Goal: Transaction & Acquisition: Purchase product/service

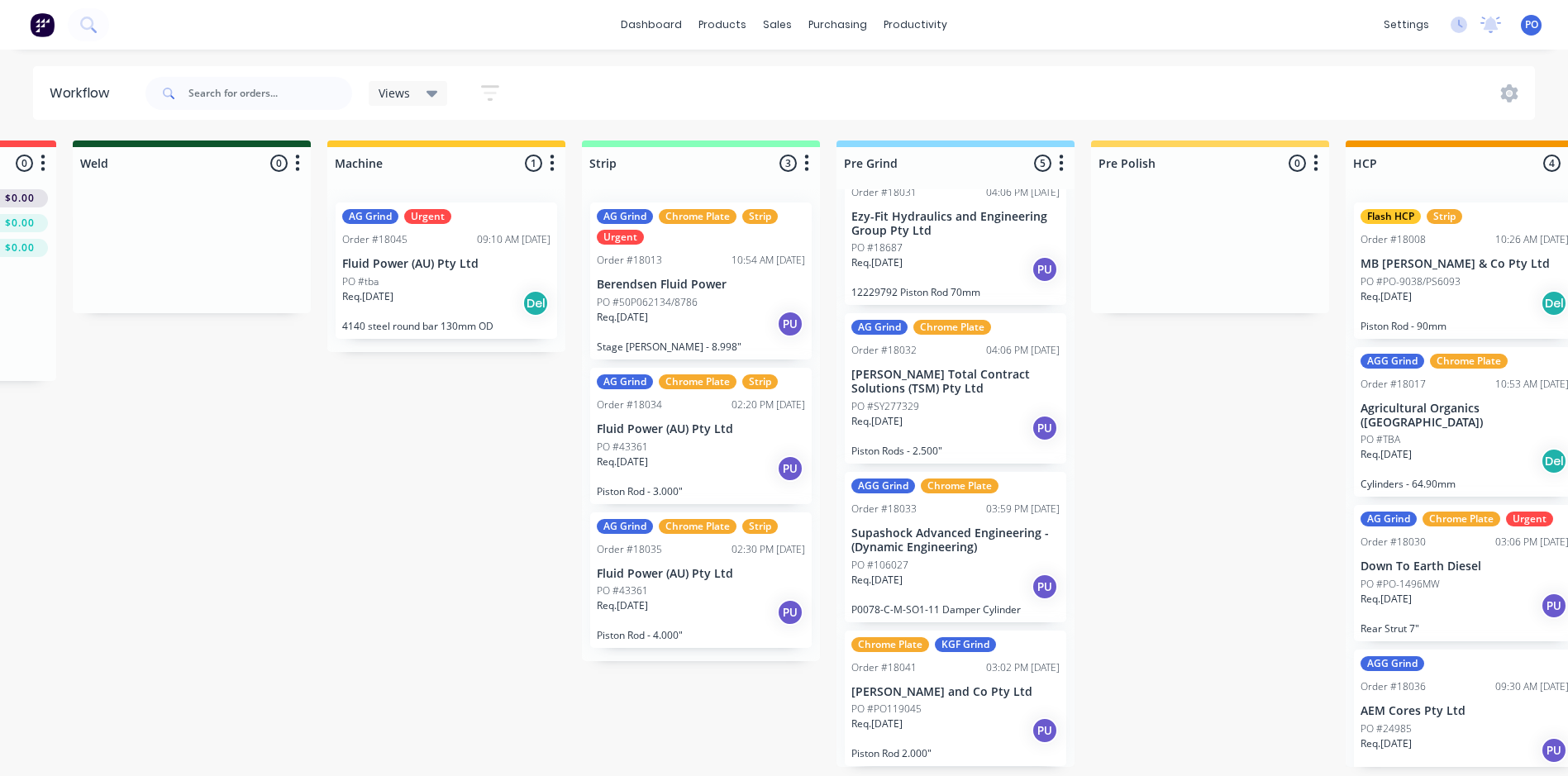
scroll to position [3, 0]
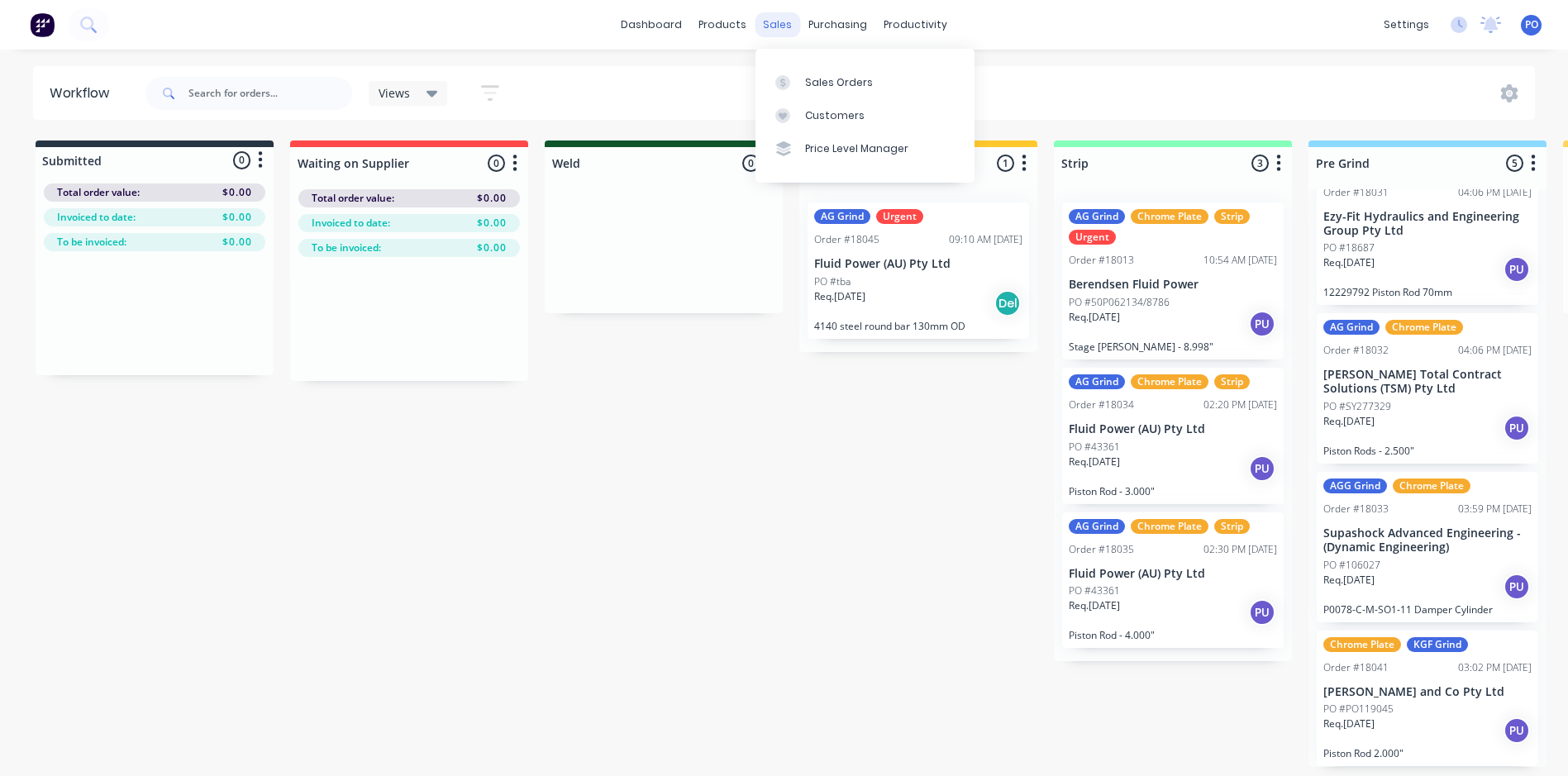
click at [770, 17] on div "sales" at bounding box center [777, 25] width 46 height 25
click at [838, 81] on div "Sales Orders" at bounding box center [839, 83] width 68 height 15
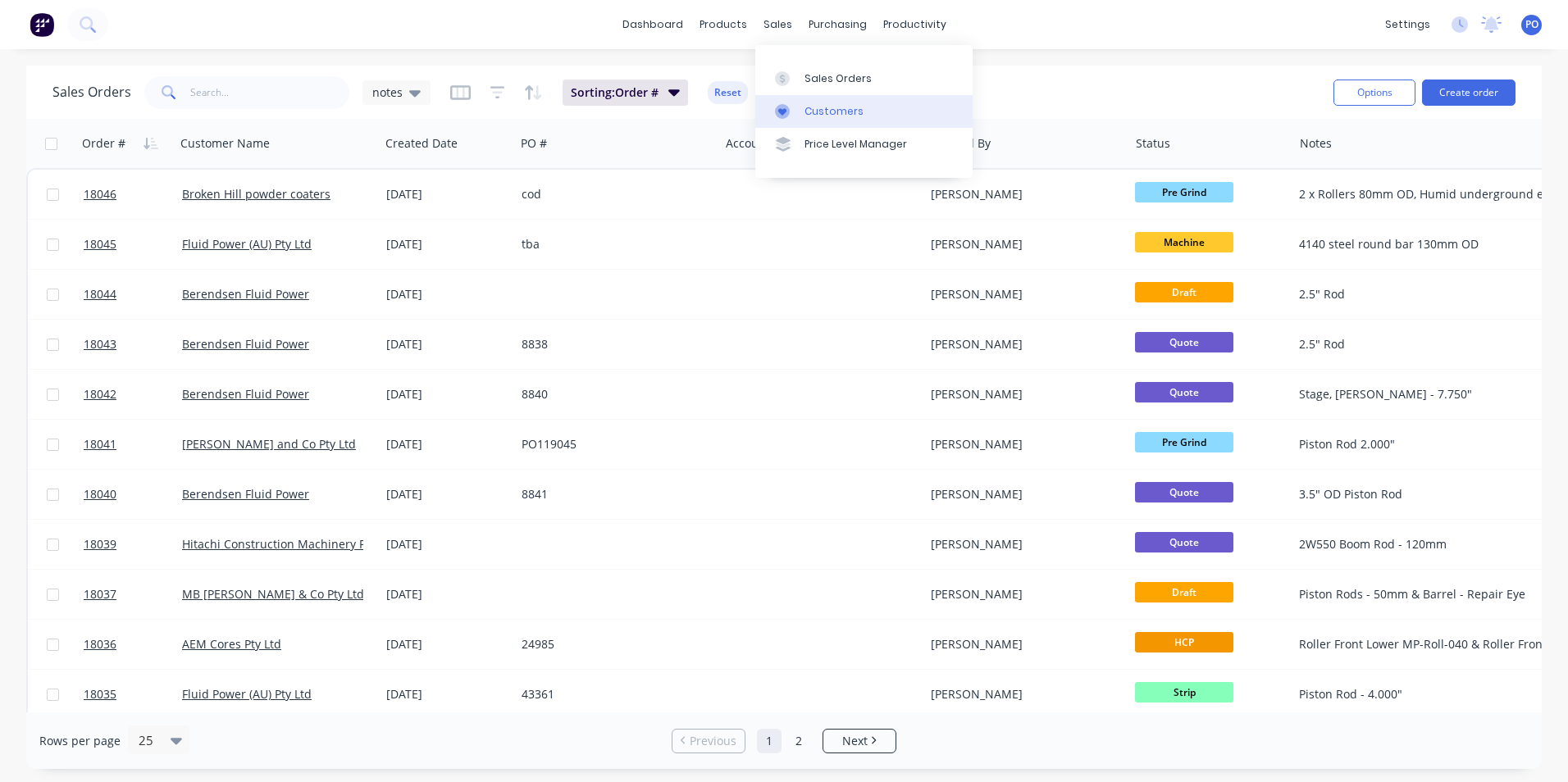
click at [832, 116] on div "Customers" at bounding box center [834, 112] width 59 height 15
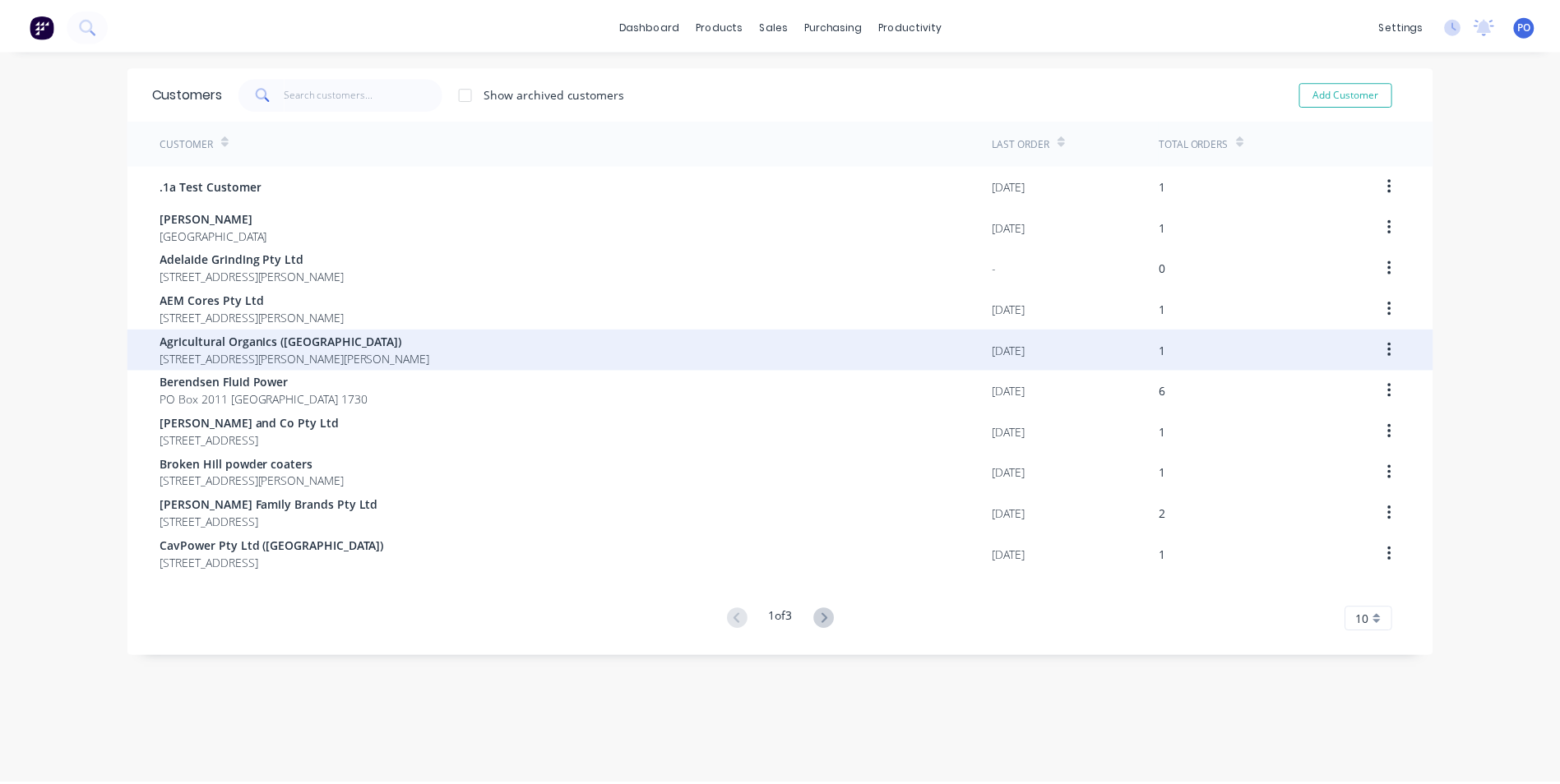
scroll to position [33, 0]
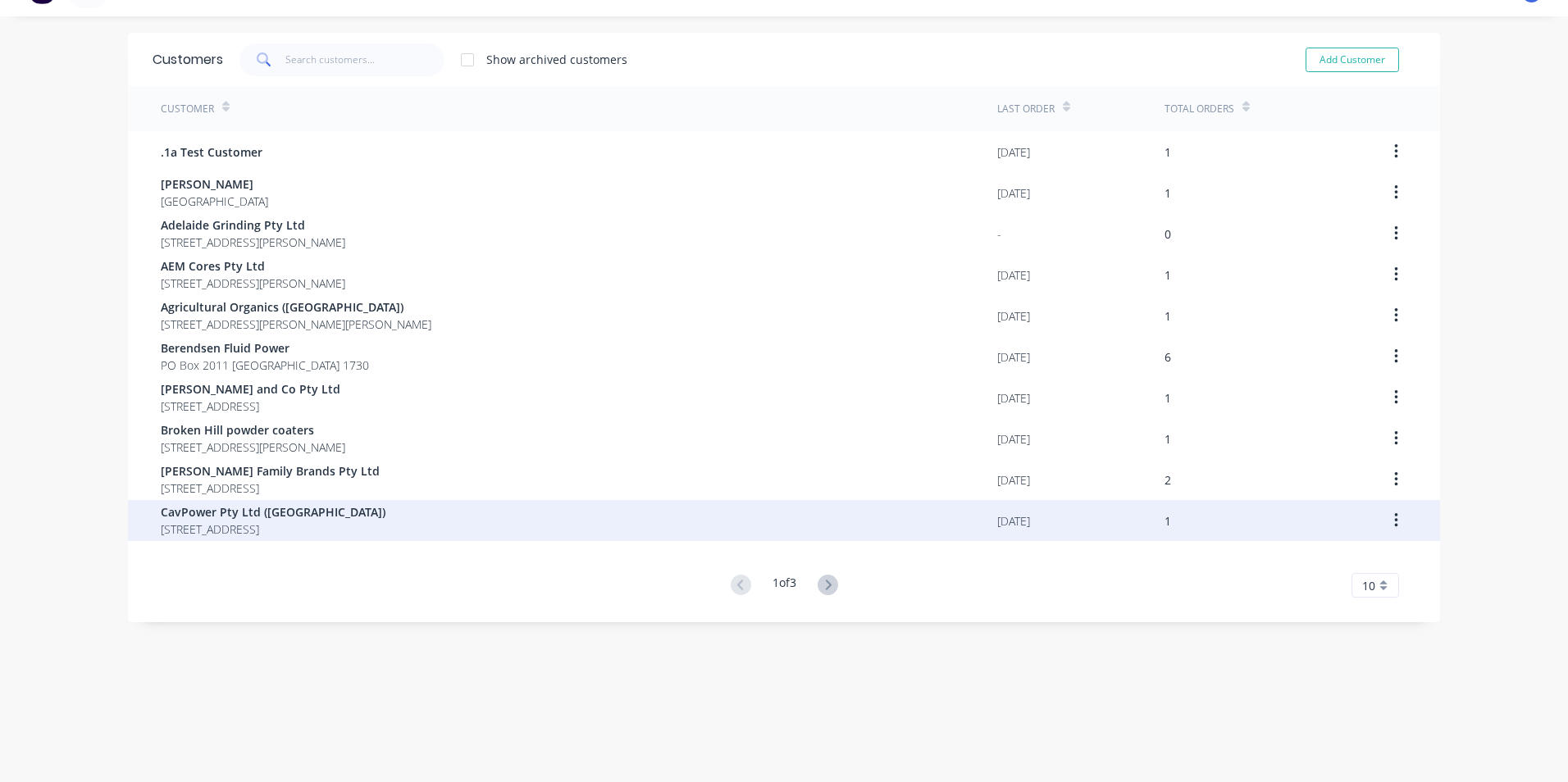
click at [292, 518] on span "CavPower Pty Ltd ([GEOGRAPHIC_DATA])" at bounding box center [272, 512] width 225 height 17
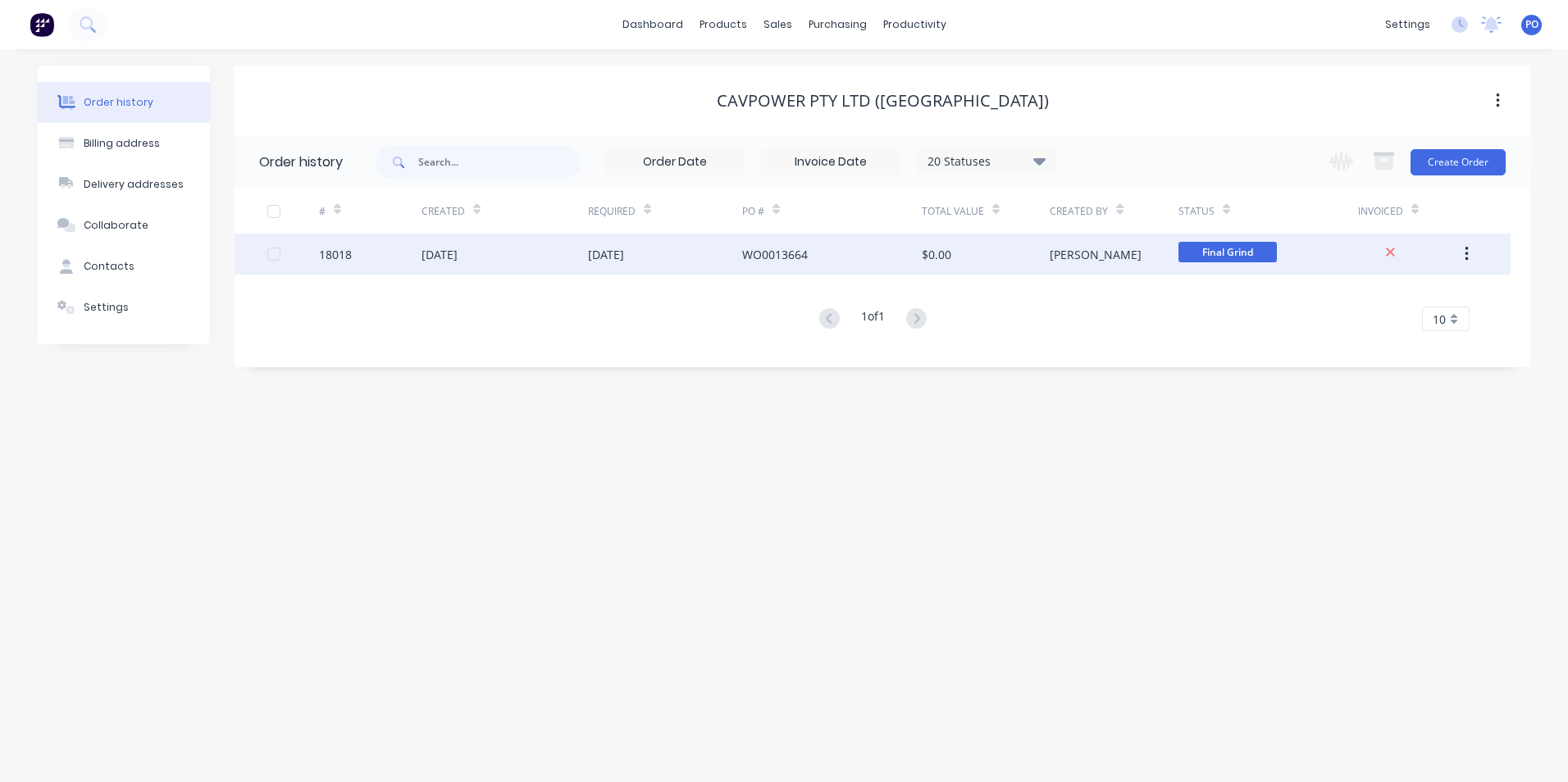
click at [490, 256] on div "20 Aug 2025" at bounding box center [505, 254] width 166 height 41
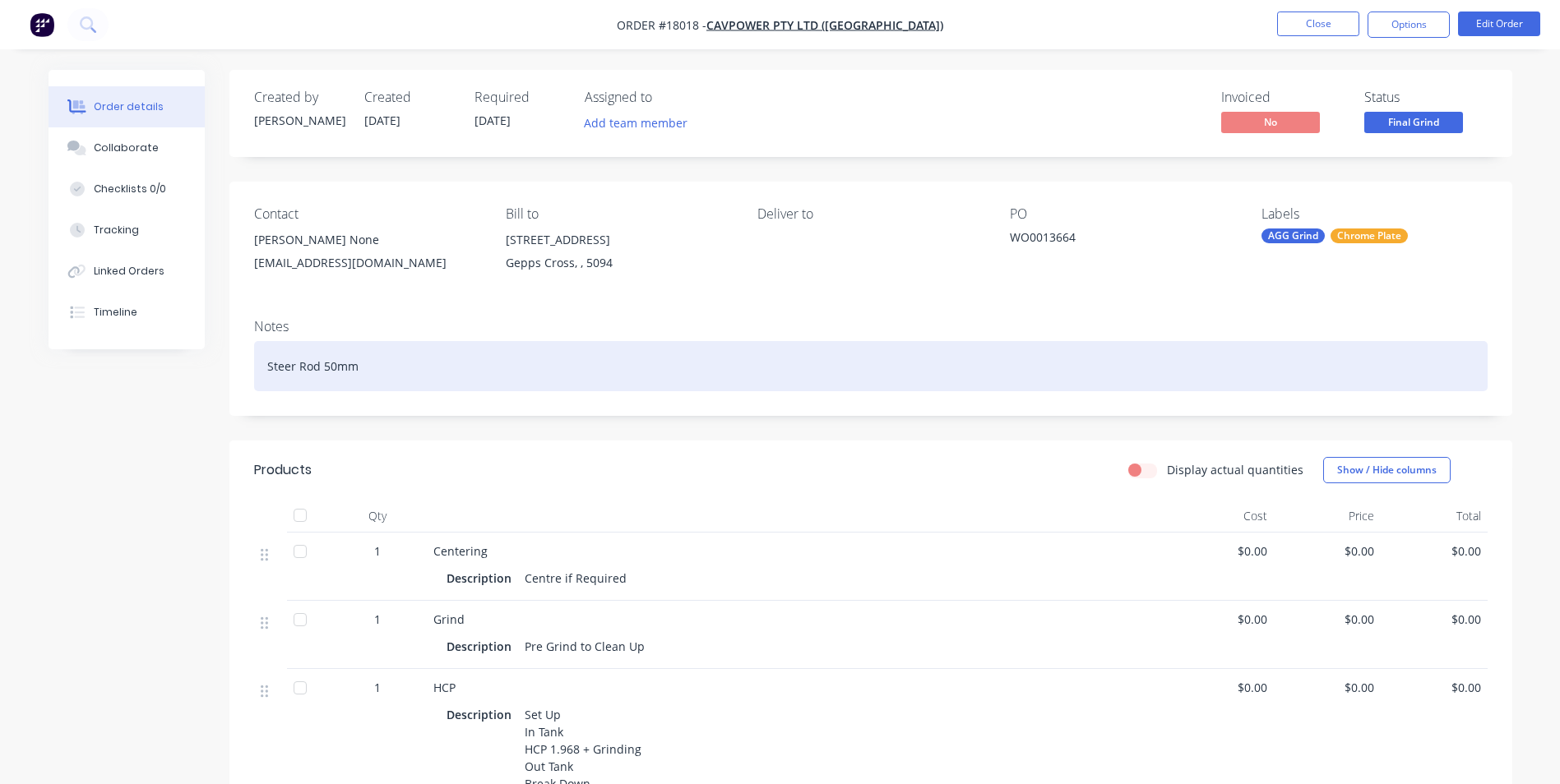
click at [295, 366] on div "Steer Rod 50mm" at bounding box center [871, 366] width 1233 height 50
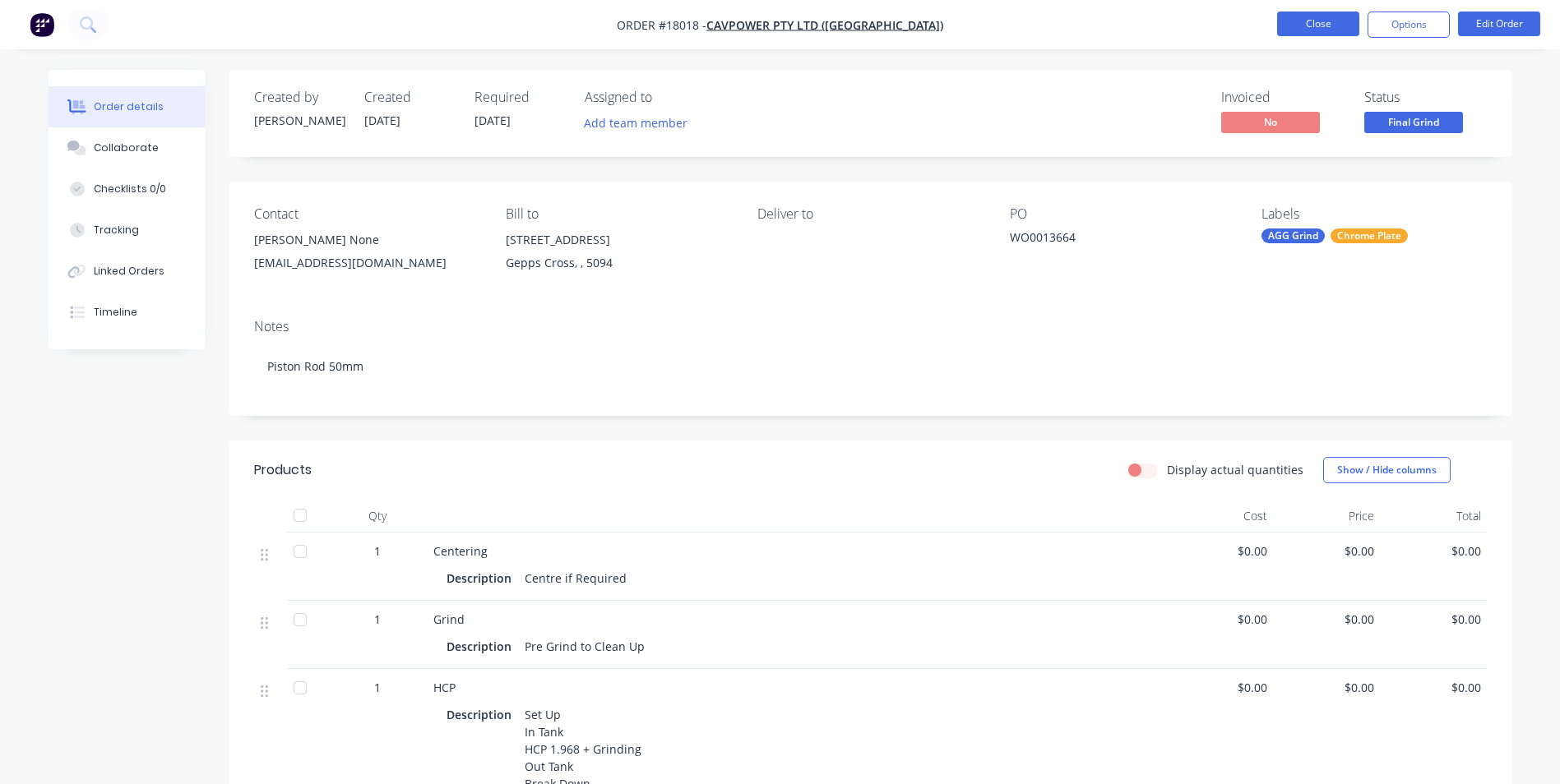
click at [1318, 30] on button "Close" at bounding box center [1318, 24] width 83 height 25
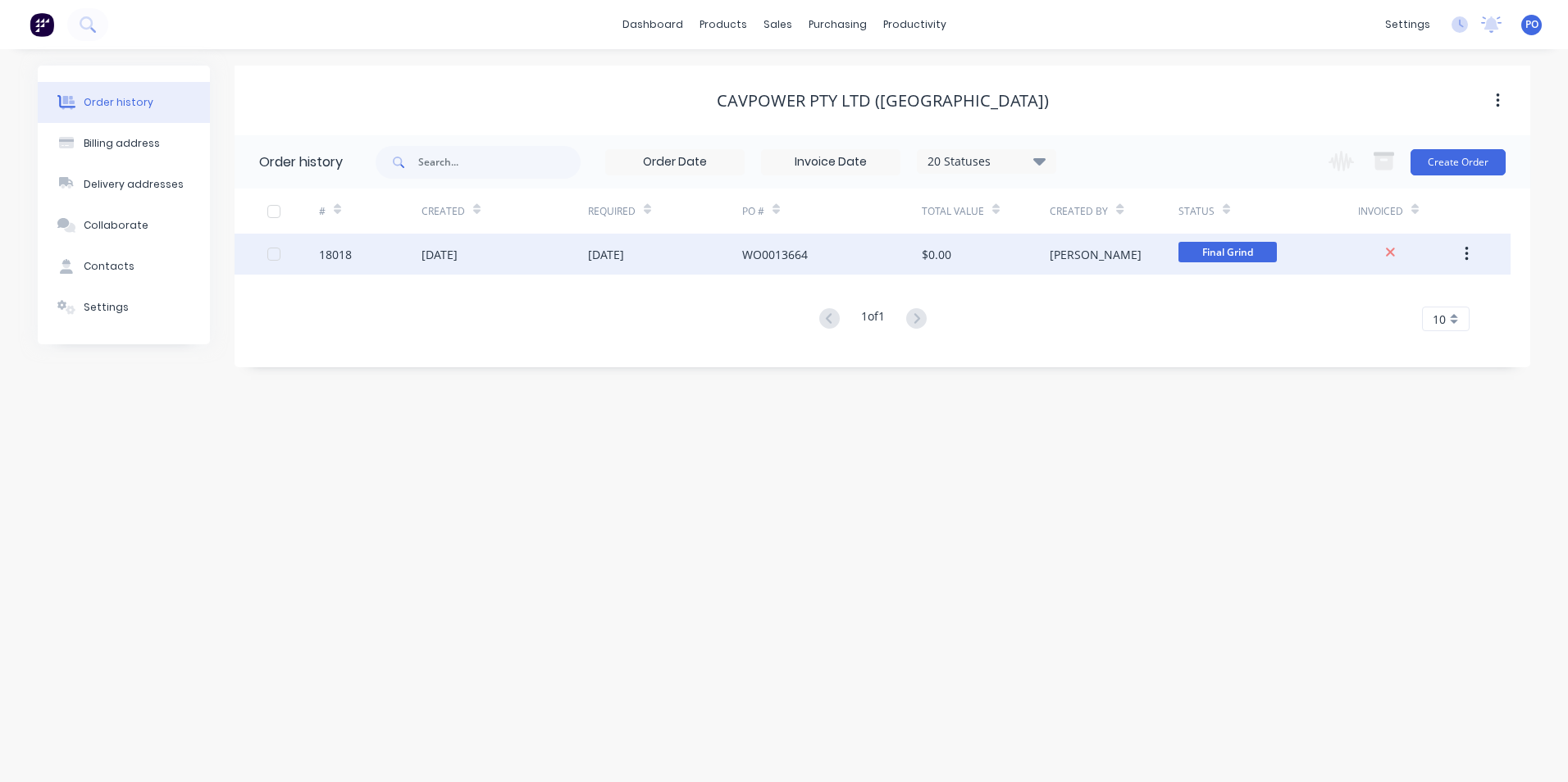
click at [518, 263] on div "20 Aug 2025" at bounding box center [505, 254] width 166 height 41
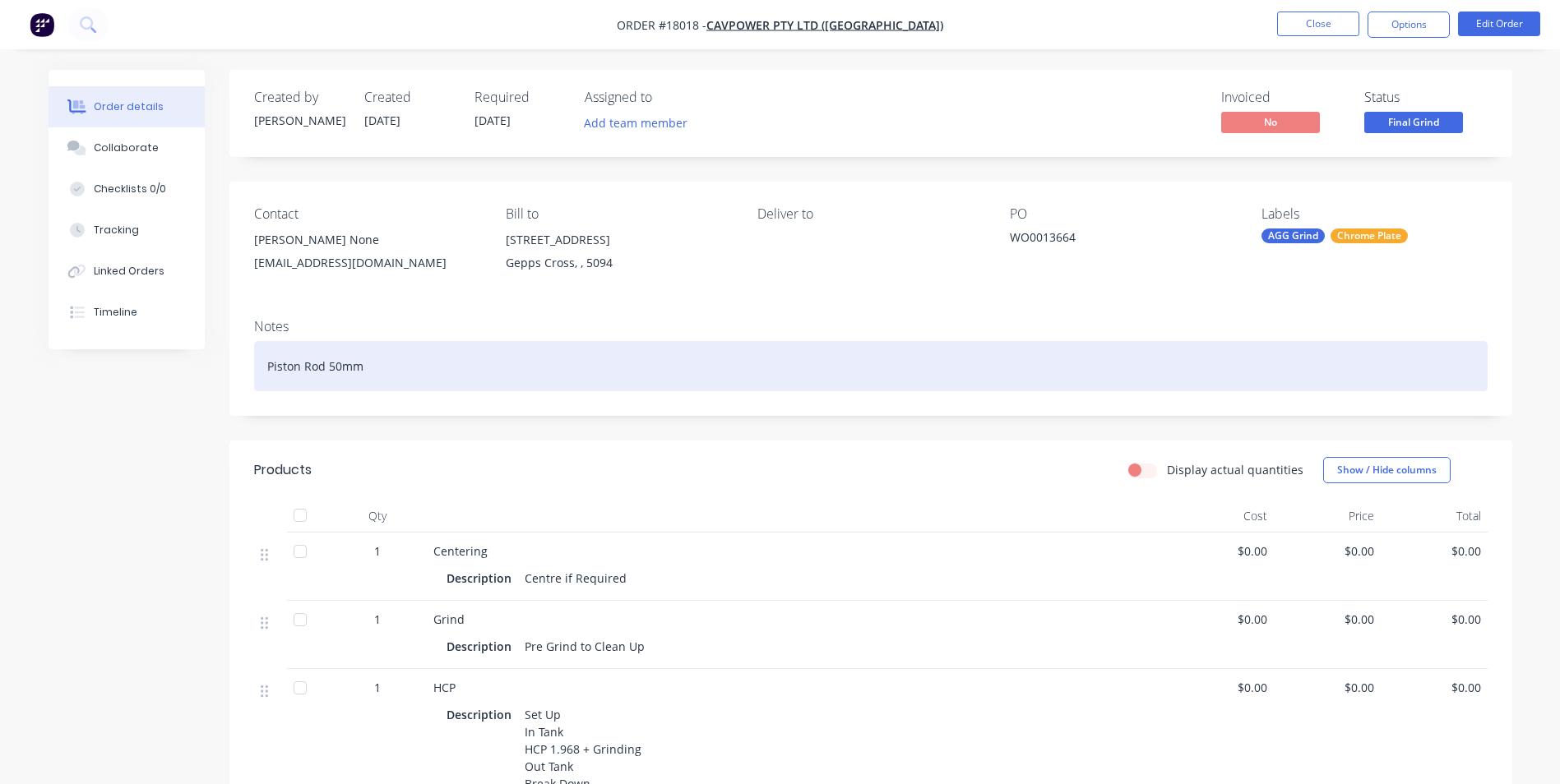
click at [300, 364] on div "Piston Rod 50mm" at bounding box center [871, 366] width 1233 height 50
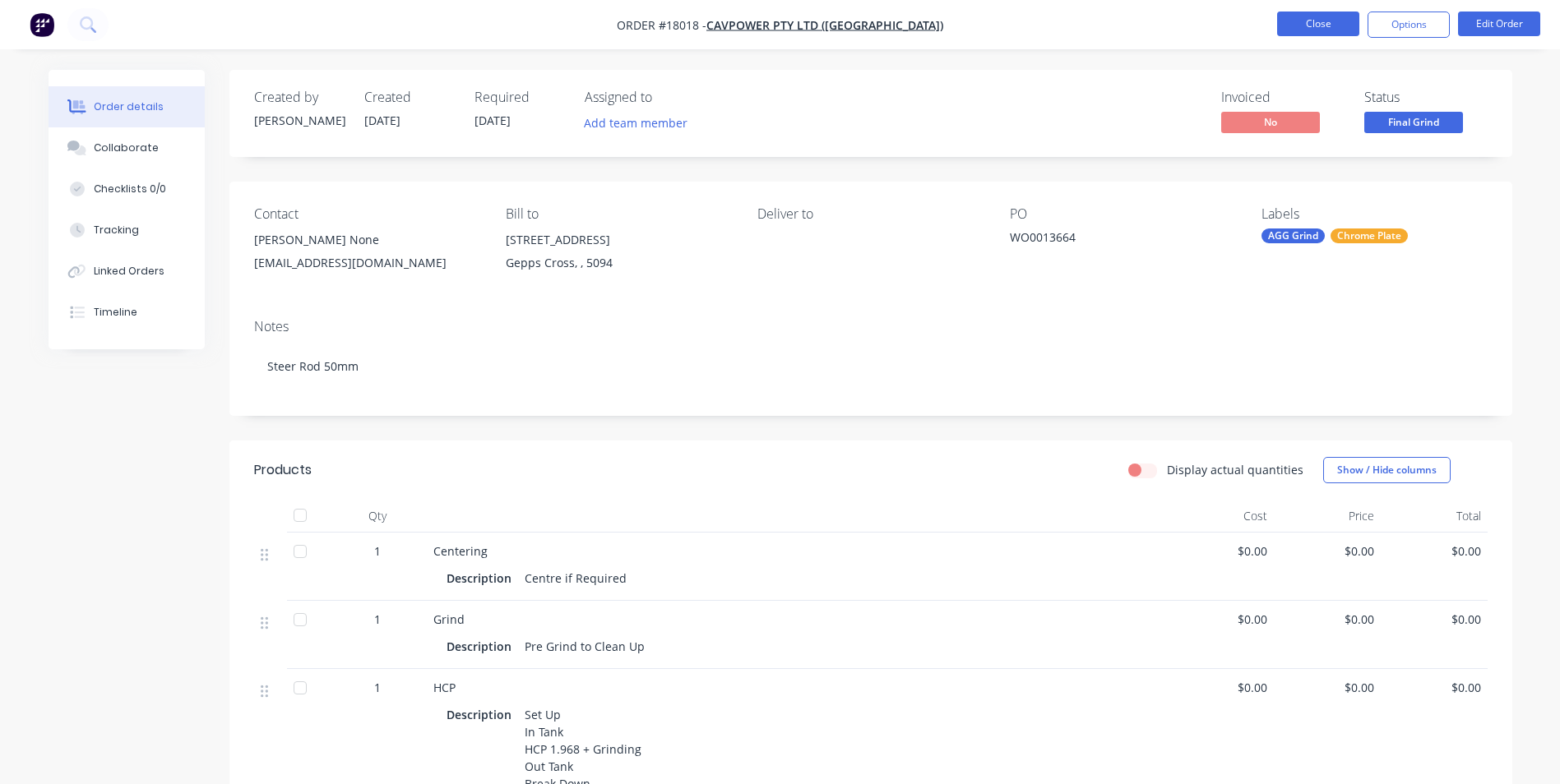
click at [1320, 30] on button "Close" at bounding box center [1318, 24] width 83 height 25
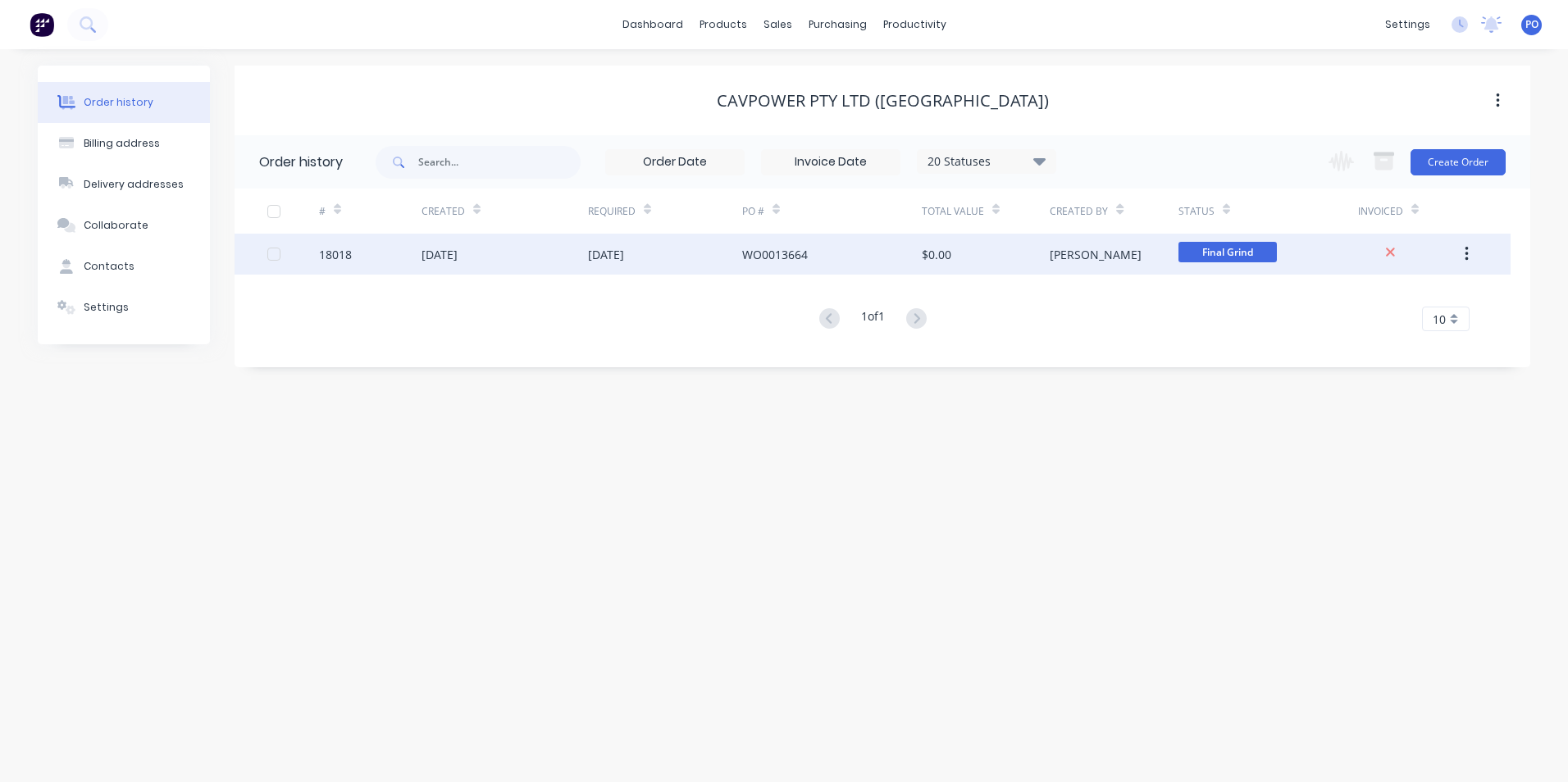
click at [1465, 254] on icon "button" at bounding box center [1466, 254] width 3 height 15
click at [1376, 324] on div "Duplicate" at bounding box center [1407, 330] width 126 height 24
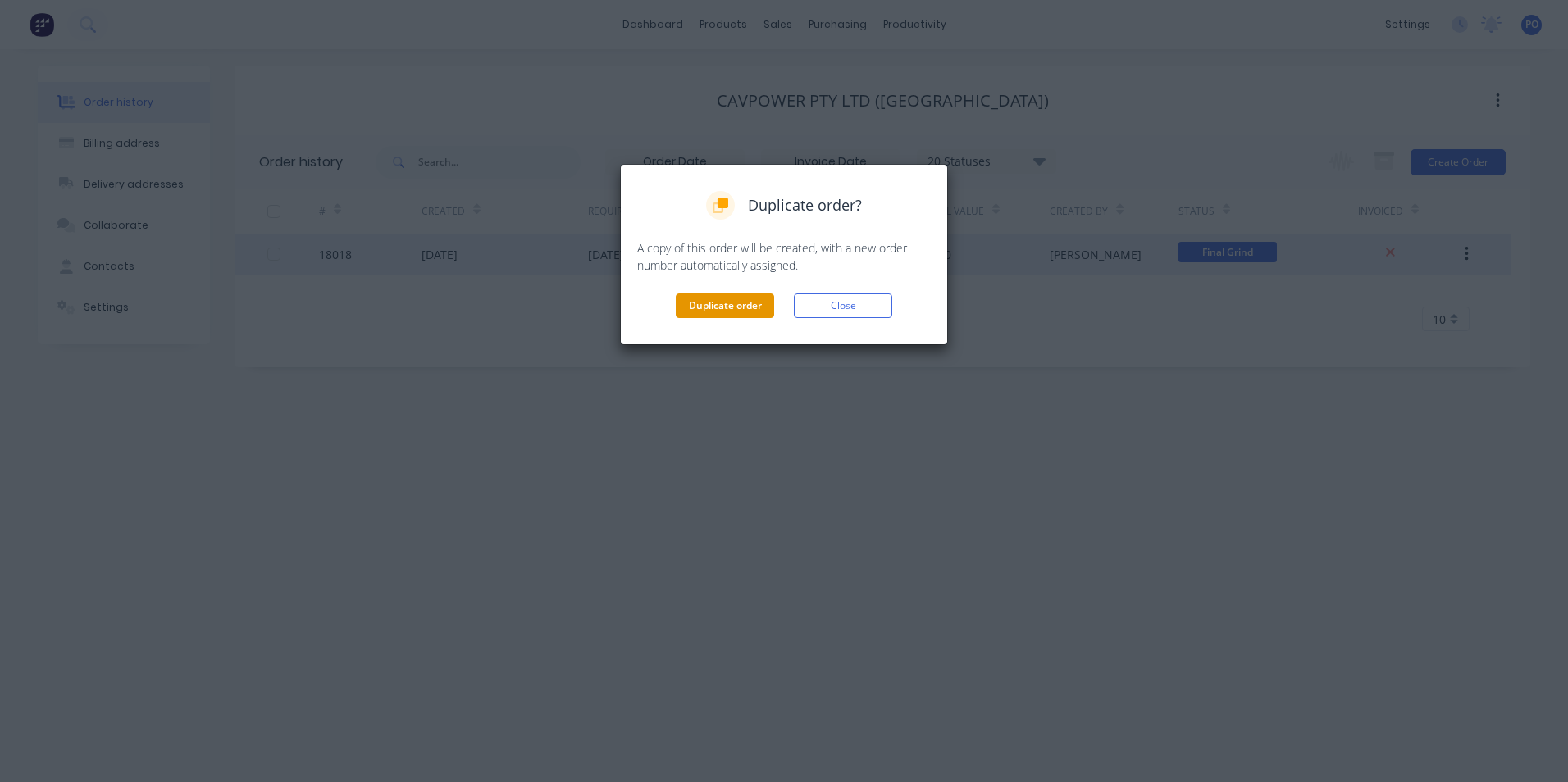
click at [708, 302] on button "Duplicate order" at bounding box center [725, 306] width 99 height 25
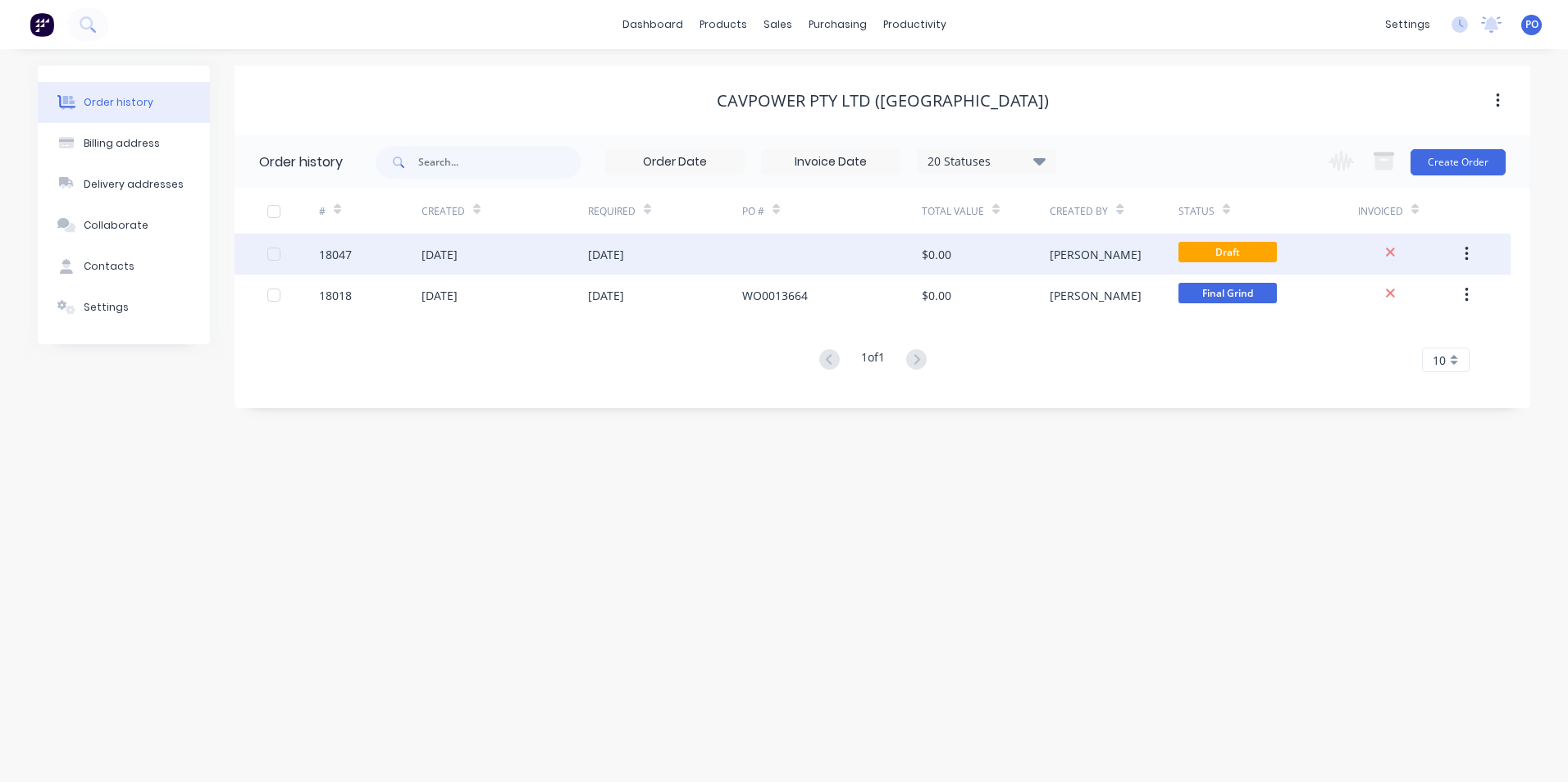
click at [458, 254] on div "26 Aug 2025" at bounding box center [440, 254] width 36 height 17
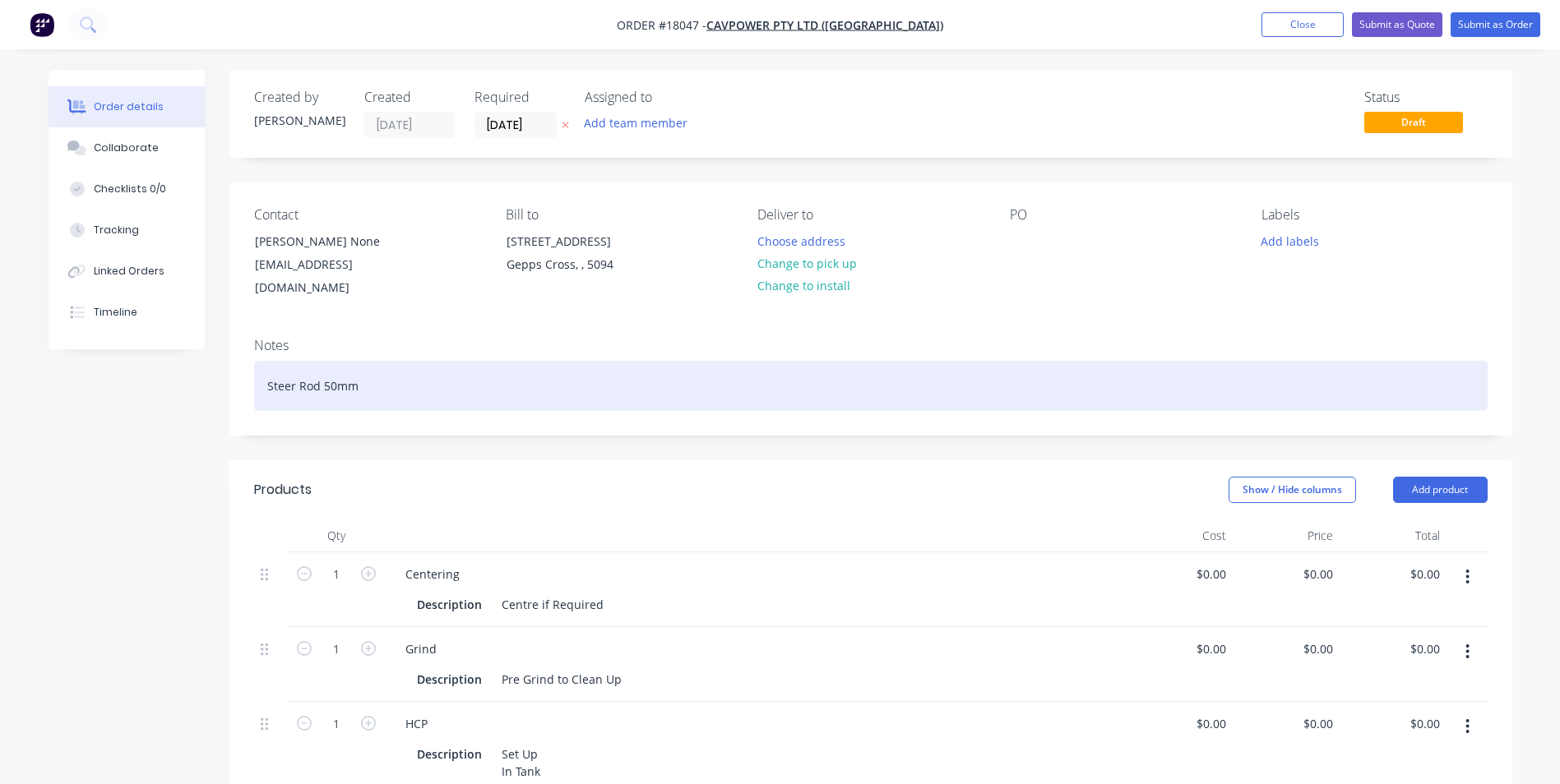
click at [296, 367] on div "Steer Rod 50mm" at bounding box center [871, 385] width 1233 height 50
drag, startPoint x: 339, startPoint y: 364, endPoint x: 347, endPoint y: 356, distance: 11.3
click at [338, 364] on div "Piston Rod 50mm" at bounding box center [871, 385] width 1233 height 50
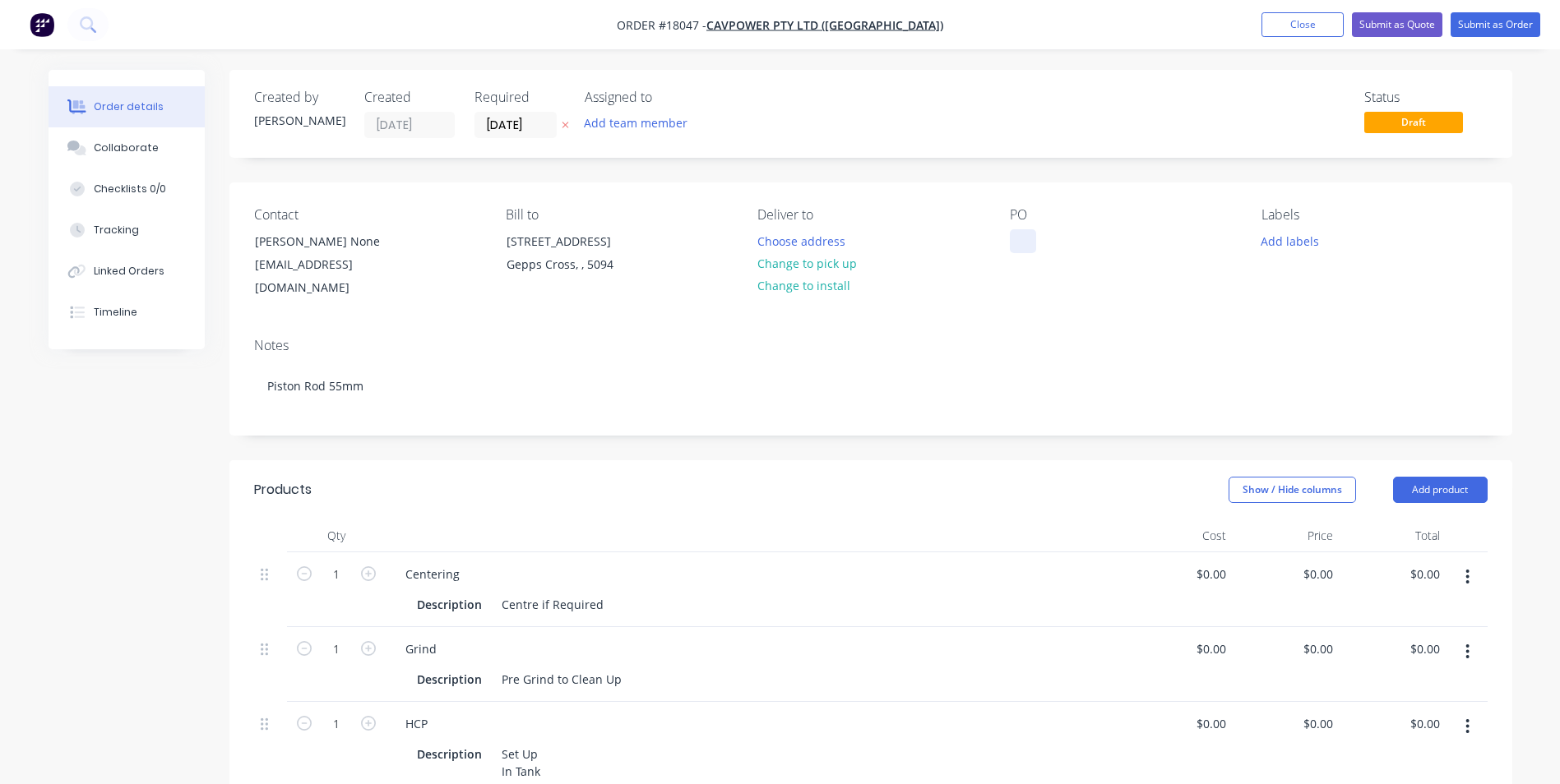
click at [1018, 242] on div at bounding box center [1023, 241] width 26 height 24
click at [1047, 244] on div "WO 0013694 HC08198" at bounding box center [1057, 250] width 96 height 41
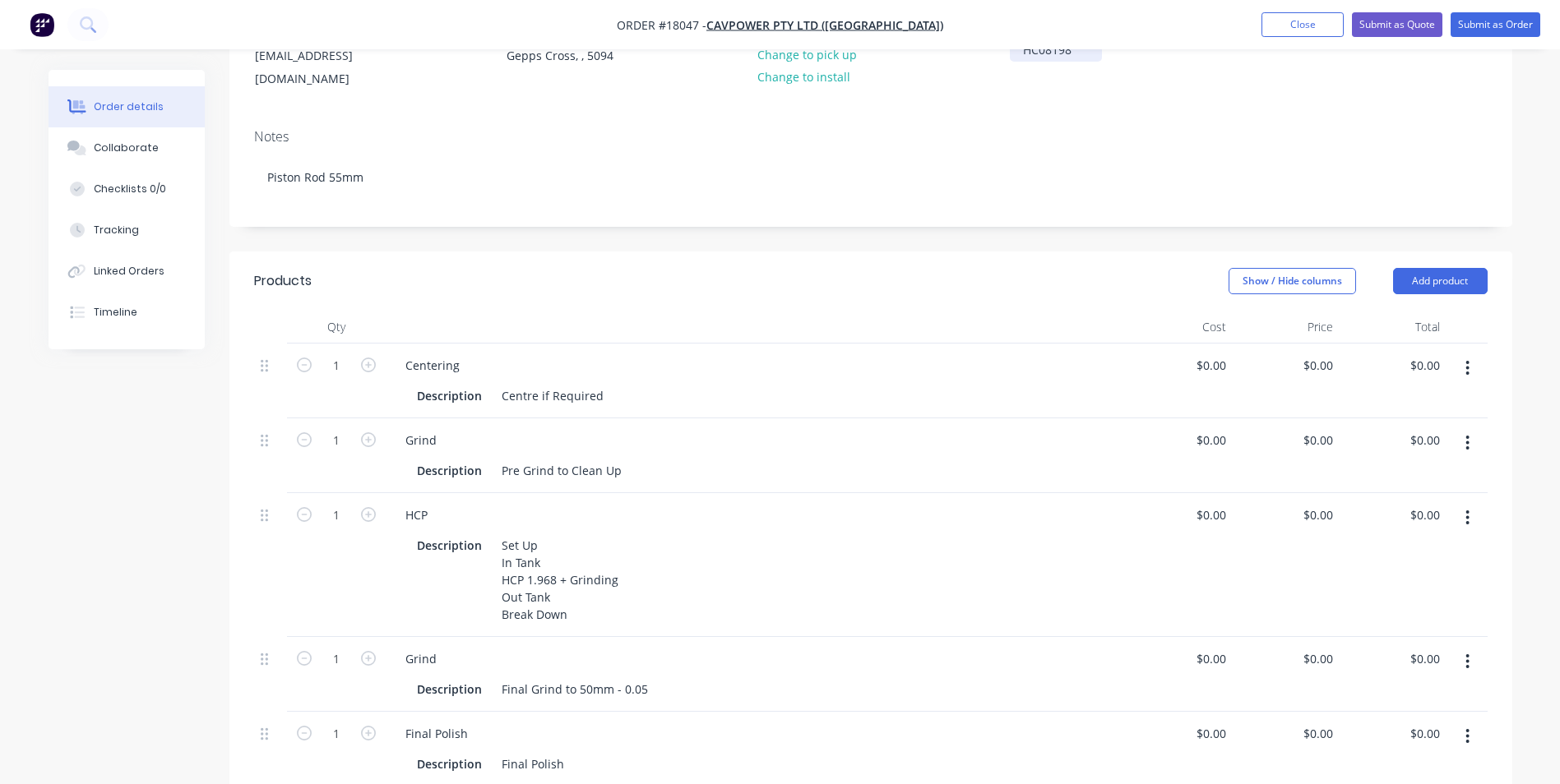
scroll to position [247, 0]
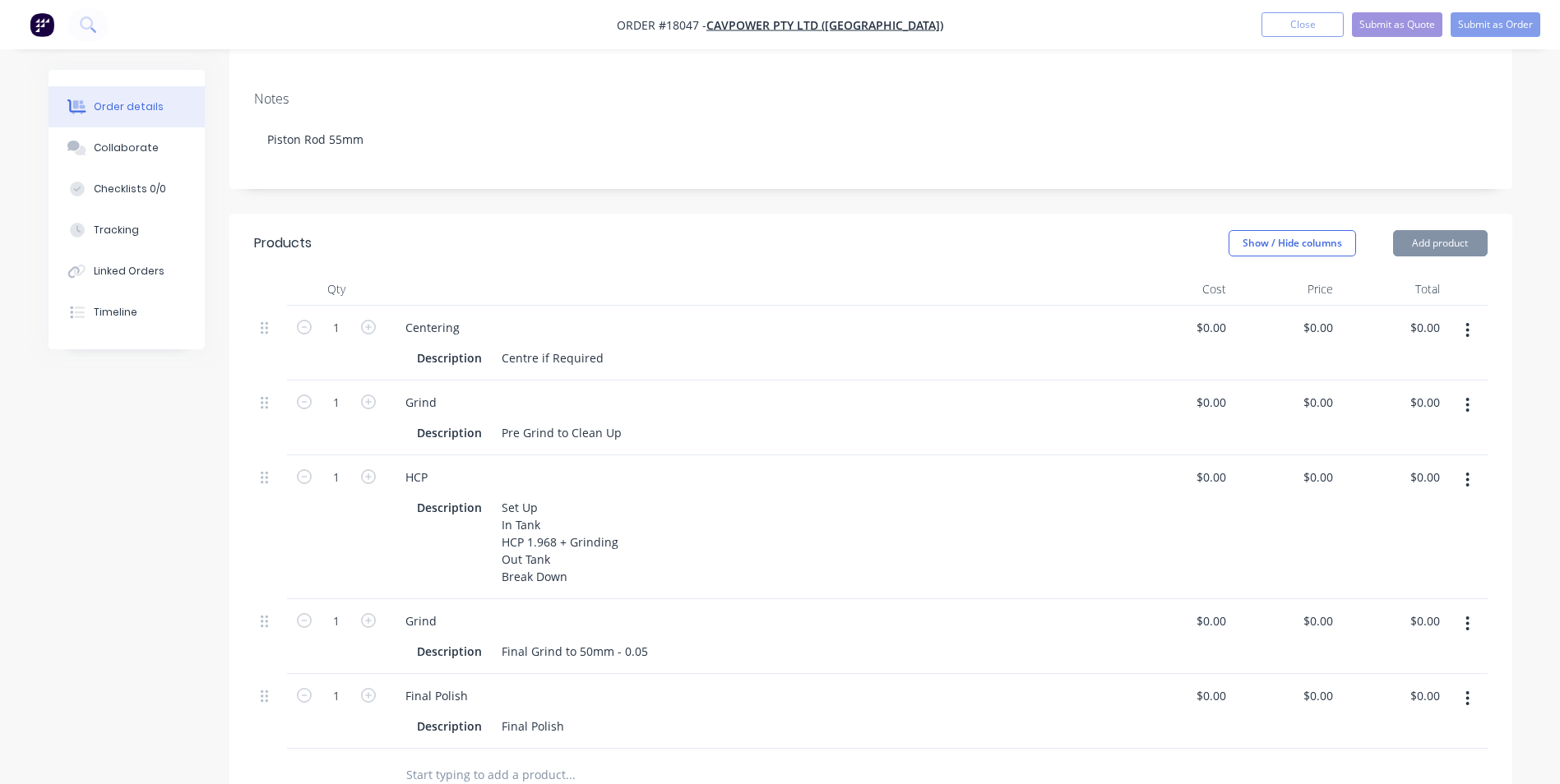
click at [554, 524] on div "Set Up In Tank HCP 1.968 + Grinding Out Tank Break Down" at bounding box center [560, 542] width 130 height 93
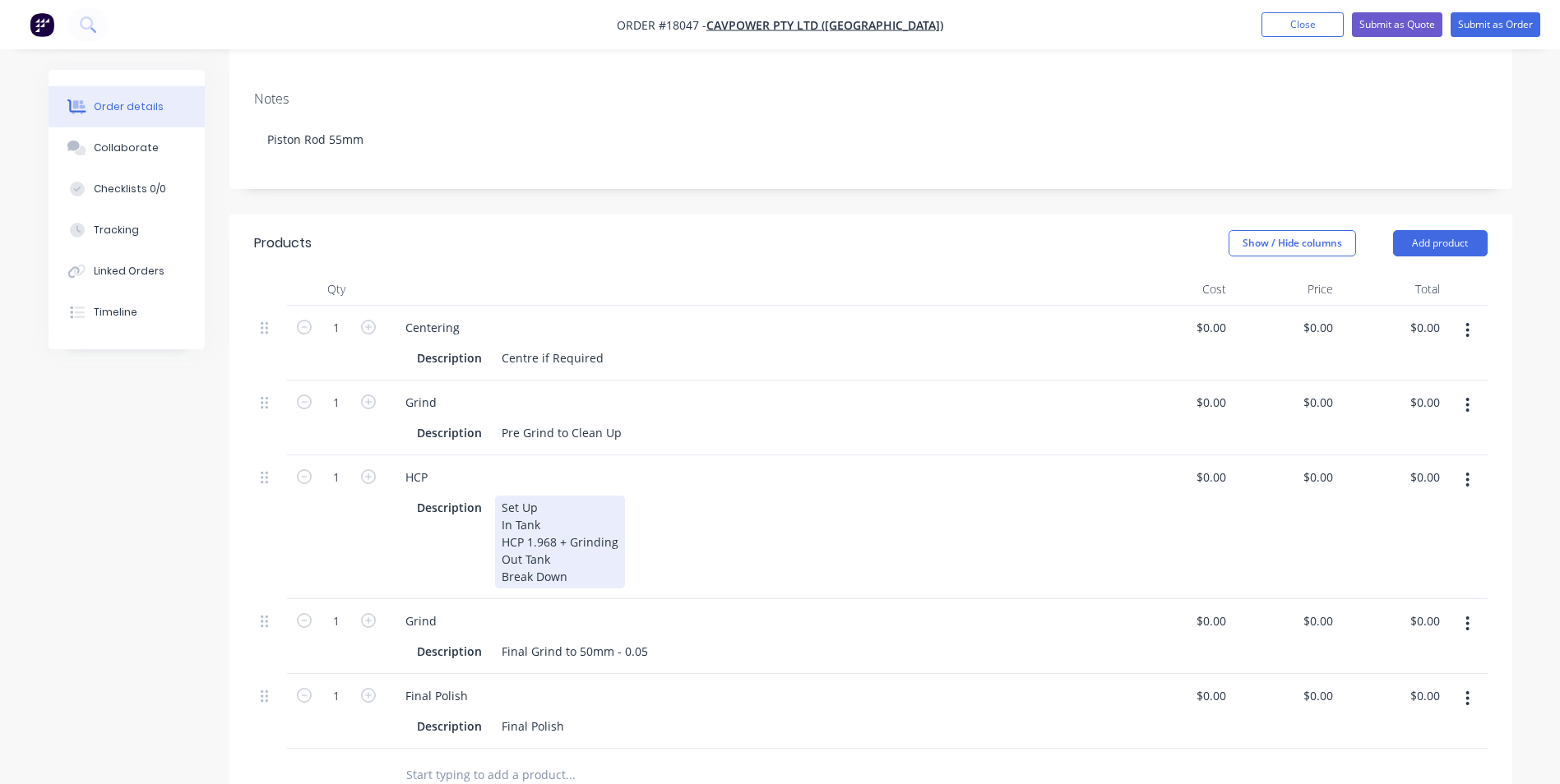
click at [554, 524] on div "Set Up In Tank HCP 1.968 + Grinding Out Tank Break Down" at bounding box center [560, 542] width 130 height 93
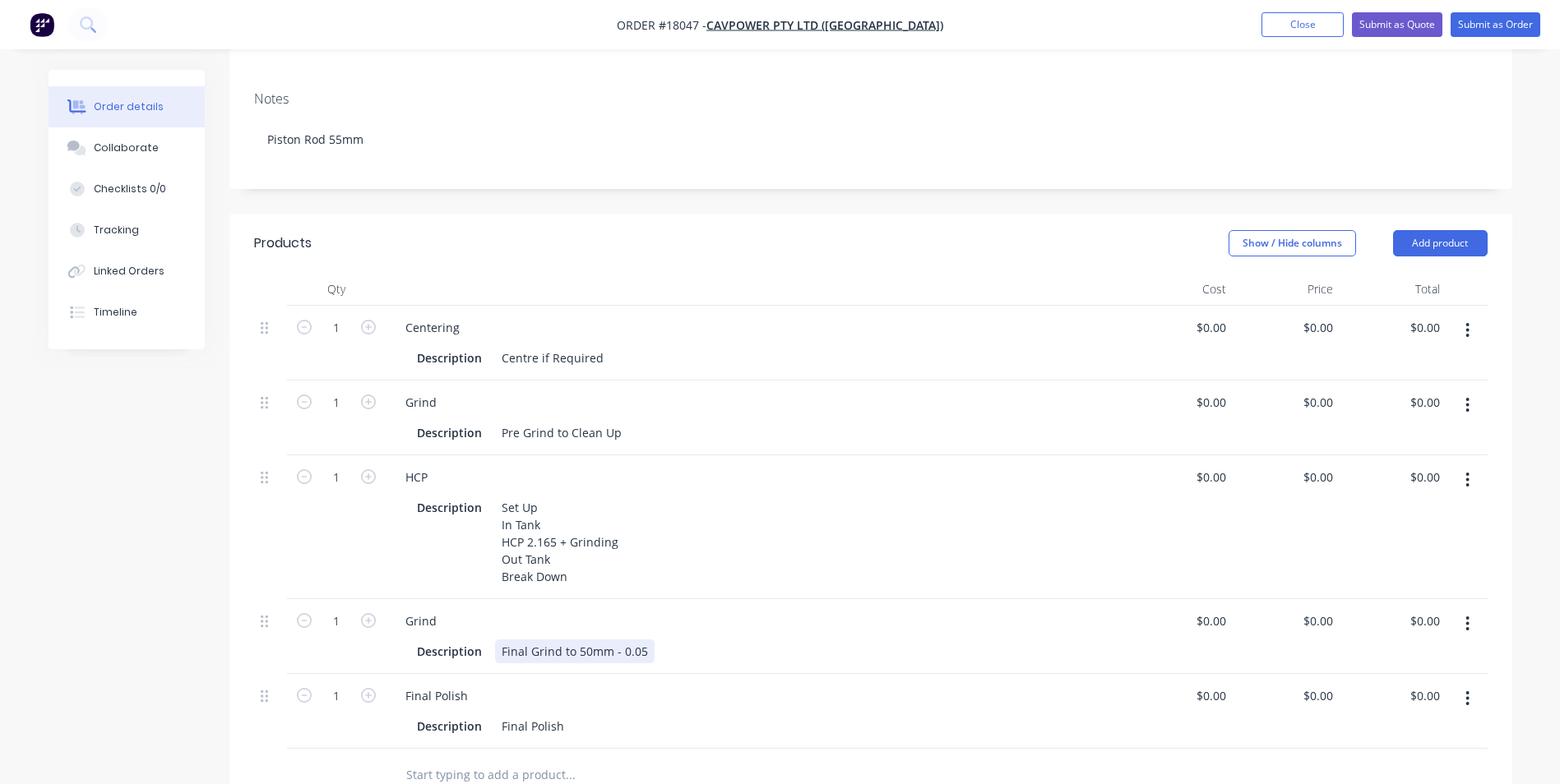
click at [591, 640] on div "Final Grind to 50mm - 0.05" at bounding box center [574, 651] width 159 height 24
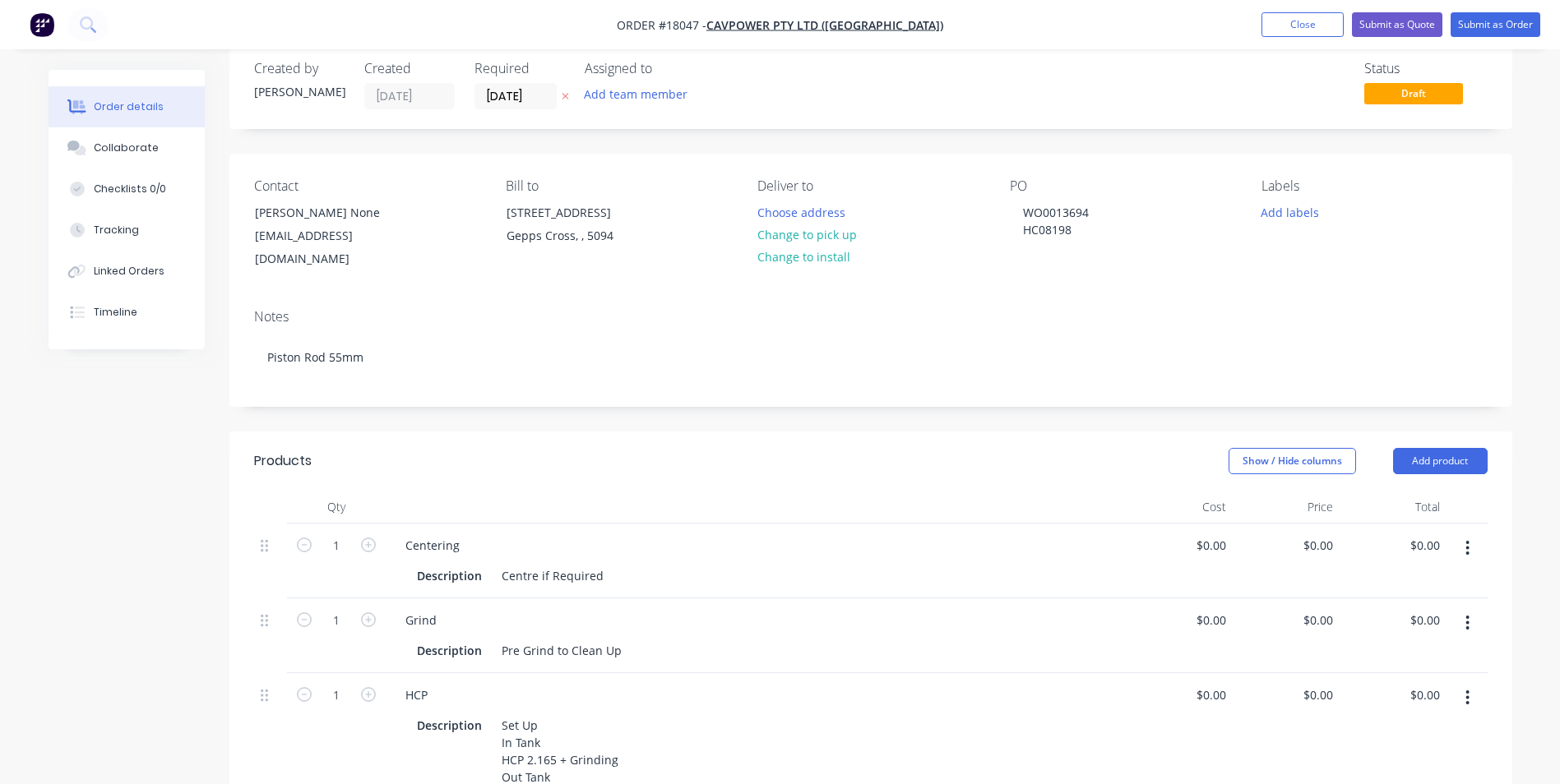
scroll to position [0, 0]
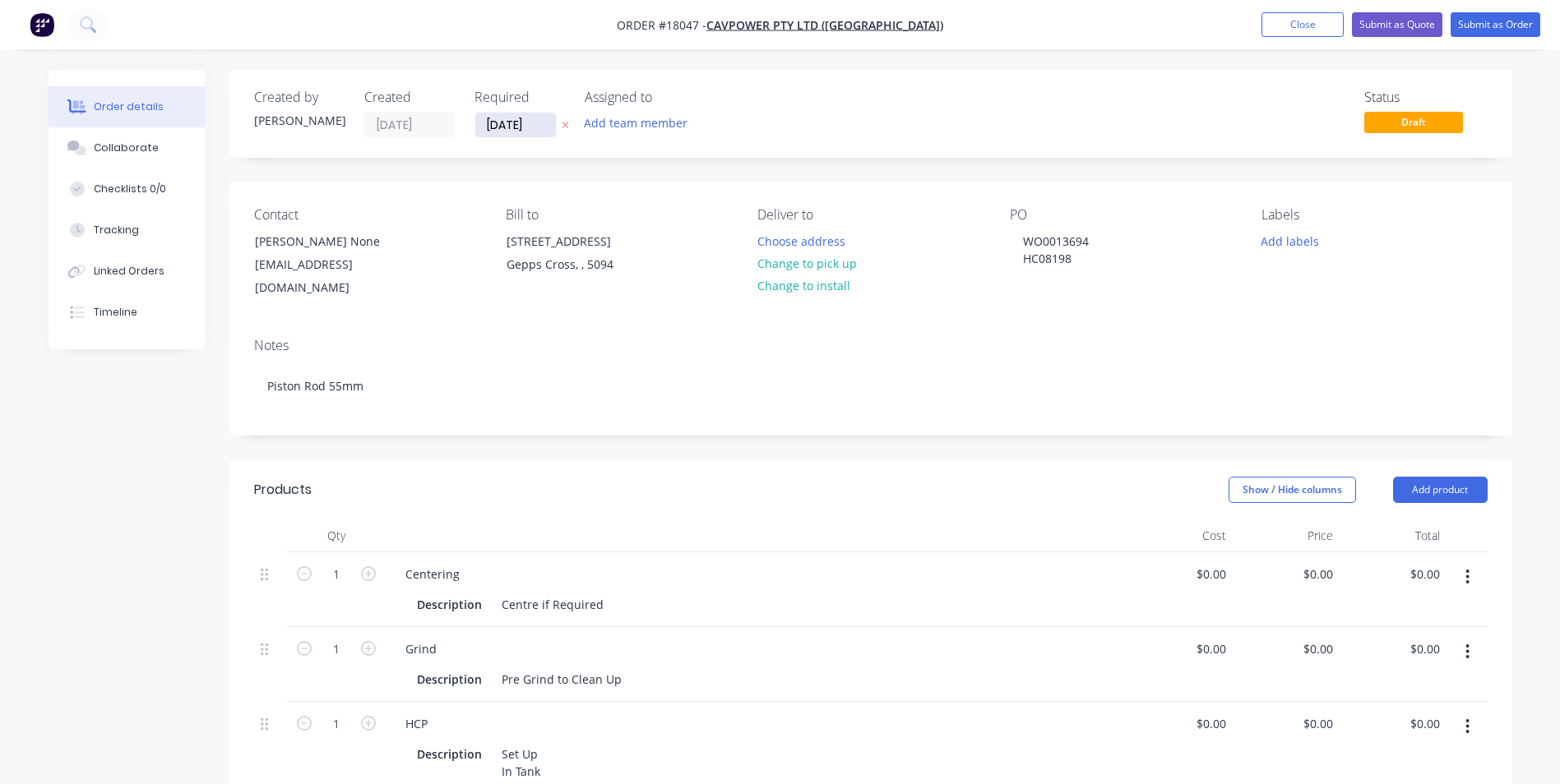
click at [539, 122] on input "[DATE]" at bounding box center [516, 125] width 81 height 25
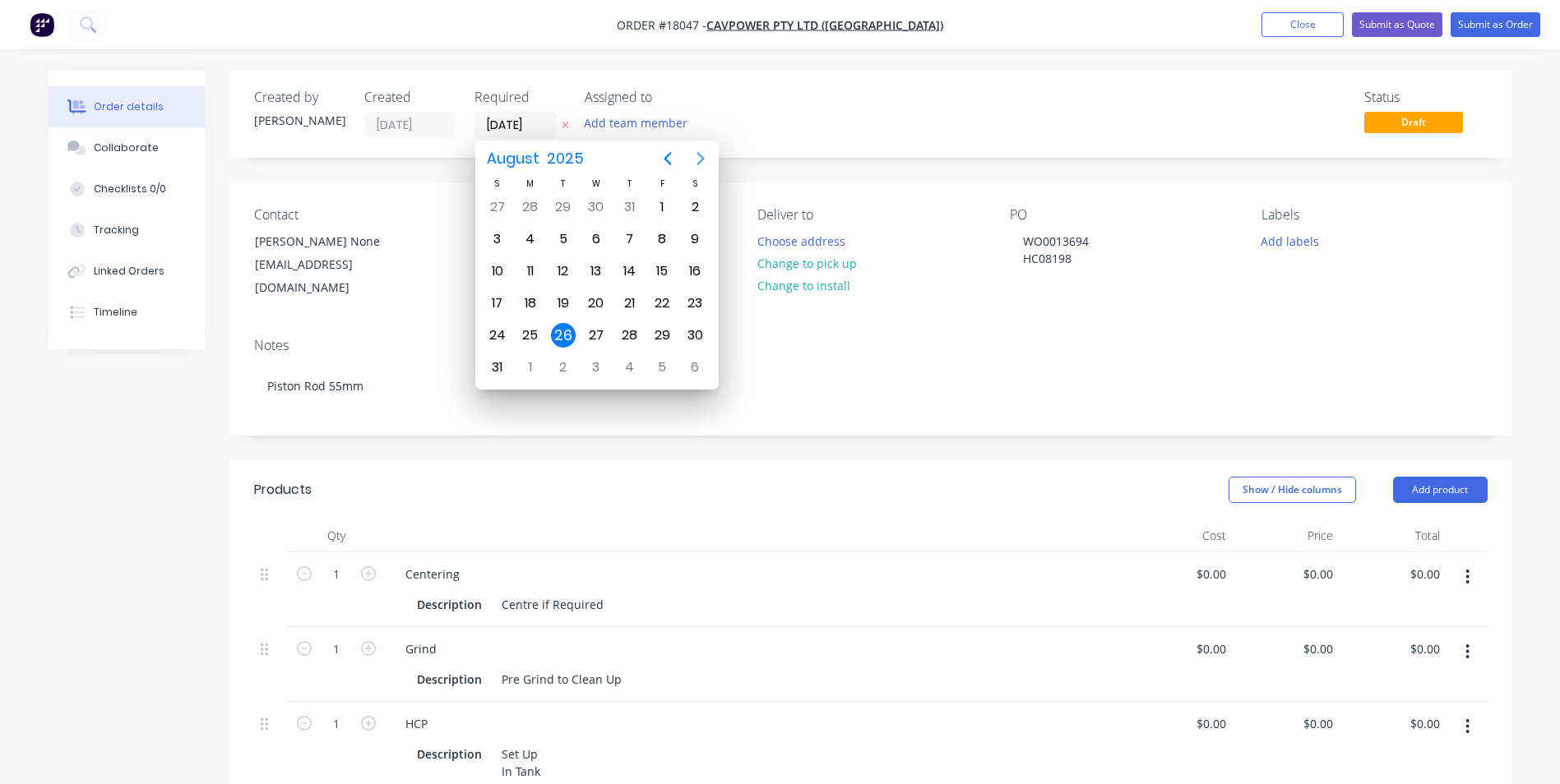
click at [696, 162] on icon "Next page" at bounding box center [701, 158] width 20 height 20
click at [564, 234] on div "9" at bounding box center [563, 239] width 25 height 25
type input "[DATE]"
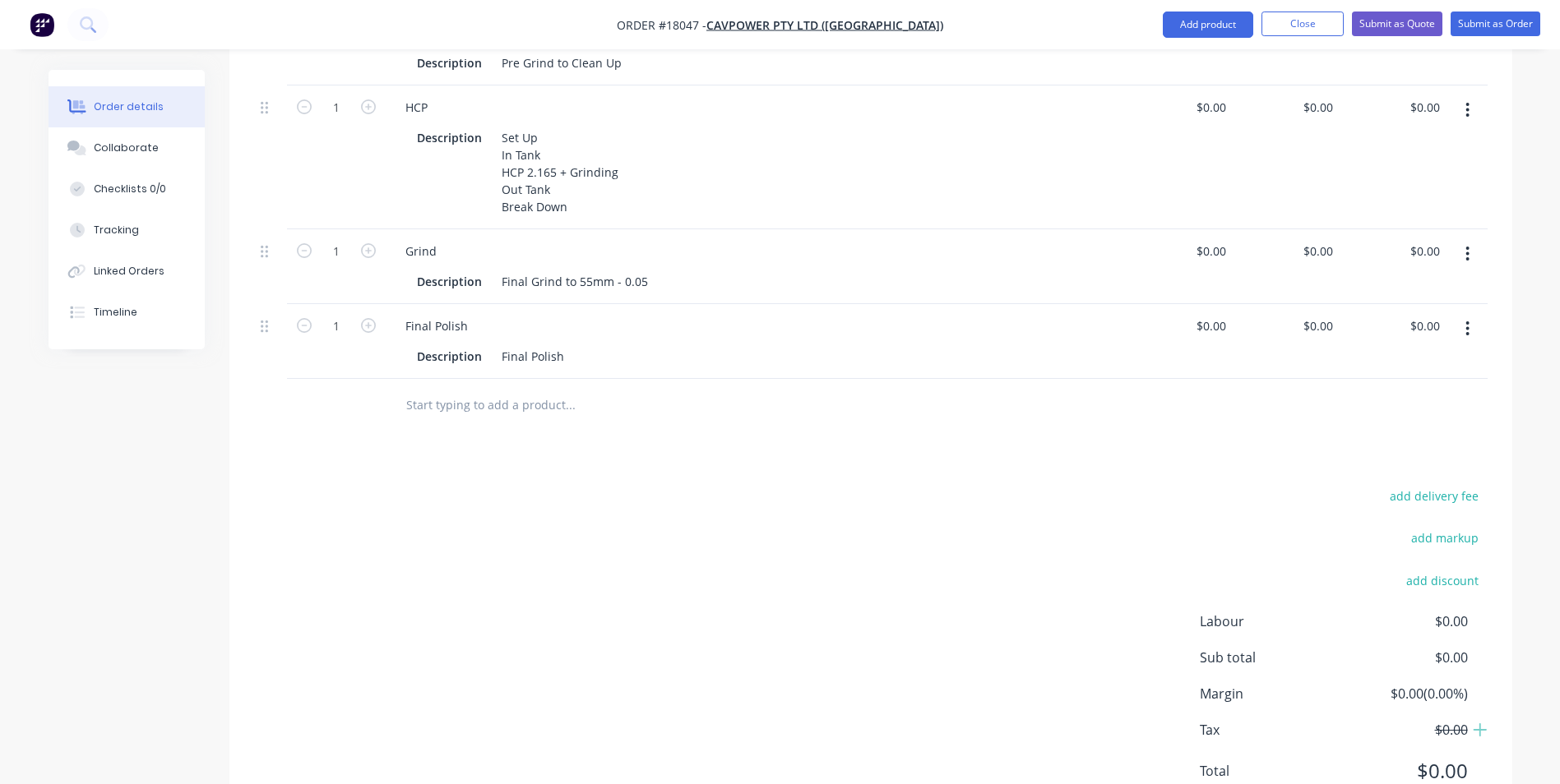
scroll to position [419, 0]
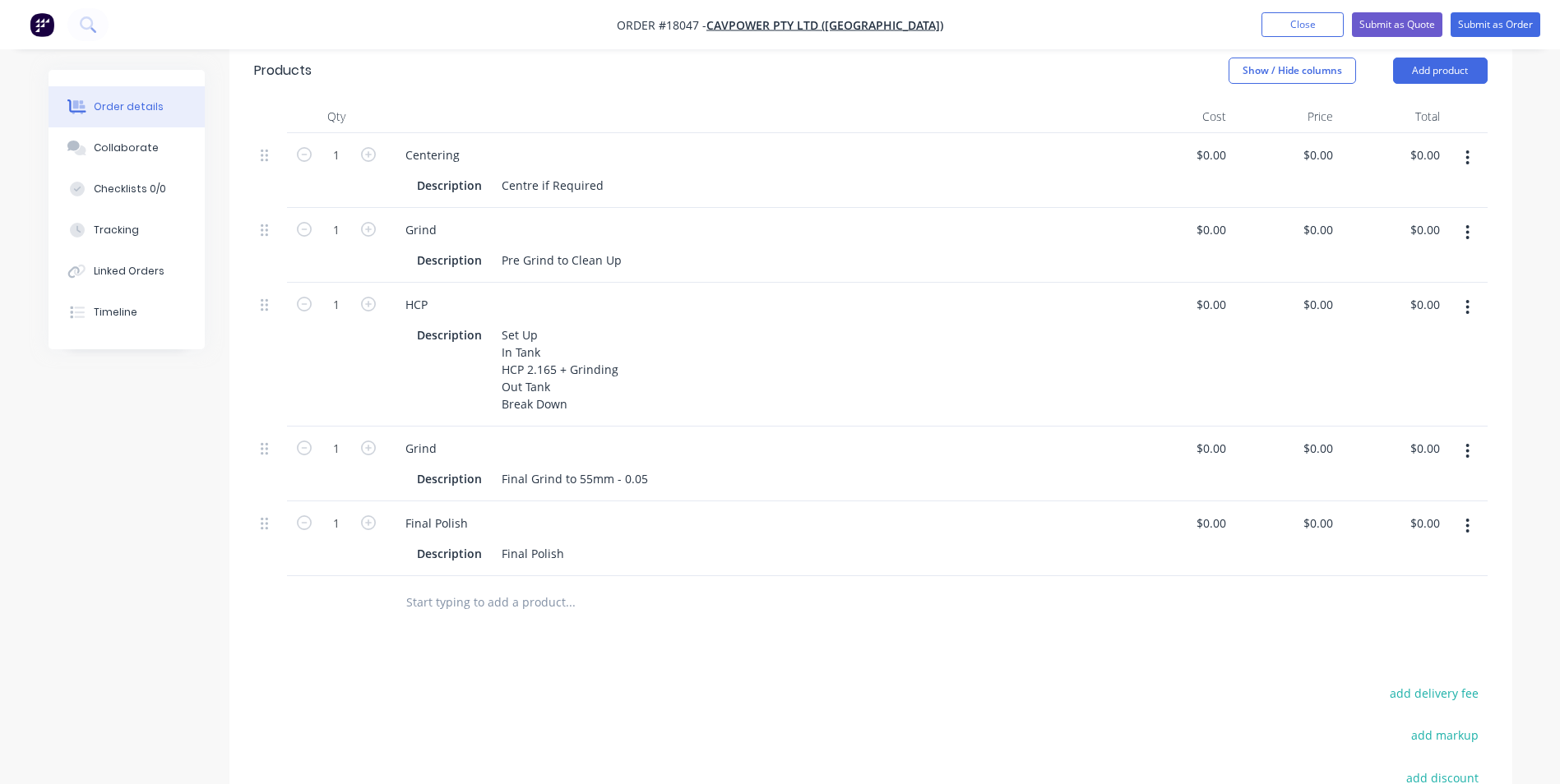
click at [555, 588] on input "text" at bounding box center [570, 602] width 329 height 33
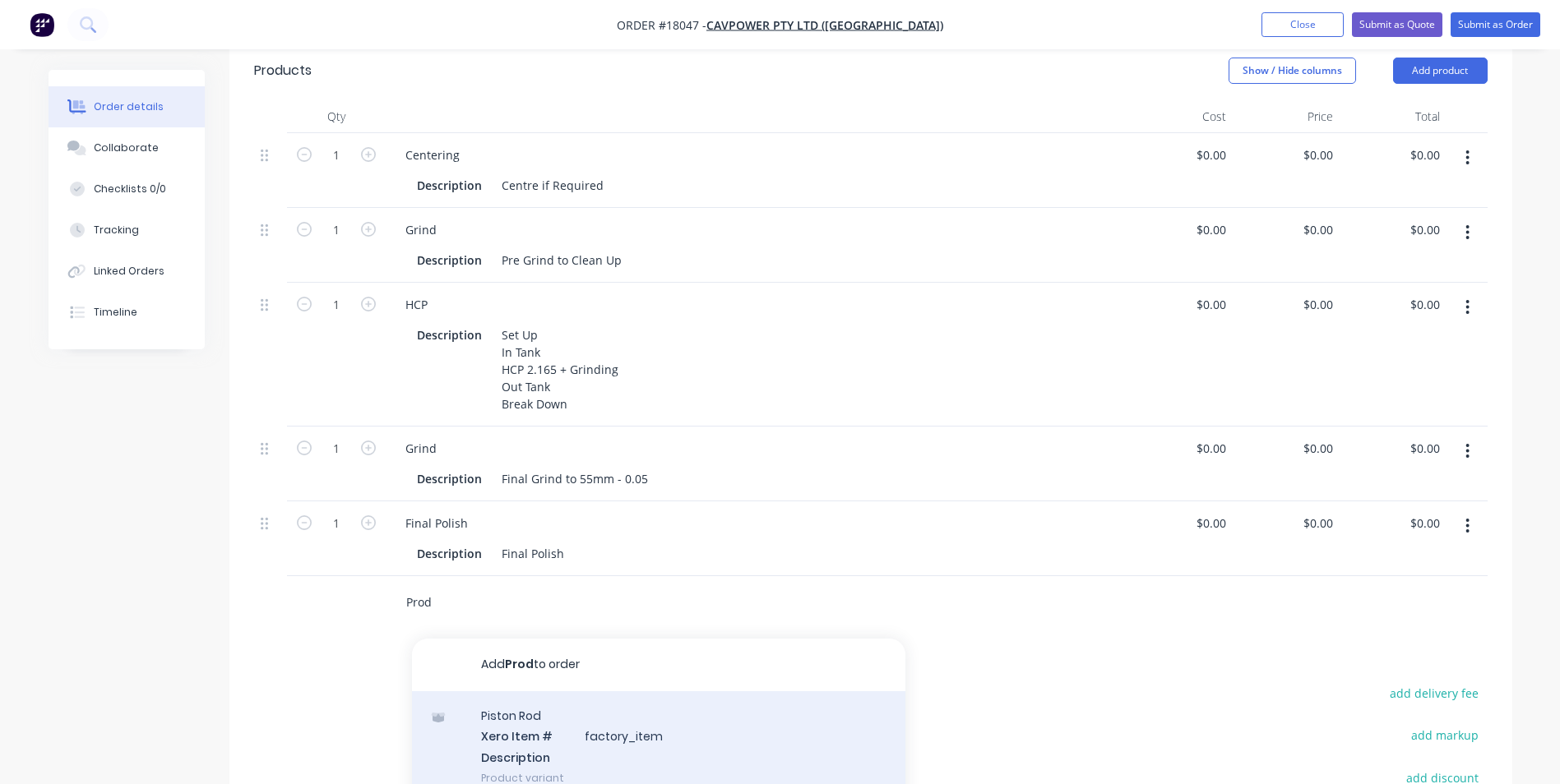
type input "Prod"
click at [525, 714] on div "Piston Rod Xero Item # factory_item Description Product variant" at bounding box center [659, 747] width 494 height 111
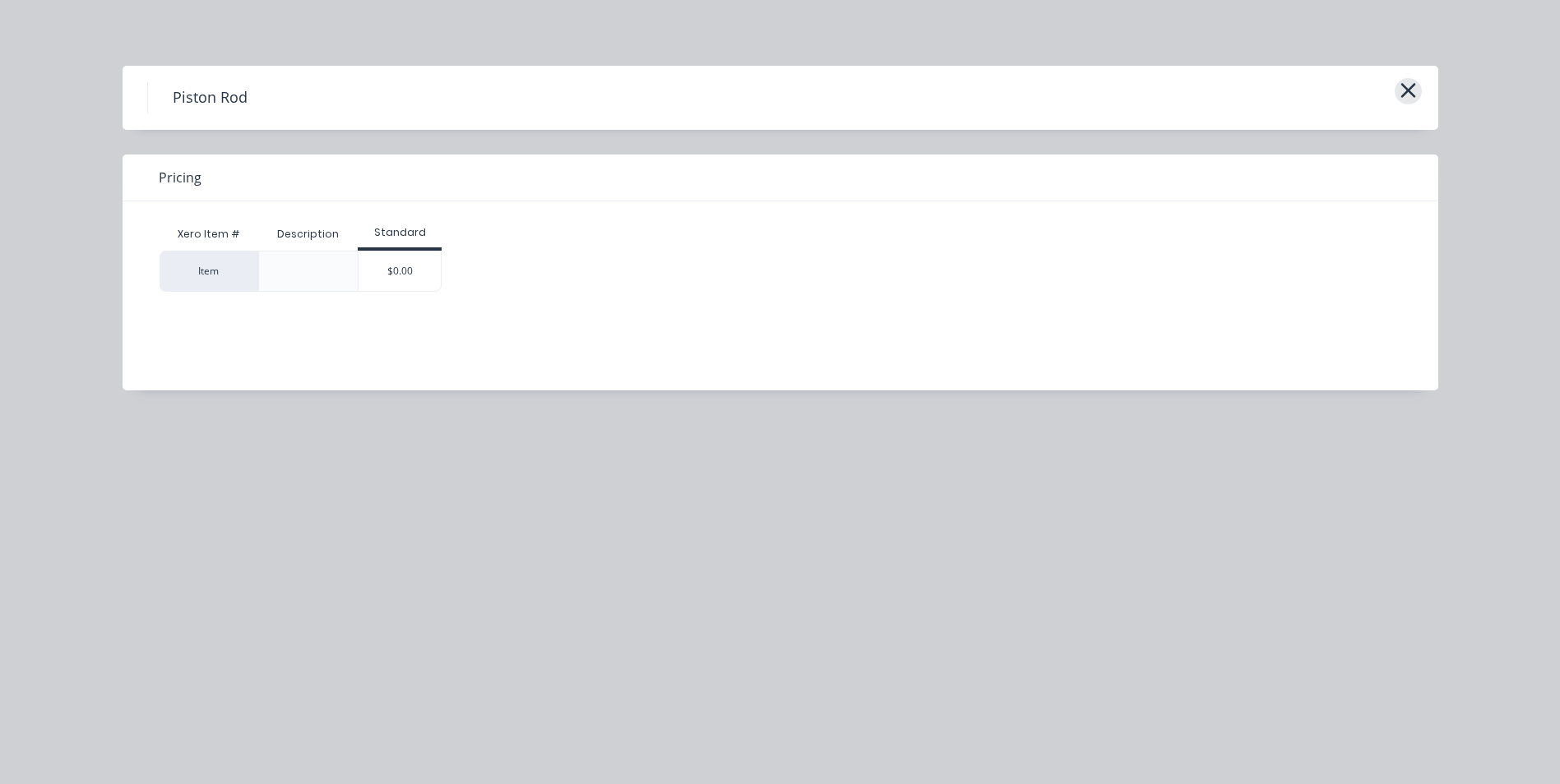
click at [1410, 95] on icon "button" at bounding box center [1408, 91] width 15 height 15
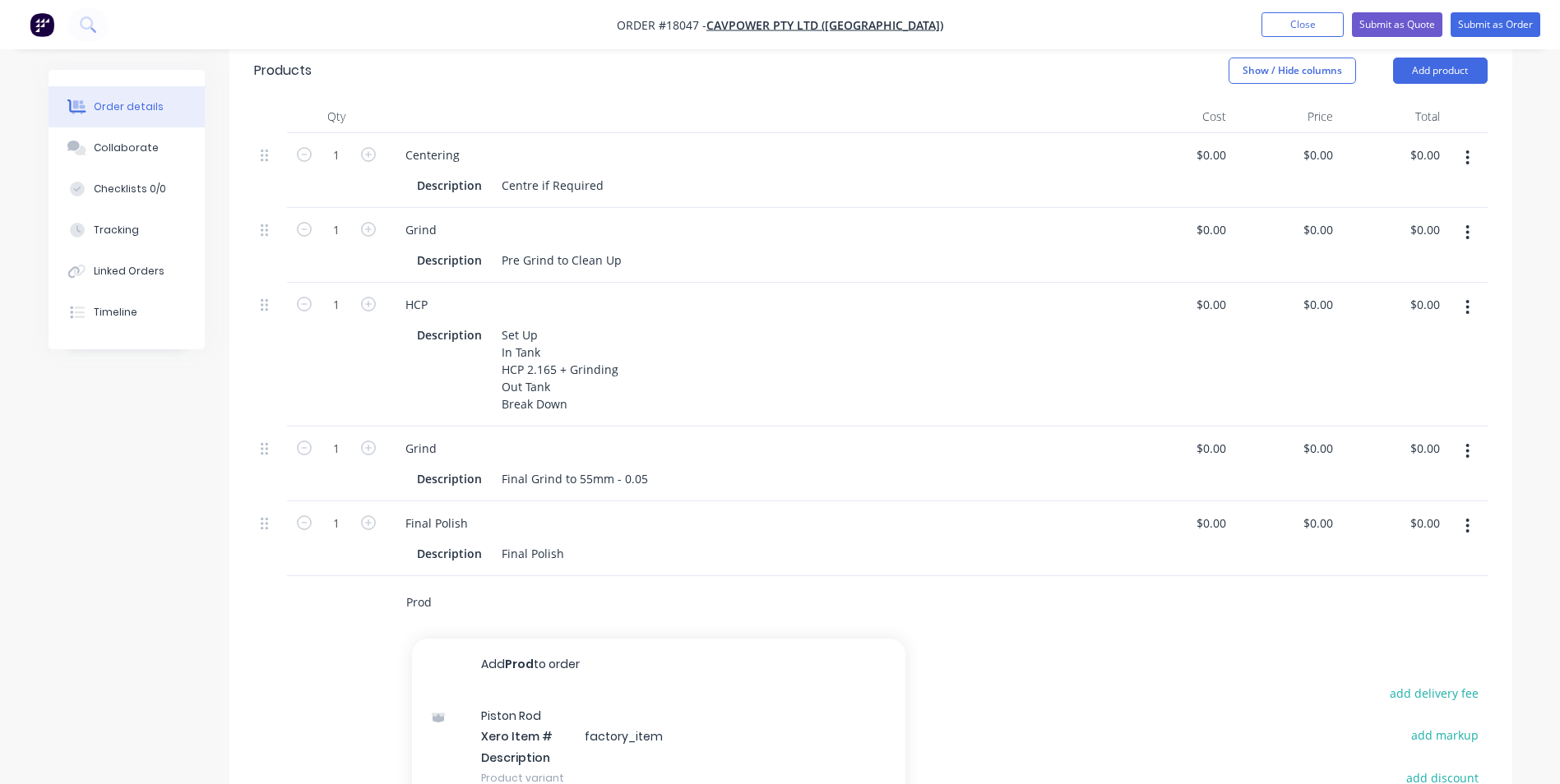
drag, startPoint x: 452, startPoint y: 583, endPoint x: 399, endPoint y: 585, distance: 53.0
click at [404, 586] on div "Prod Add Prod to order Piston Rod Xero Item # factory_item Description Product …" at bounding box center [639, 602] width 494 height 33
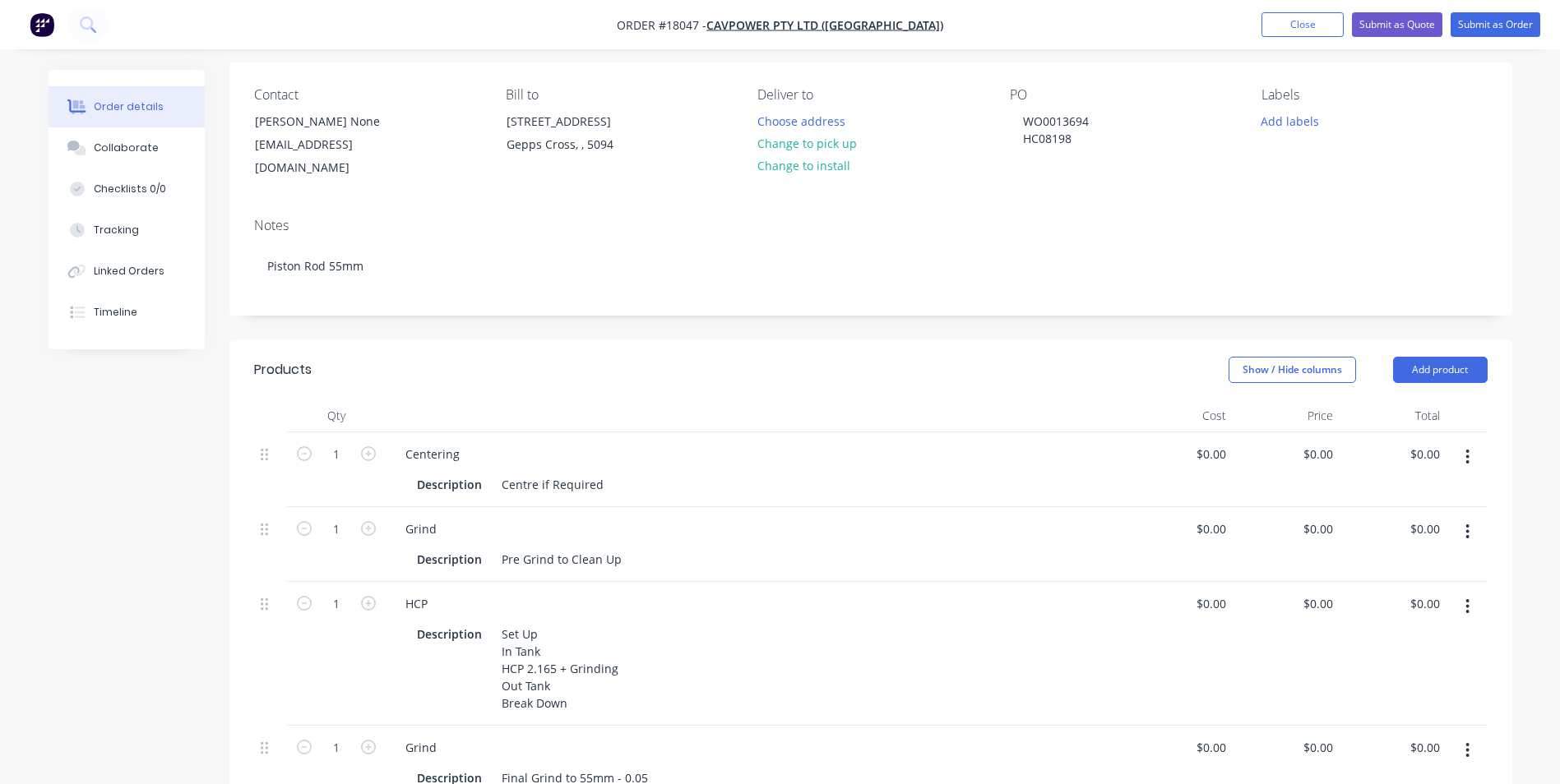
scroll to position [0, 0]
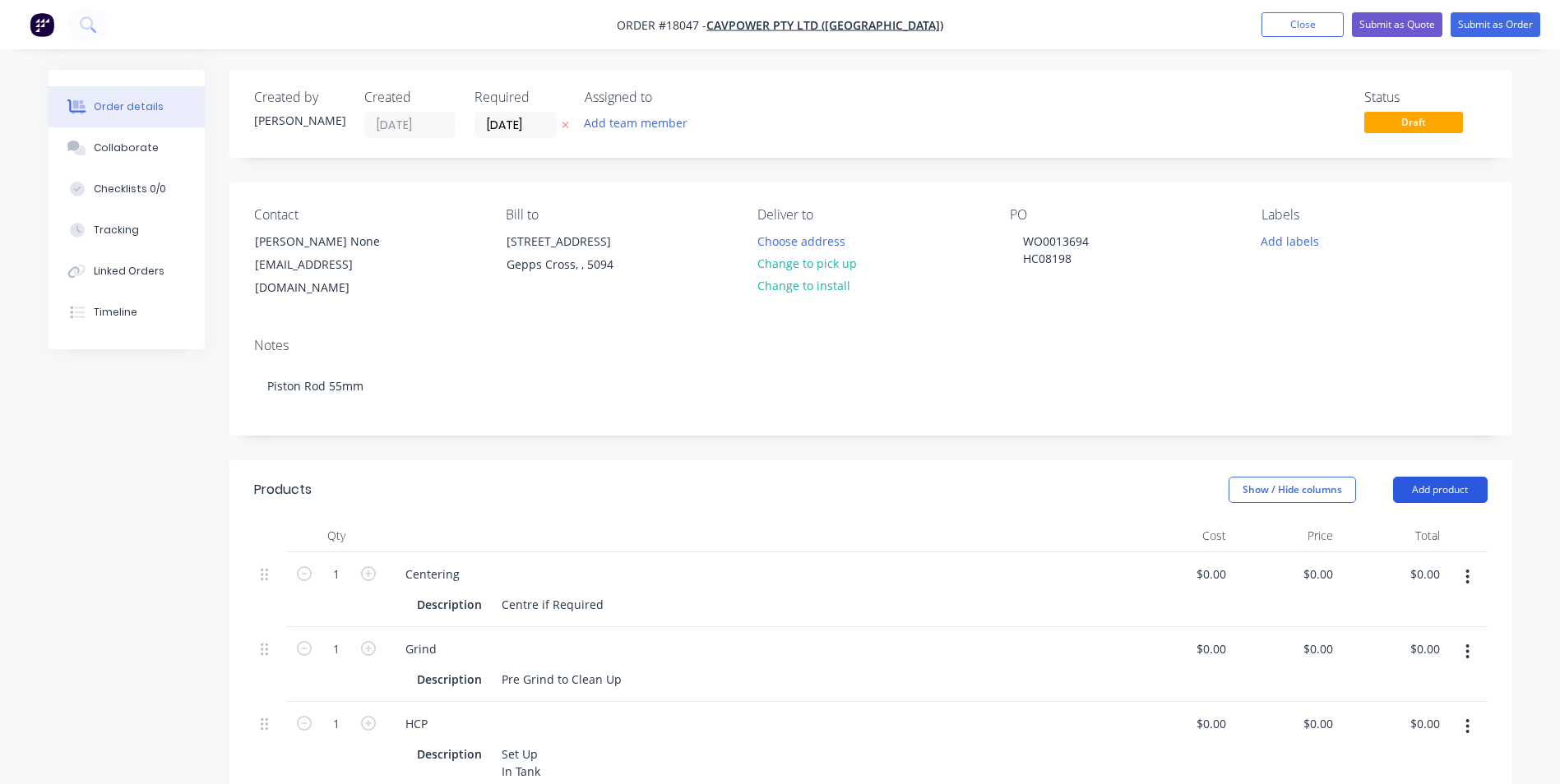
click at [1472, 477] on button "Add product" at bounding box center [1440, 490] width 95 height 26
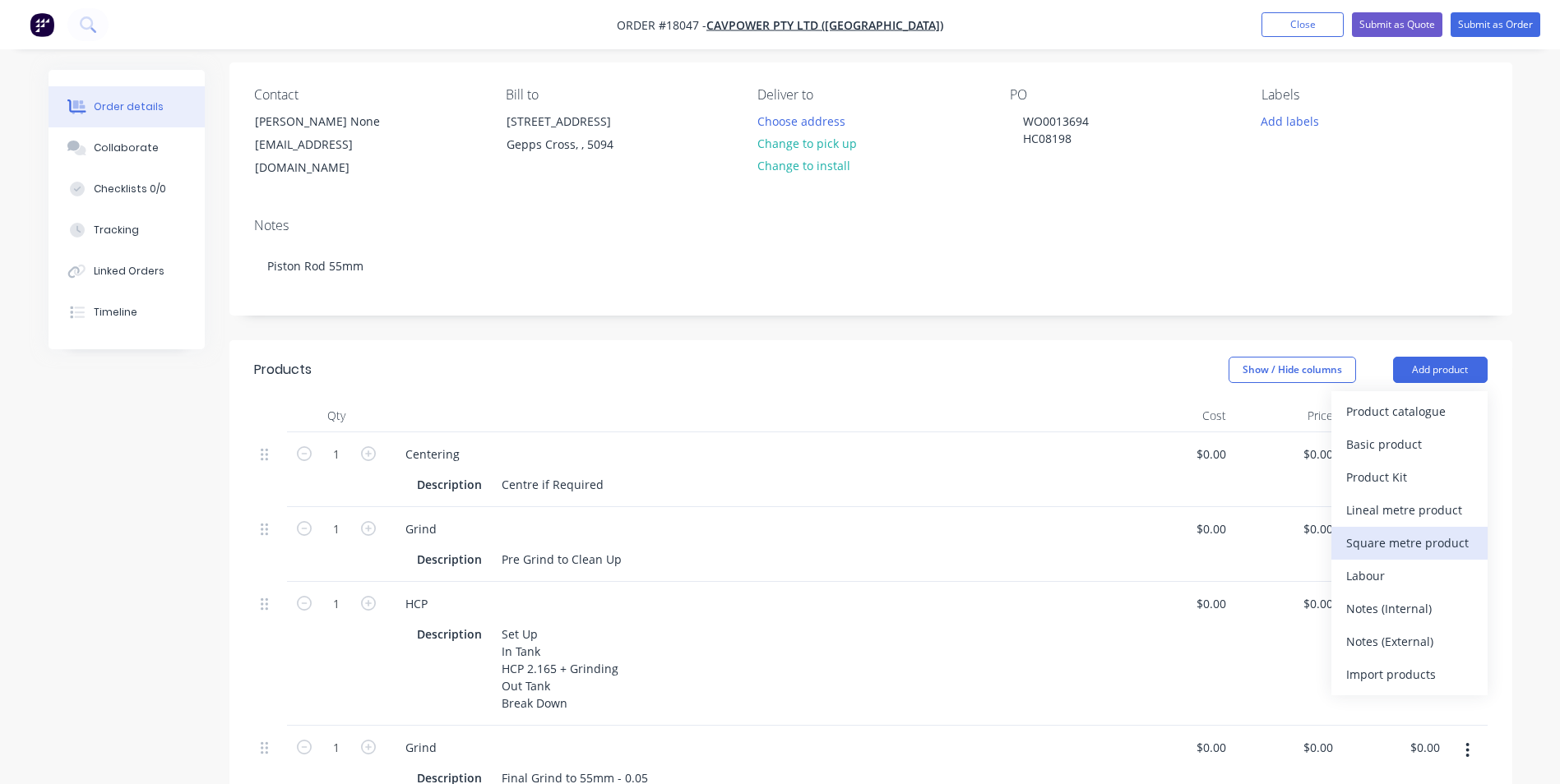
scroll to position [83, 0]
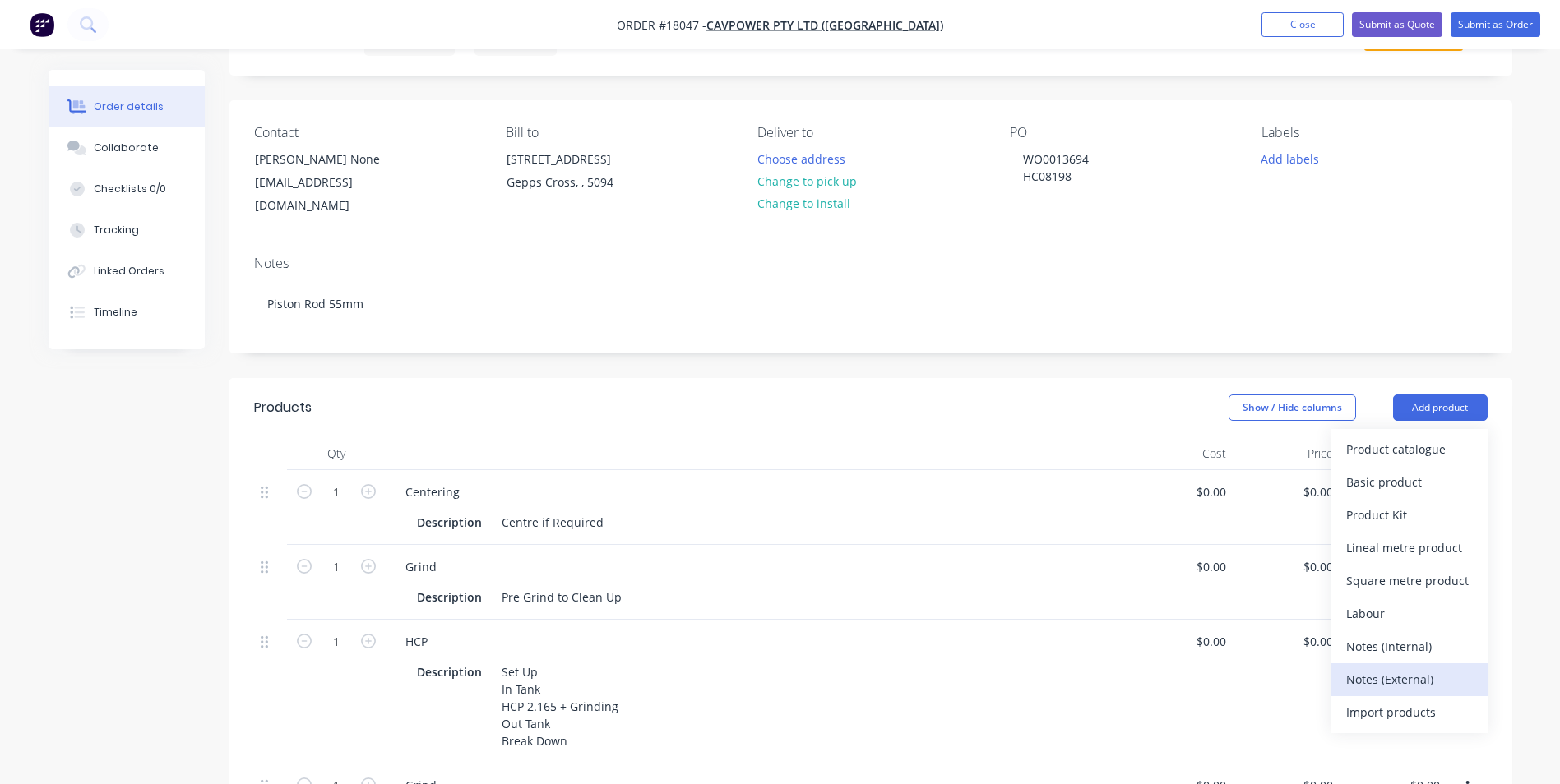
click at [1442, 668] on div "Notes (External)" at bounding box center [1409, 679] width 126 height 24
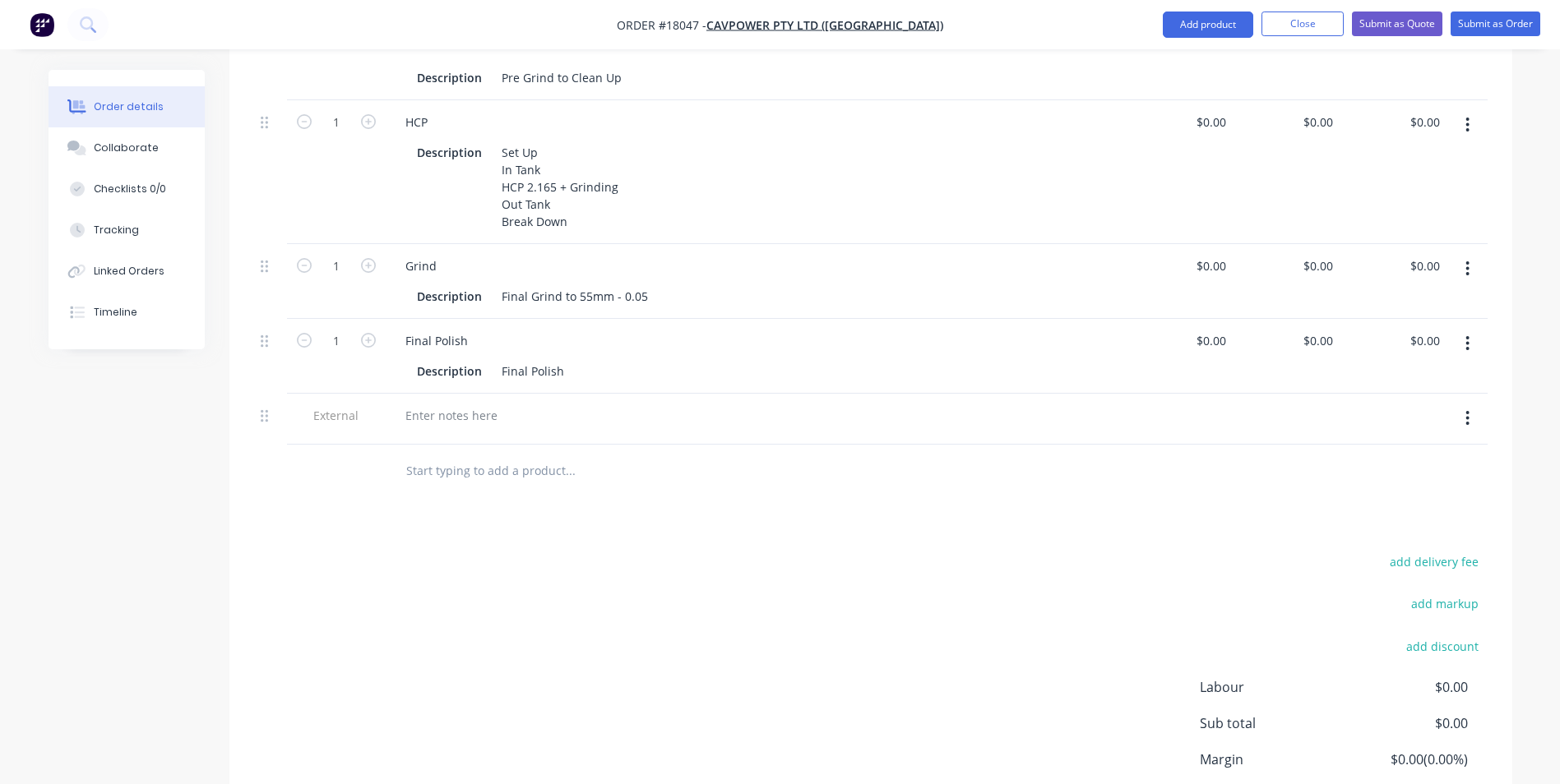
scroll to position [575, 0]
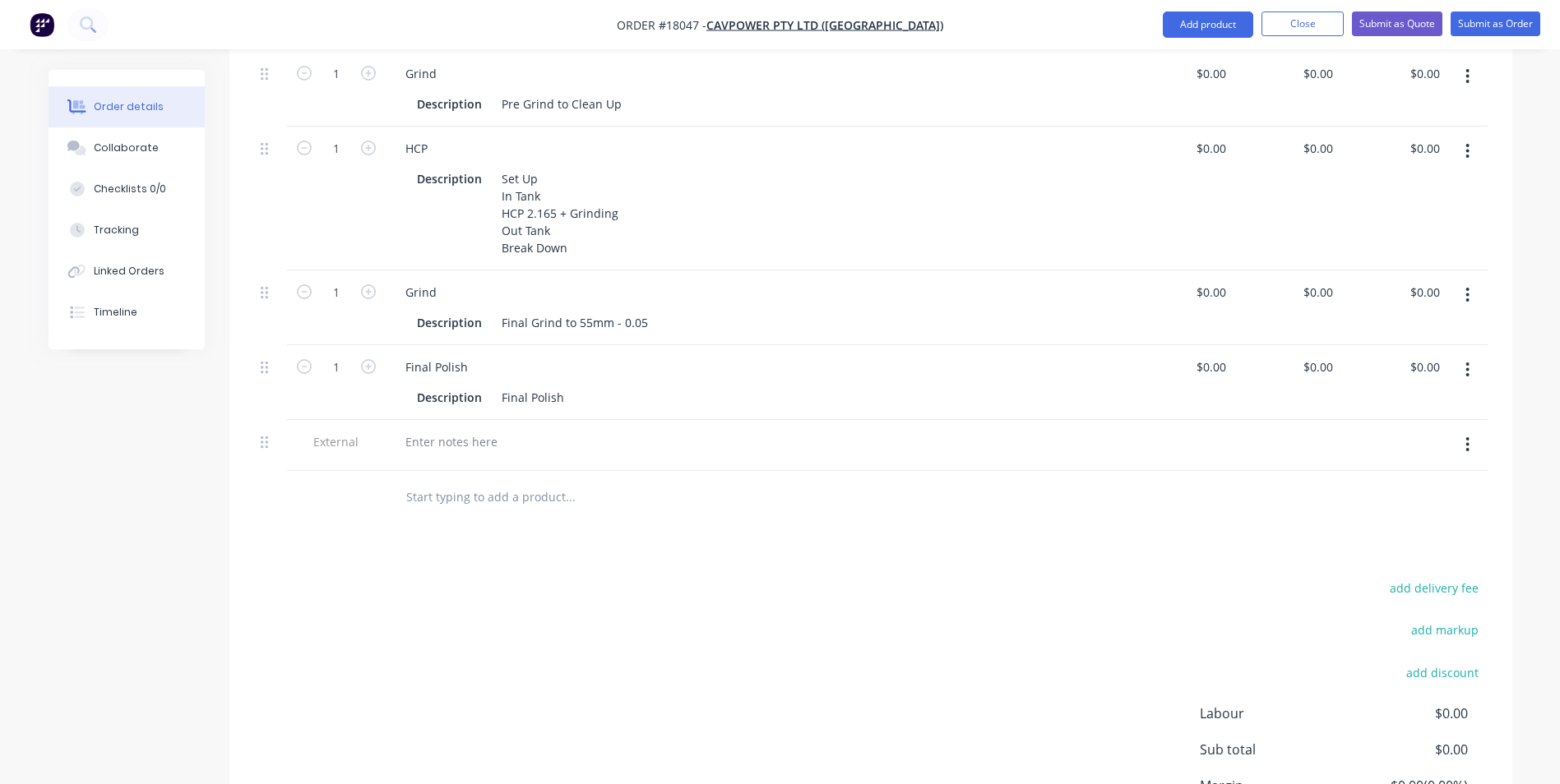
click at [1466, 437] on icon "button" at bounding box center [1468, 445] width 3 height 15
click at [1379, 509] on div "Delete" at bounding box center [1409, 521] width 126 height 24
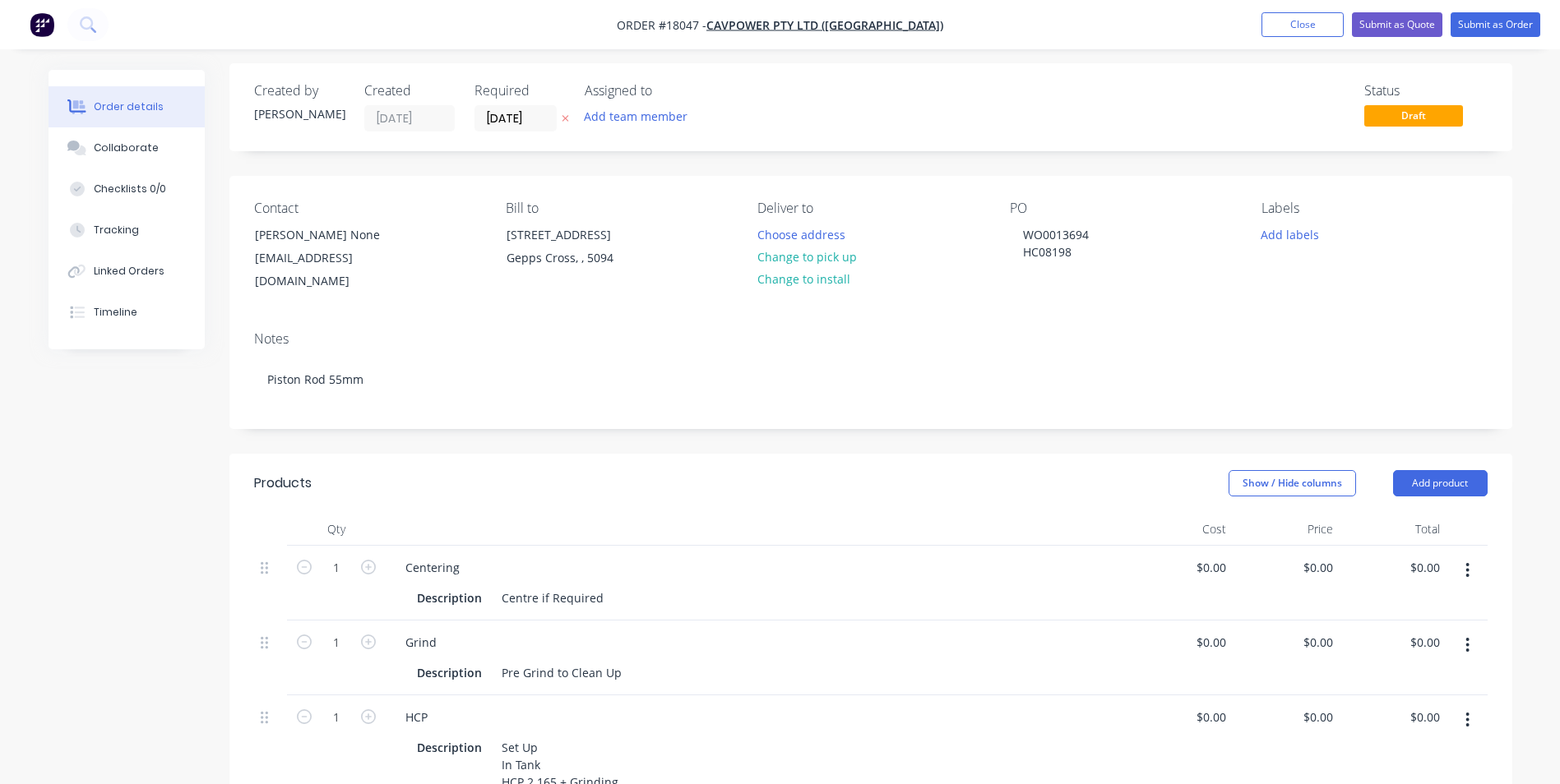
scroll to position [0, 0]
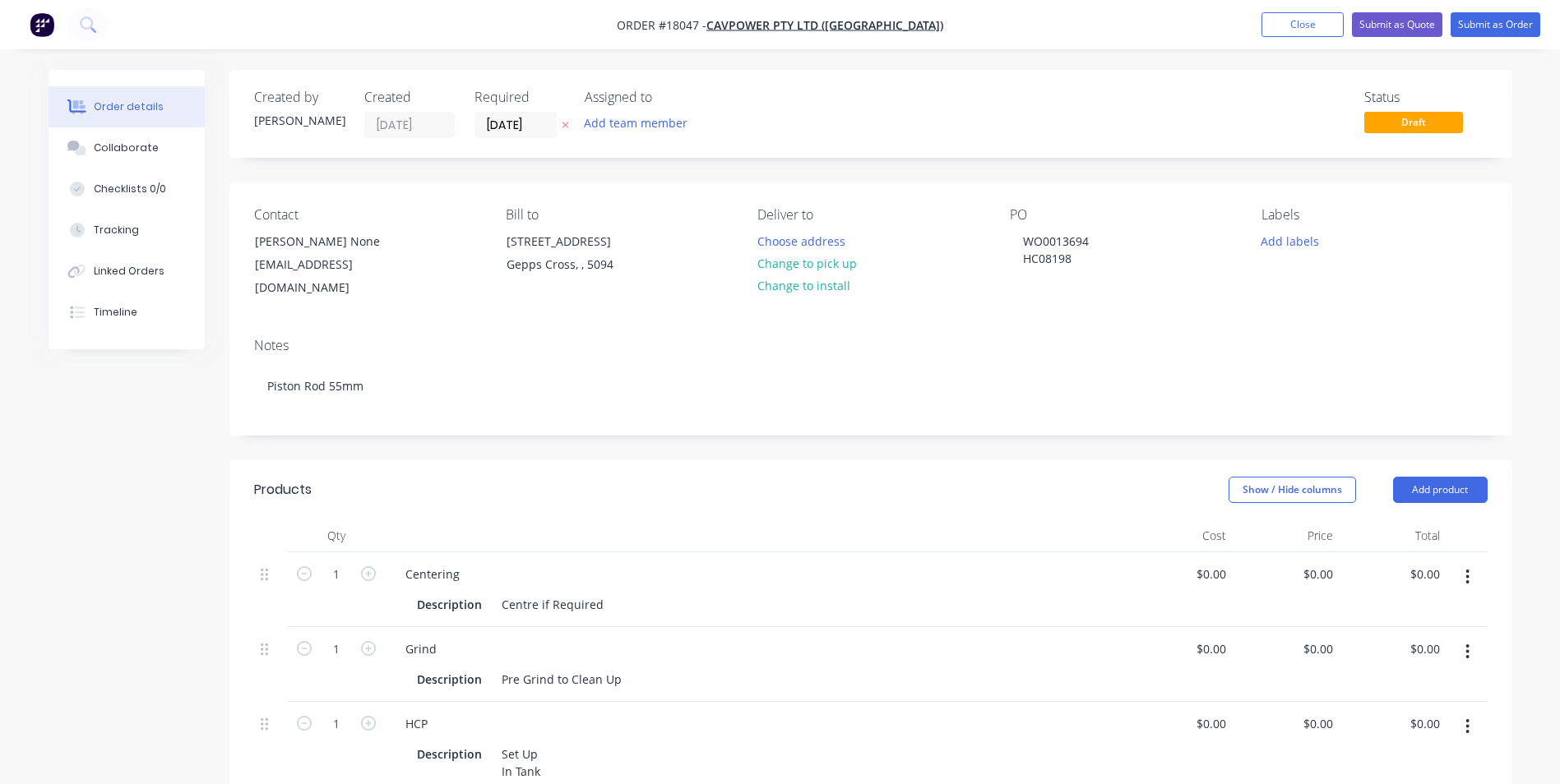
click at [1434, 298] on div "Contact Kerry None kbolland@cavpower.com Bill to 589 Grand Junction Road Gepps …" at bounding box center [871, 253] width 1283 height 142
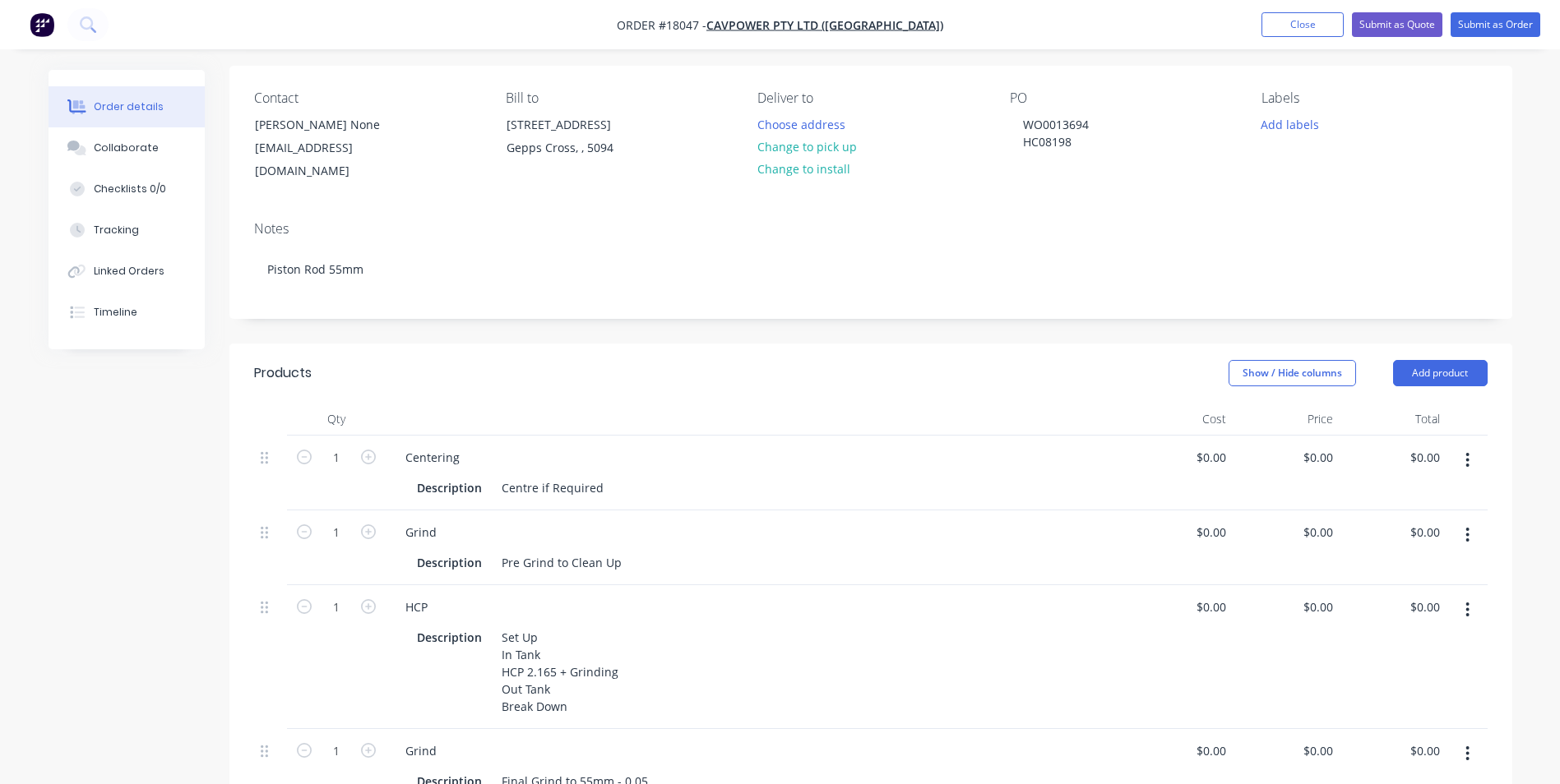
scroll to position [8, 0]
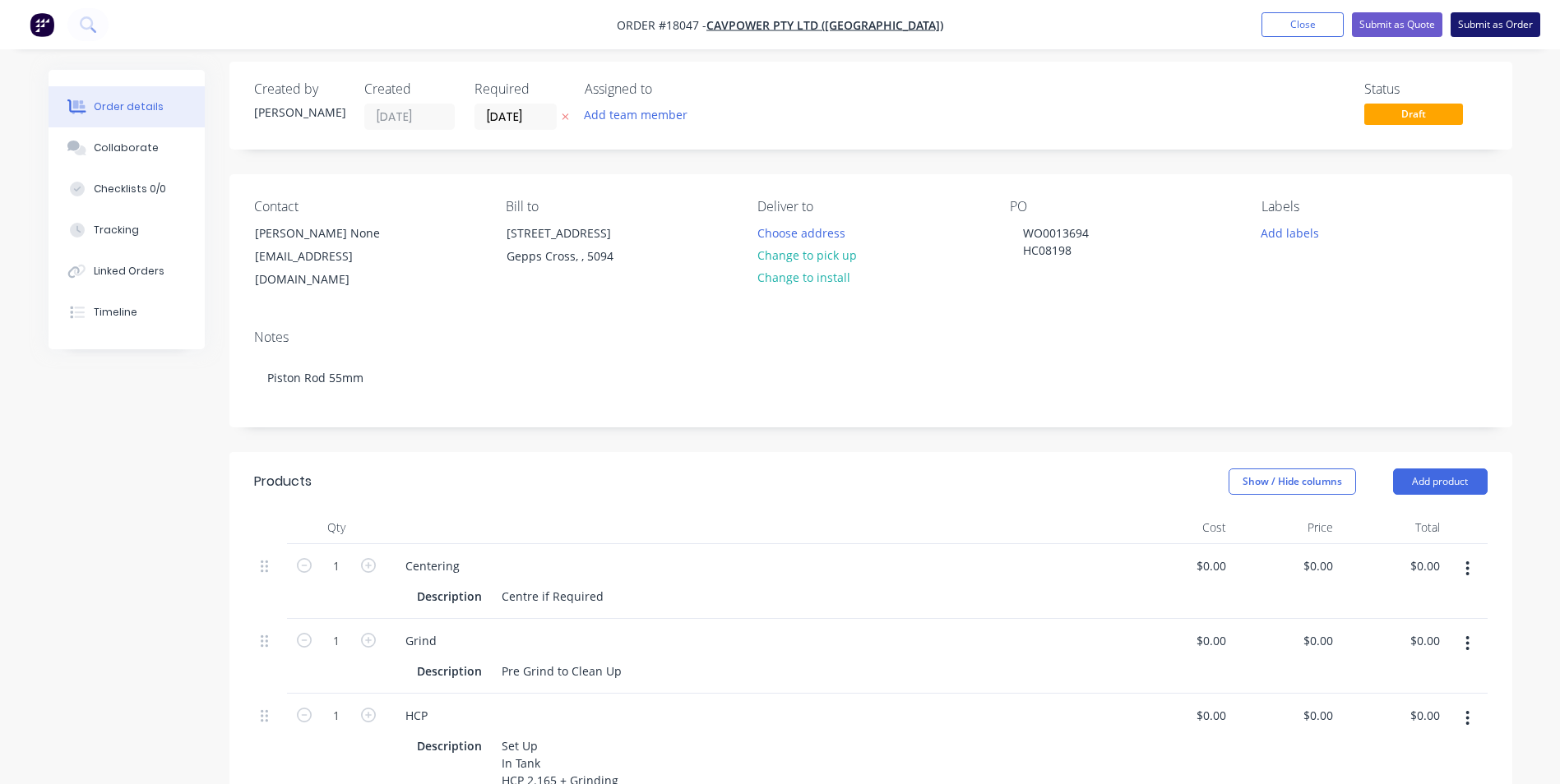
click at [1495, 24] on button "Submit as Order" at bounding box center [1495, 25] width 90 height 25
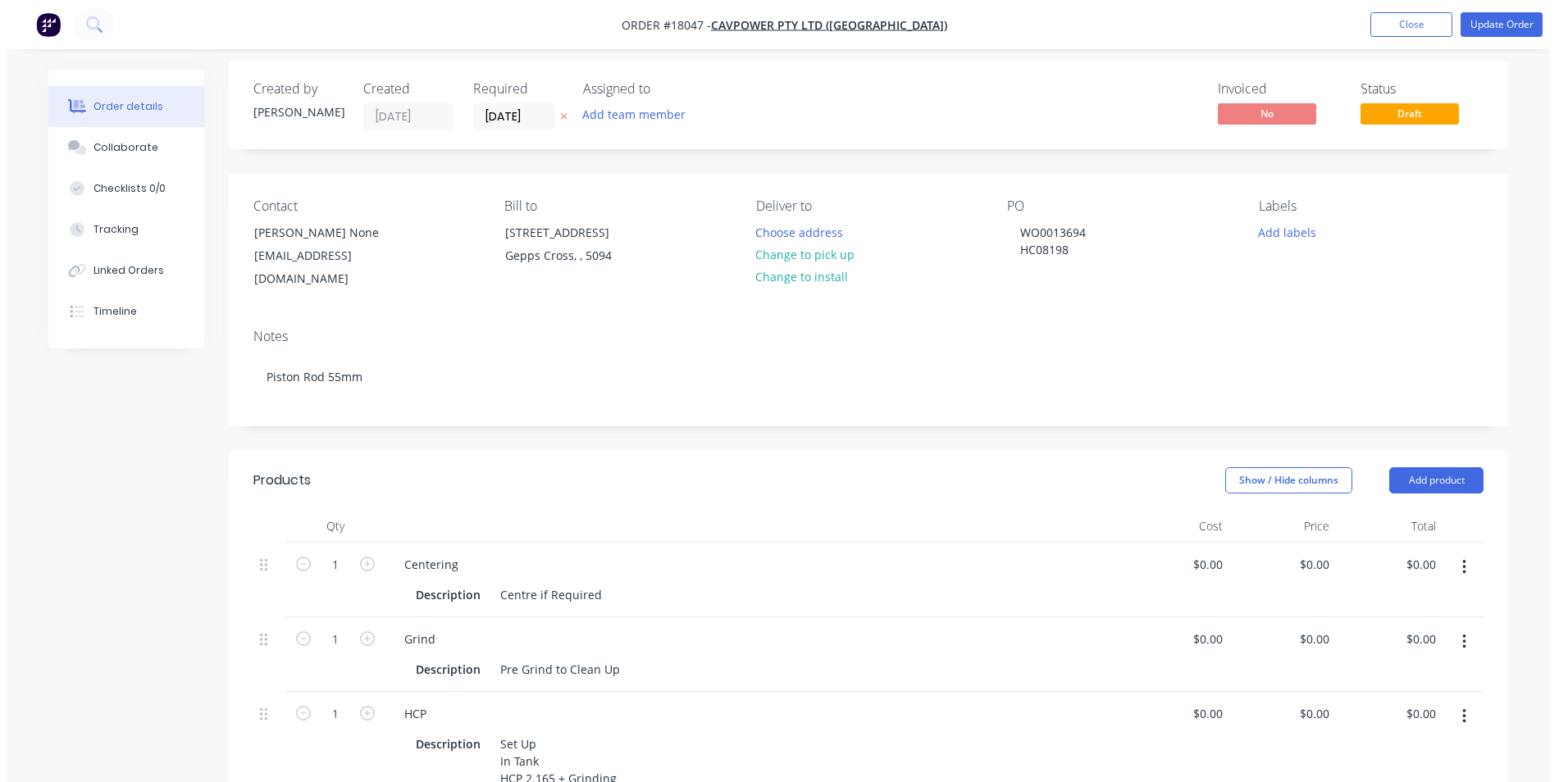
scroll to position [0, 0]
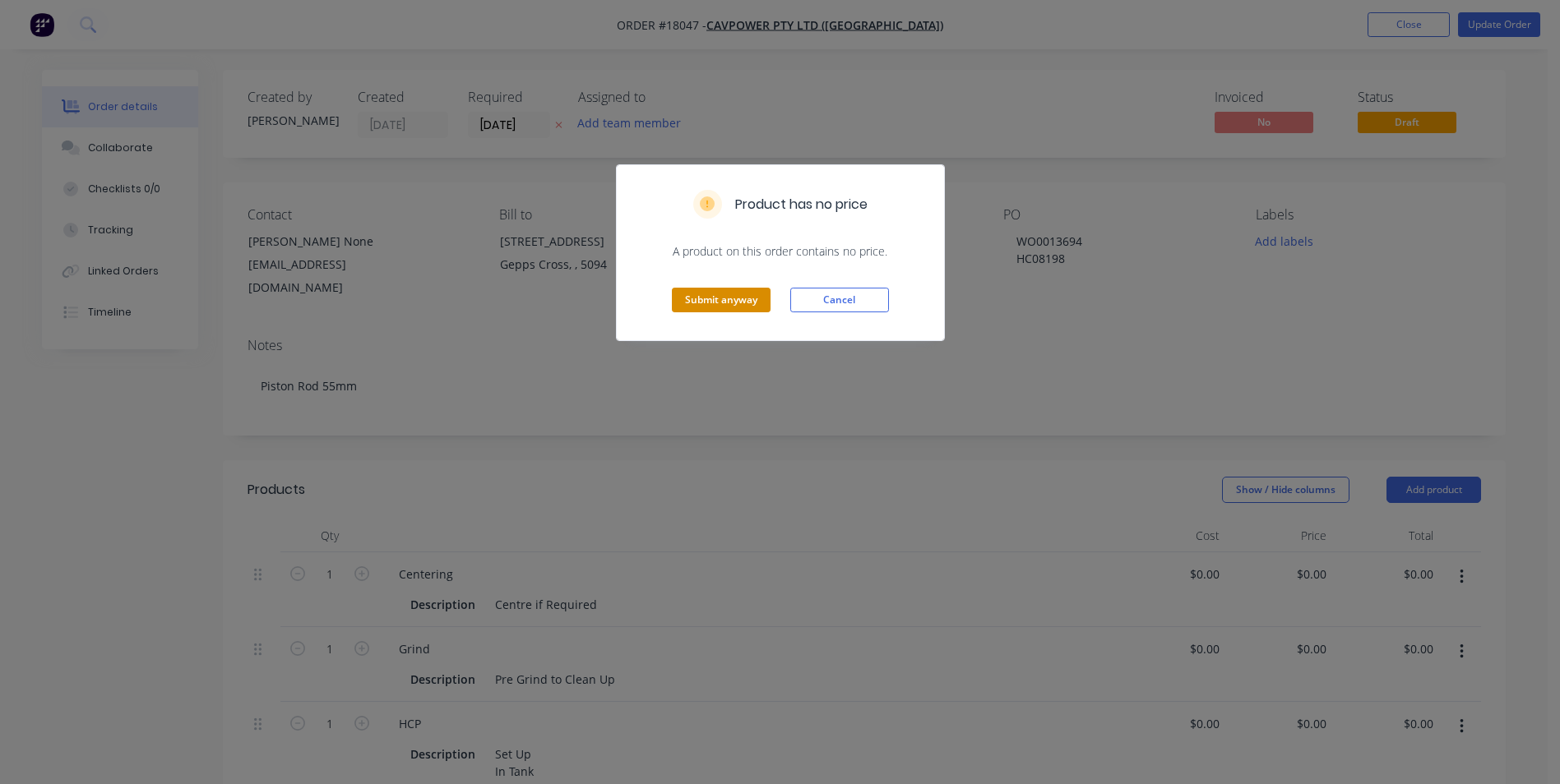
click at [712, 300] on button "Submit anyway" at bounding box center [721, 300] width 99 height 25
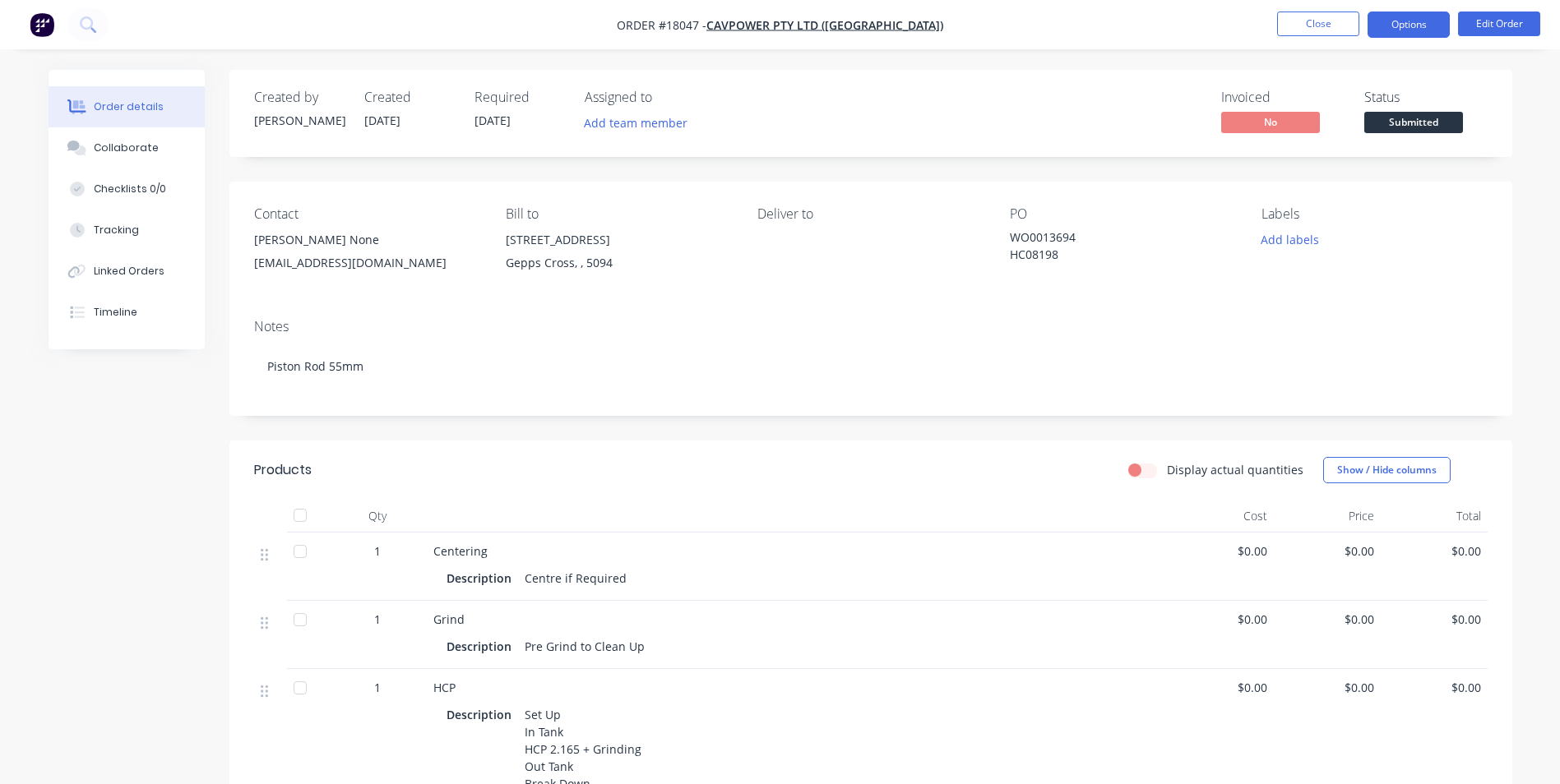
click at [1397, 31] on button "Options" at bounding box center [1409, 25] width 83 height 26
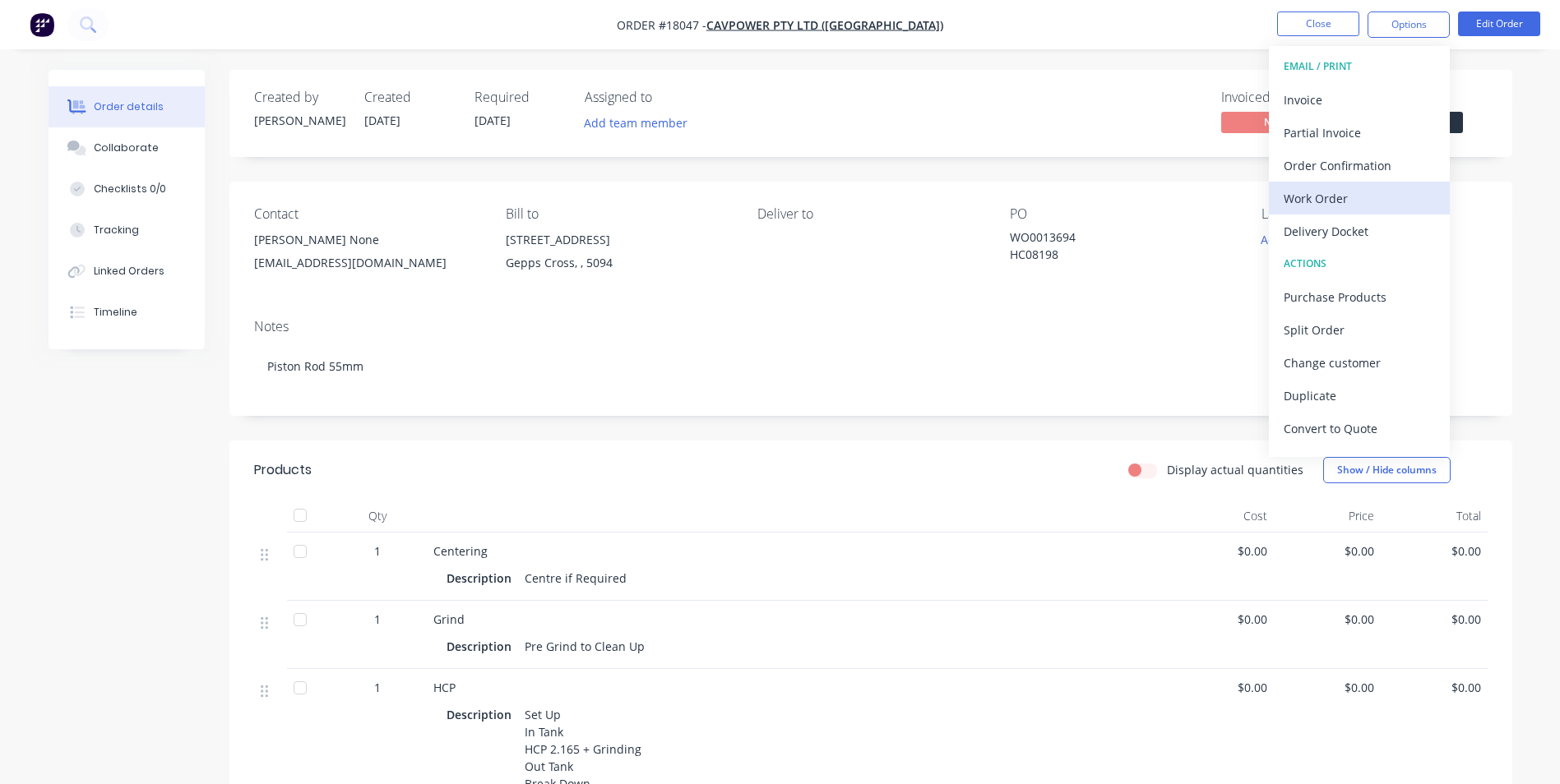
click at [1325, 196] on div "Work Order" at bounding box center [1359, 198] width 151 height 24
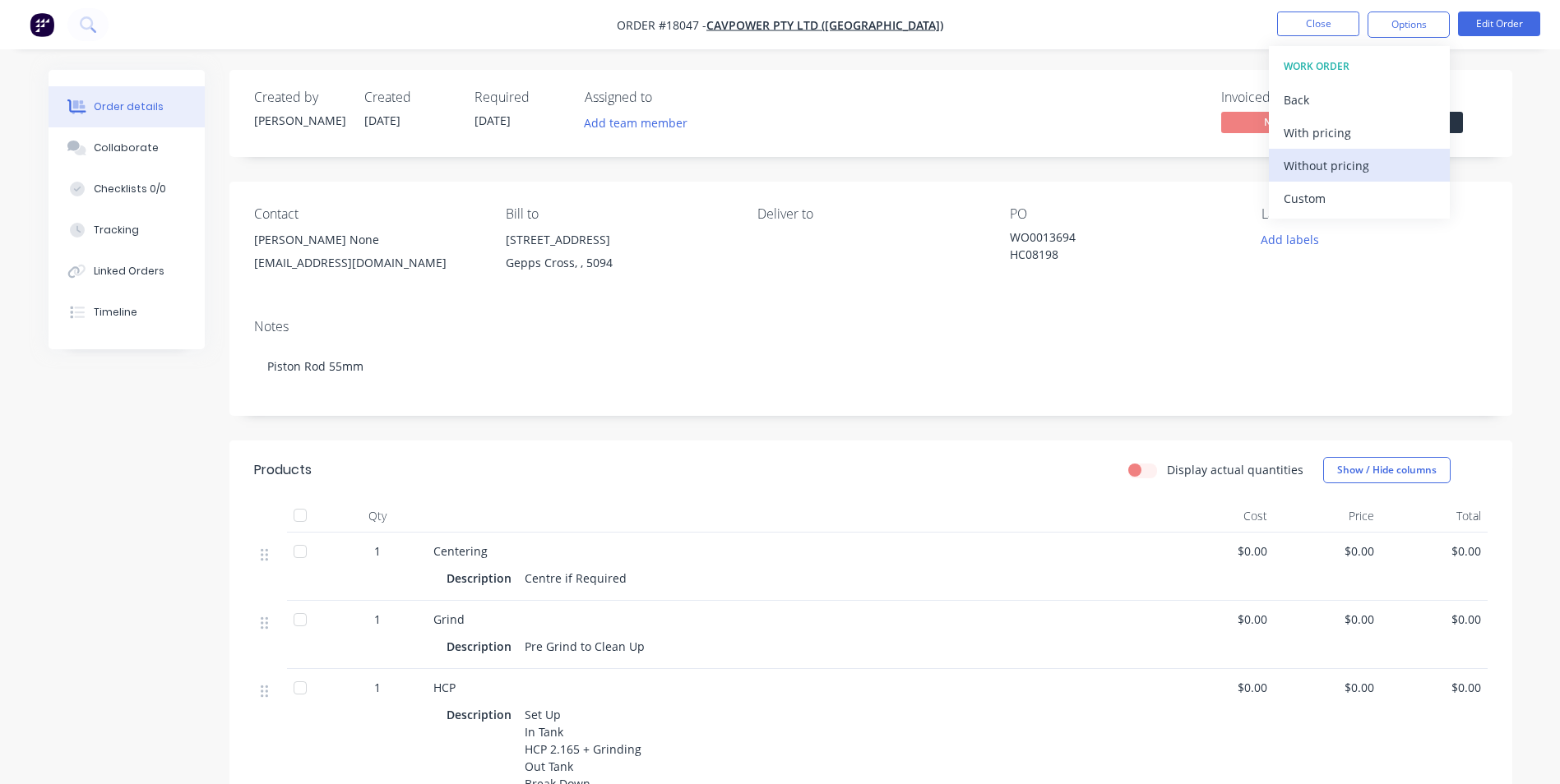
click at [1364, 165] on div "Without pricing" at bounding box center [1359, 165] width 151 height 24
click at [1104, 91] on div "Invoiced No Status Submitted" at bounding box center [1118, 114] width 739 height 48
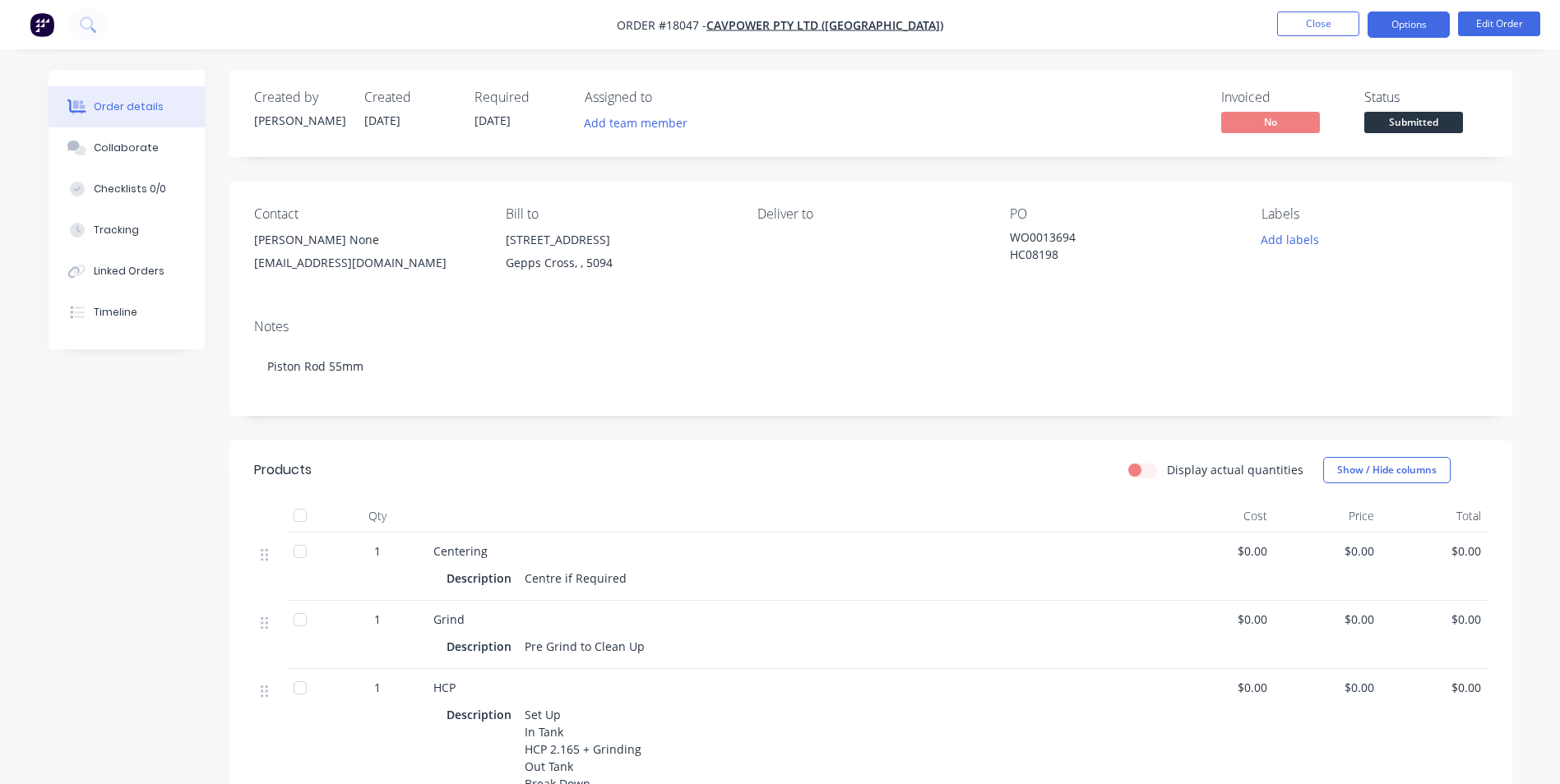
click at [1429, 26] on button "Options" at bounding box center [1409, 25] width 83 height 26
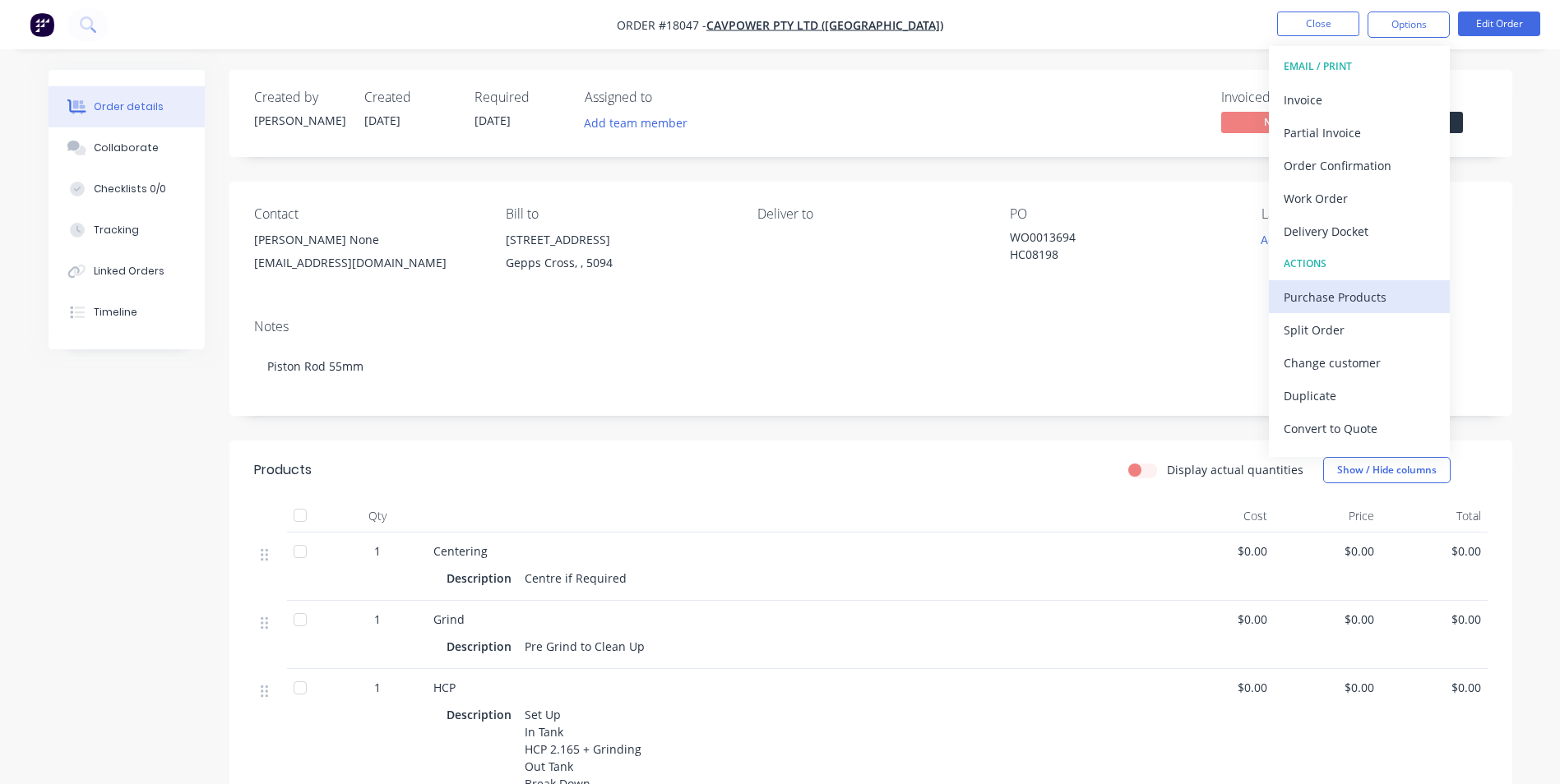
click at [1369, 303] on div "Purchase Products" at bounding box center [1359, 297] width 151 height 24
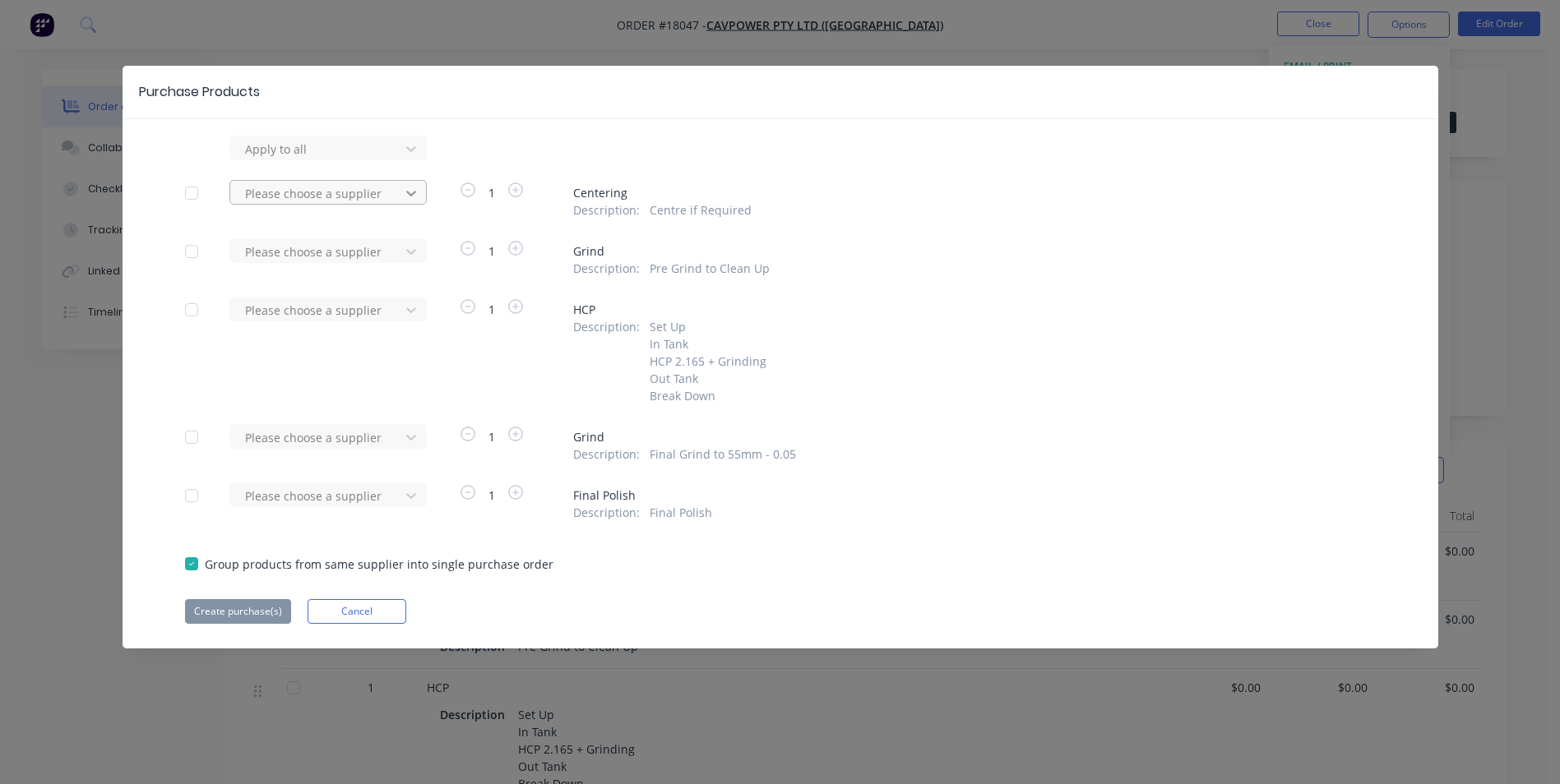
click at [400, 162] on div at bounding box center [411, 149] width 30 height 26
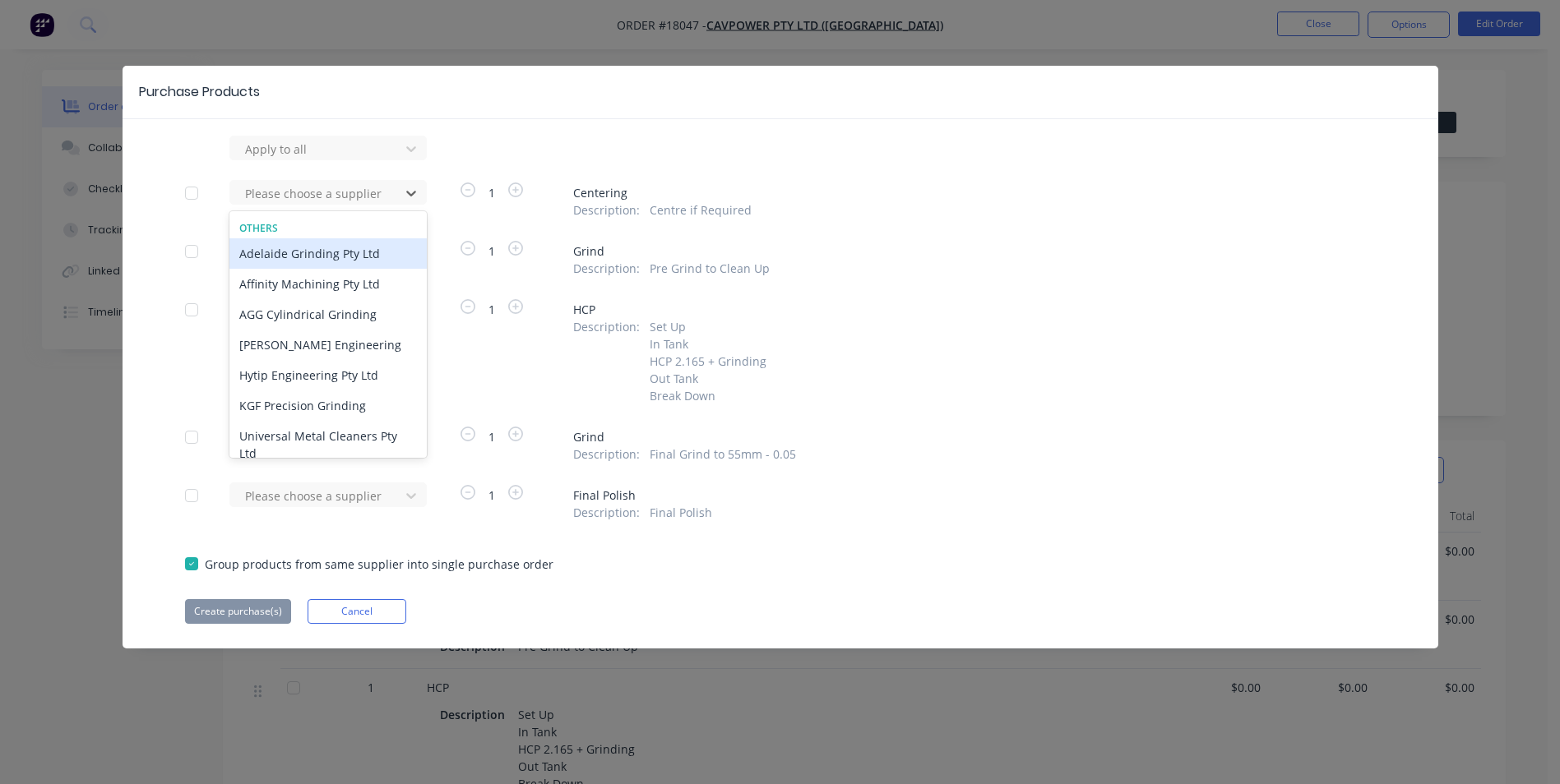
click at [354, 254] on div "Adelaide Grinding Pty Ltd" at bounding box center [328, 253] width 197 height 31
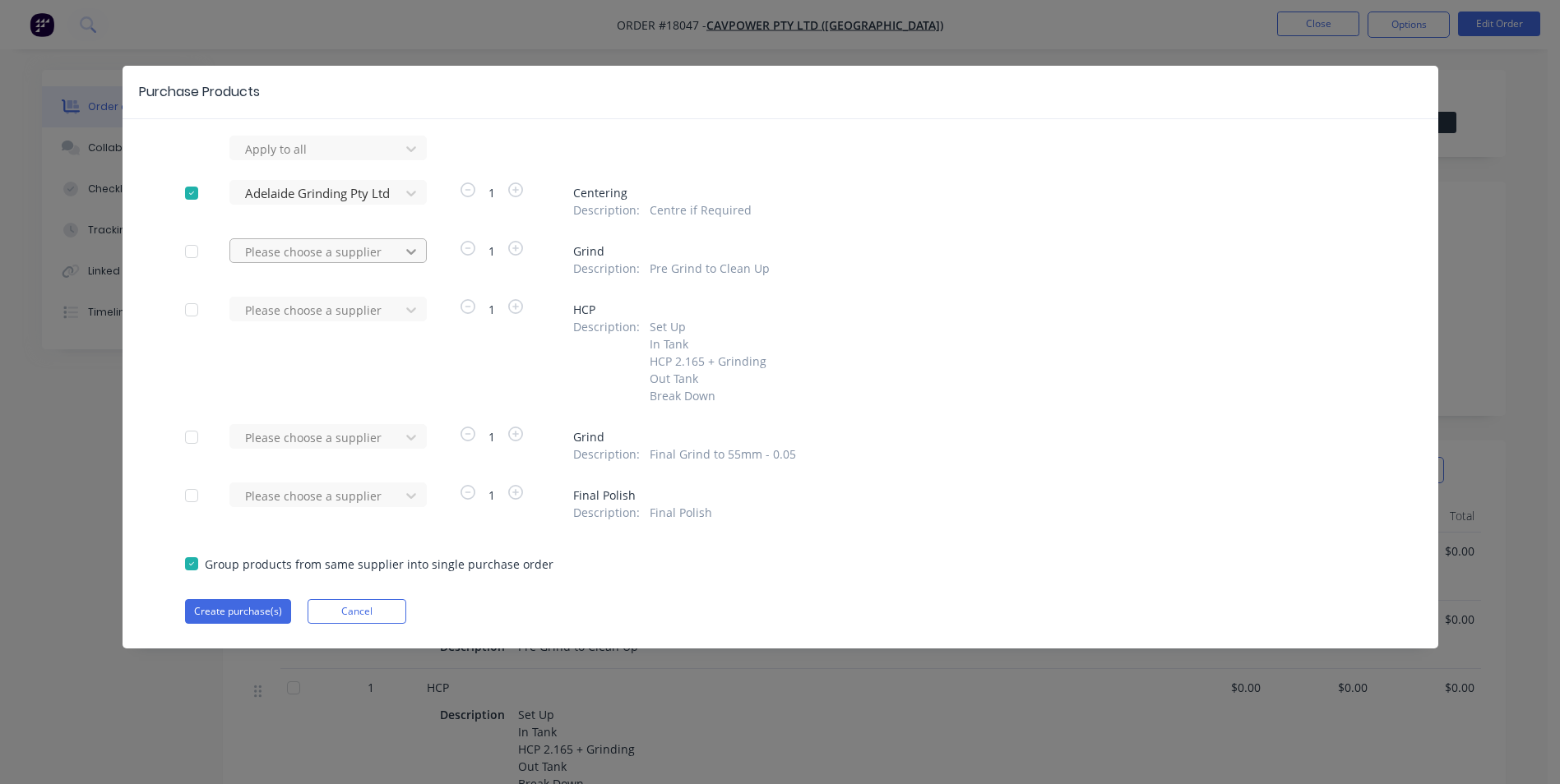
click at [420, 162] on div at bounding box center [411, 149] width 30 height 26
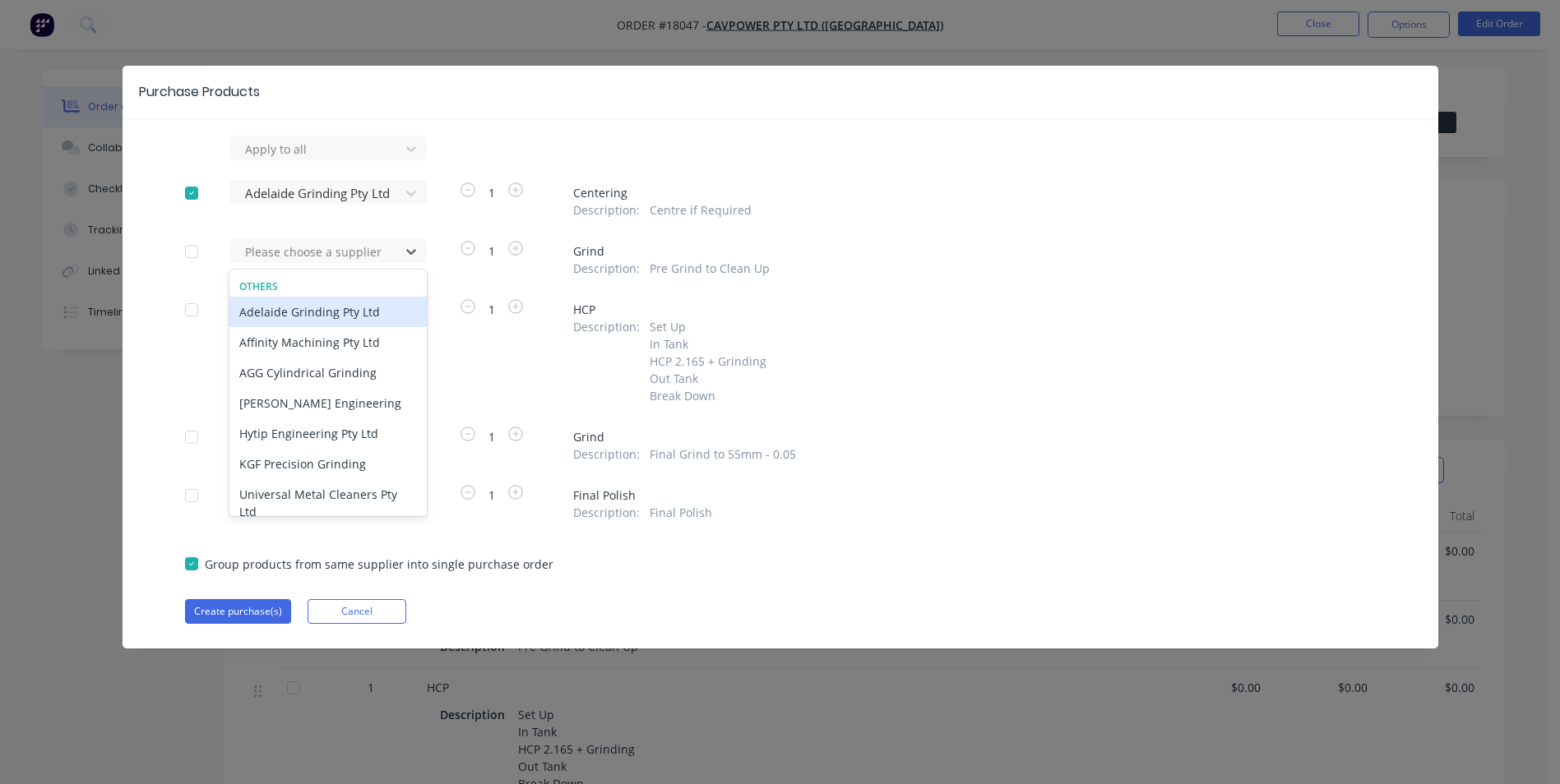
click at [347, 314] on div "Adelaide Grinding Pty Ltd" at bounding box center [328, 312] width 197 height 31
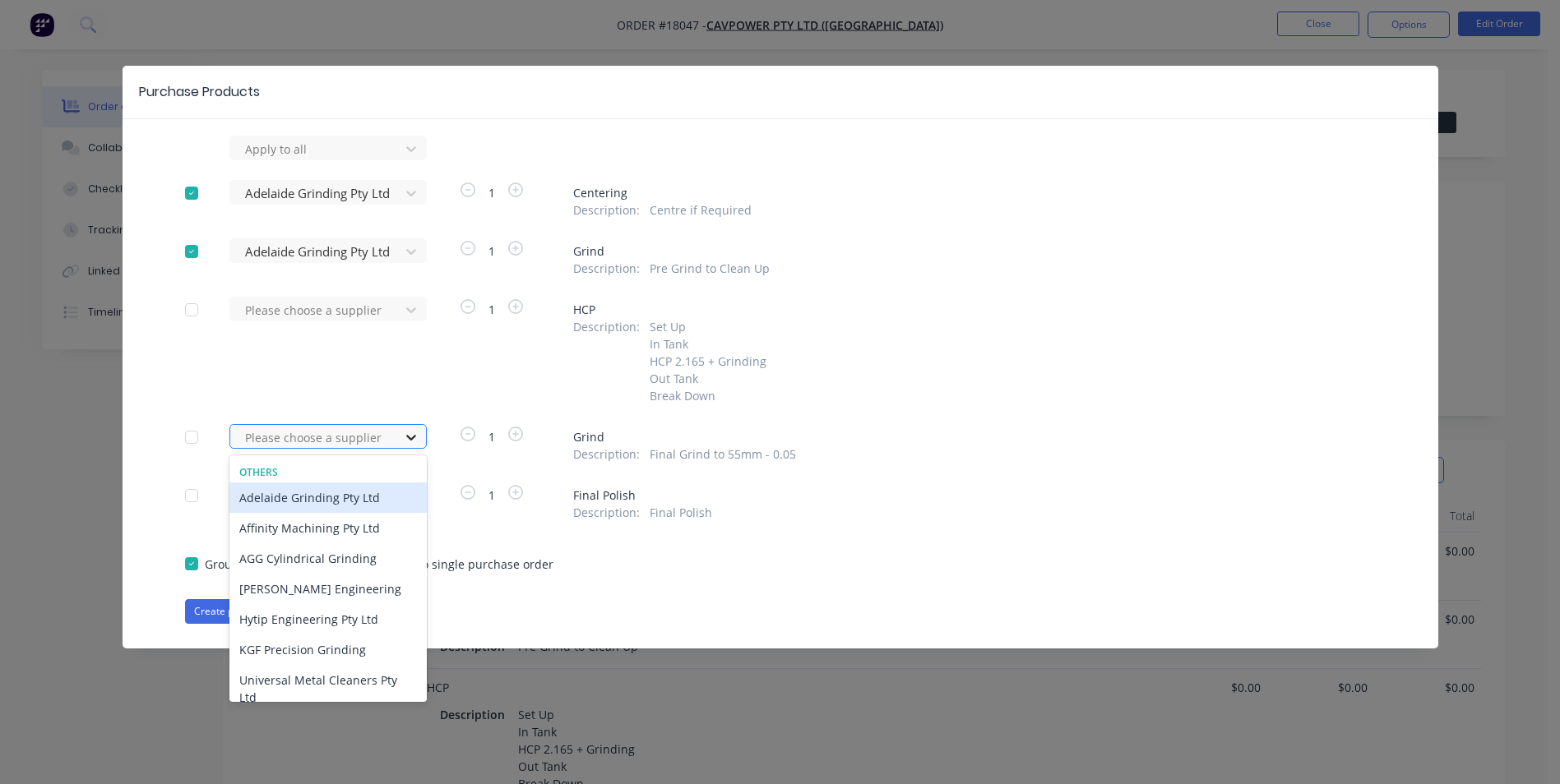
click at [413, 438] on icon at bounding box center [411, 437] width 10 height 6
click at [318, 505] on div "Adelaide Grinding Pty Ltd" at bounding box center [328, 498] width 197 height 31
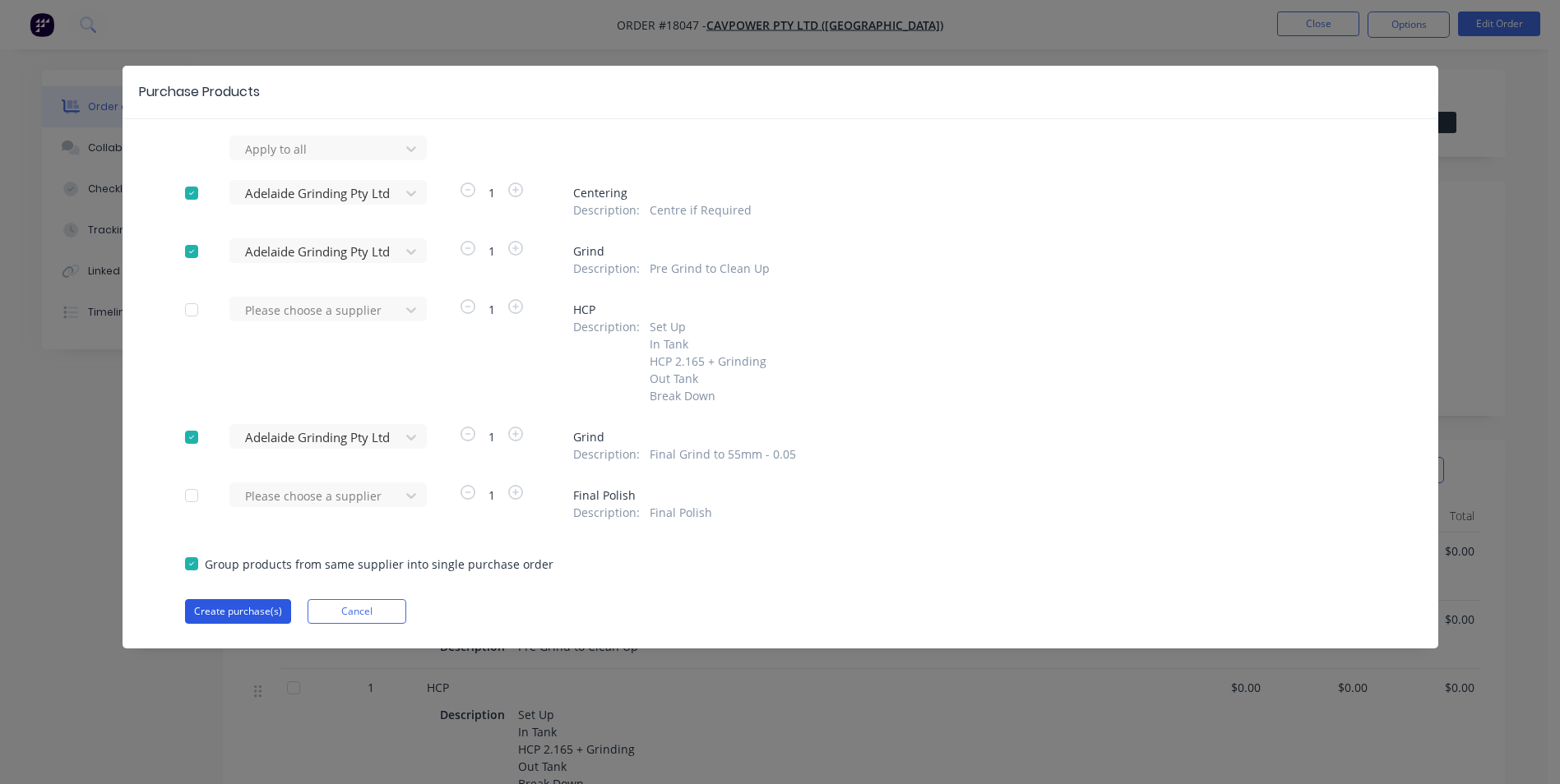
click at [244, 614] on button "Create purchase(s)" at bounding box center [238, 612] width 106 height 25
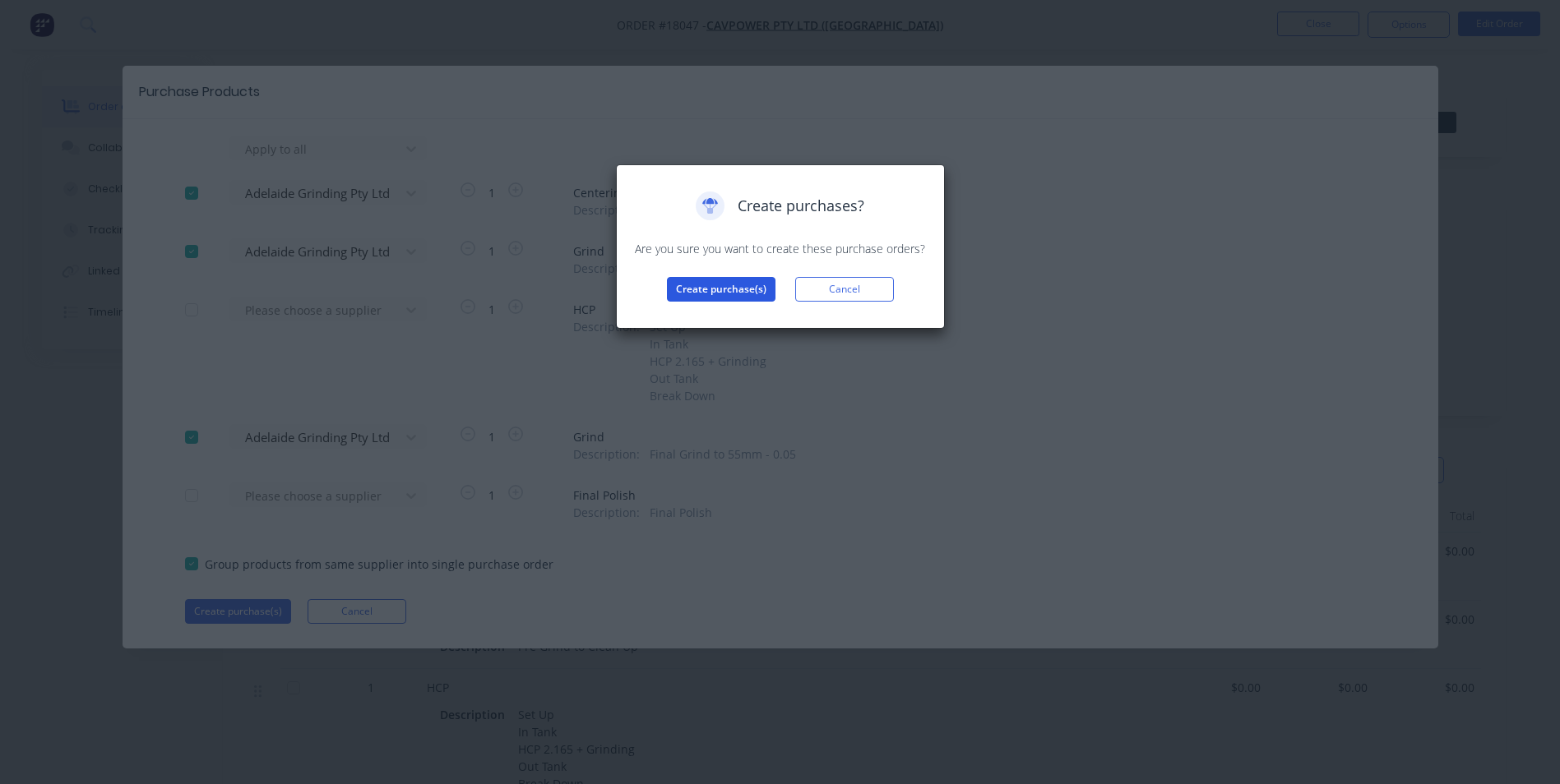
click at [716, 289] on button "Create purchase(s)" at bounding box center [721, 290] width 108 height 25
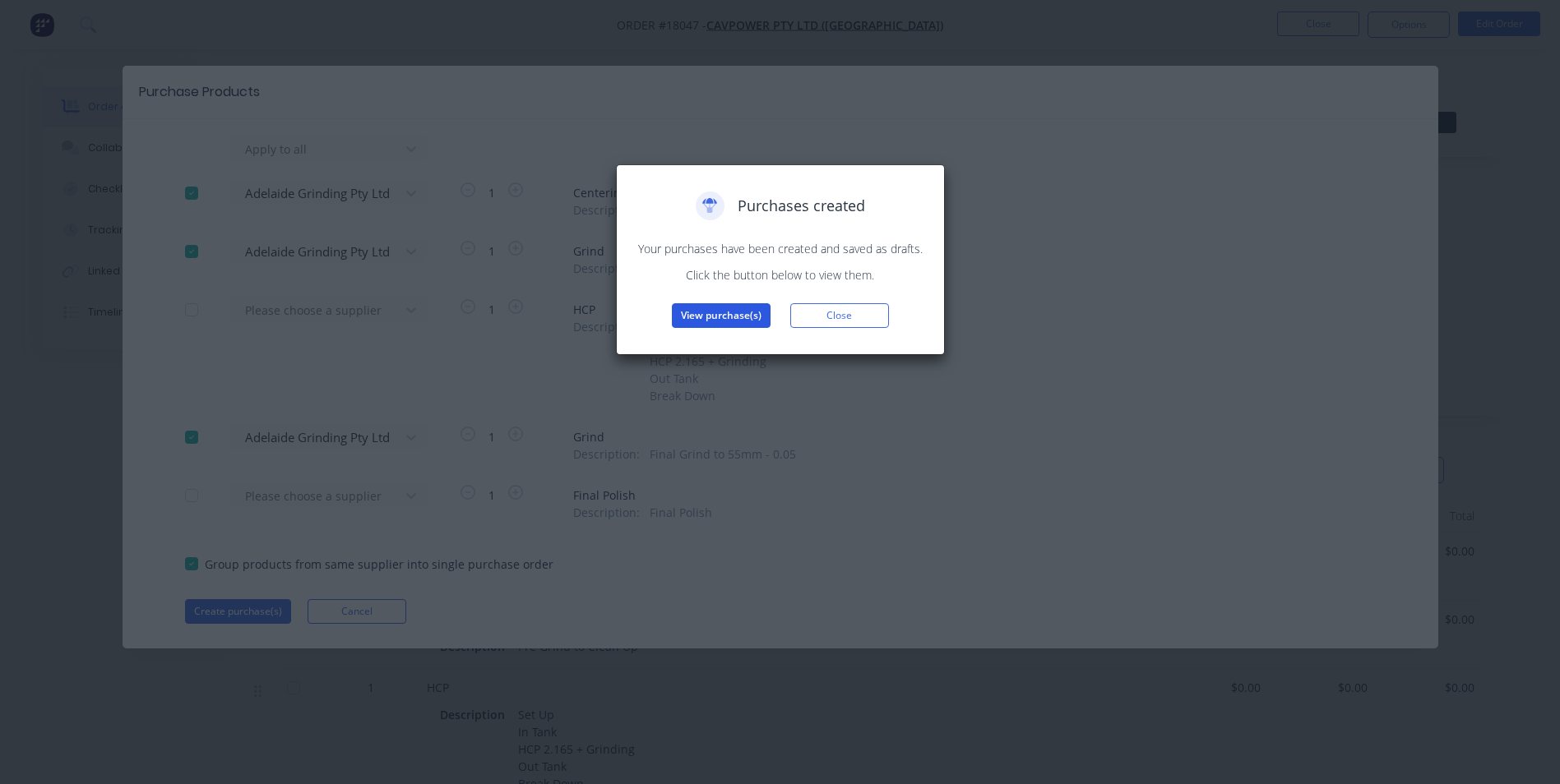
click at [737, 317] on button "View purchase(s)" at bounding box center [721, 316] width 99 height 25
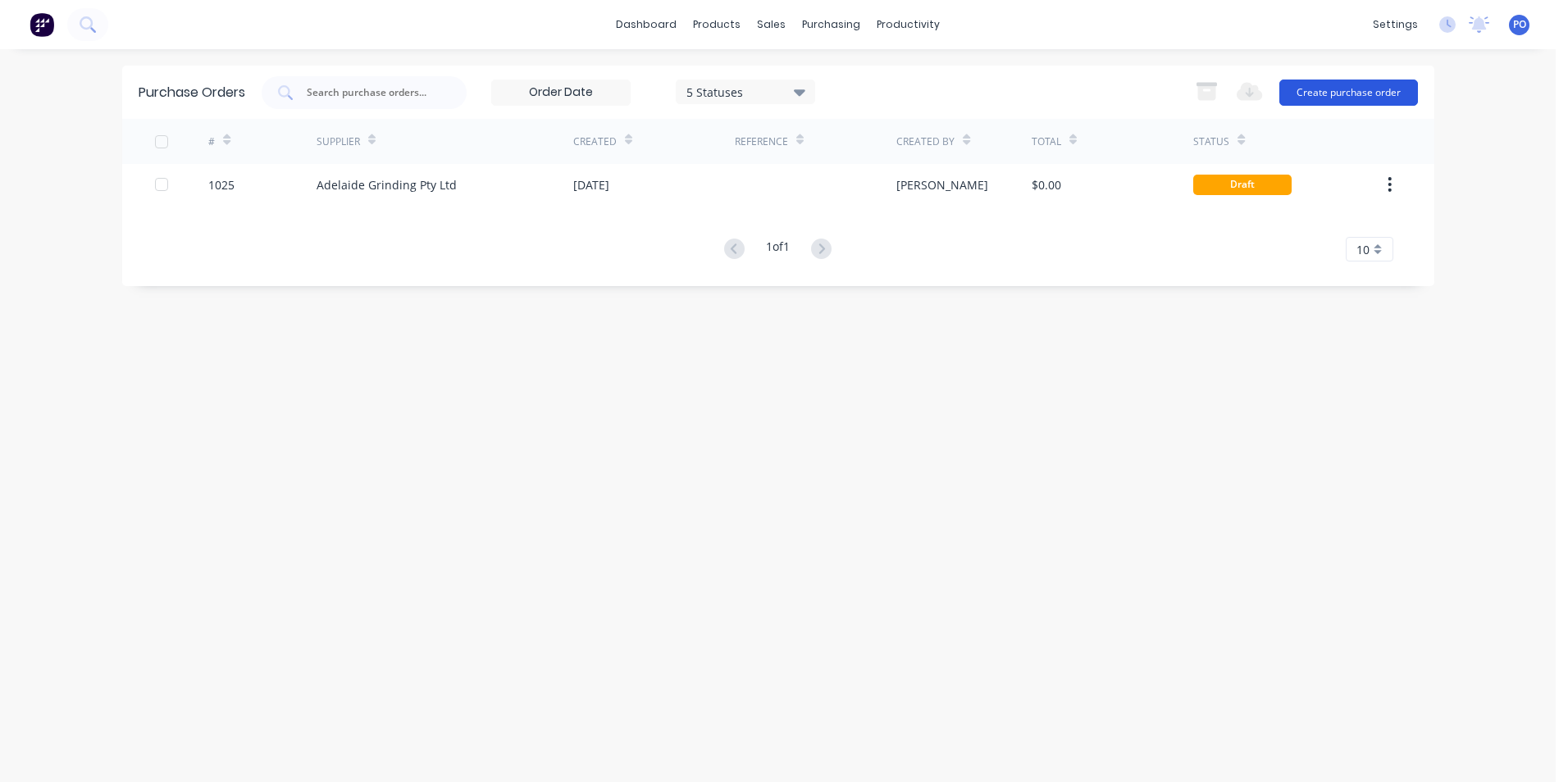
click at [1355, 95] on button "Create purchase order" at bounding box center [1348, 93] width 138 height 26
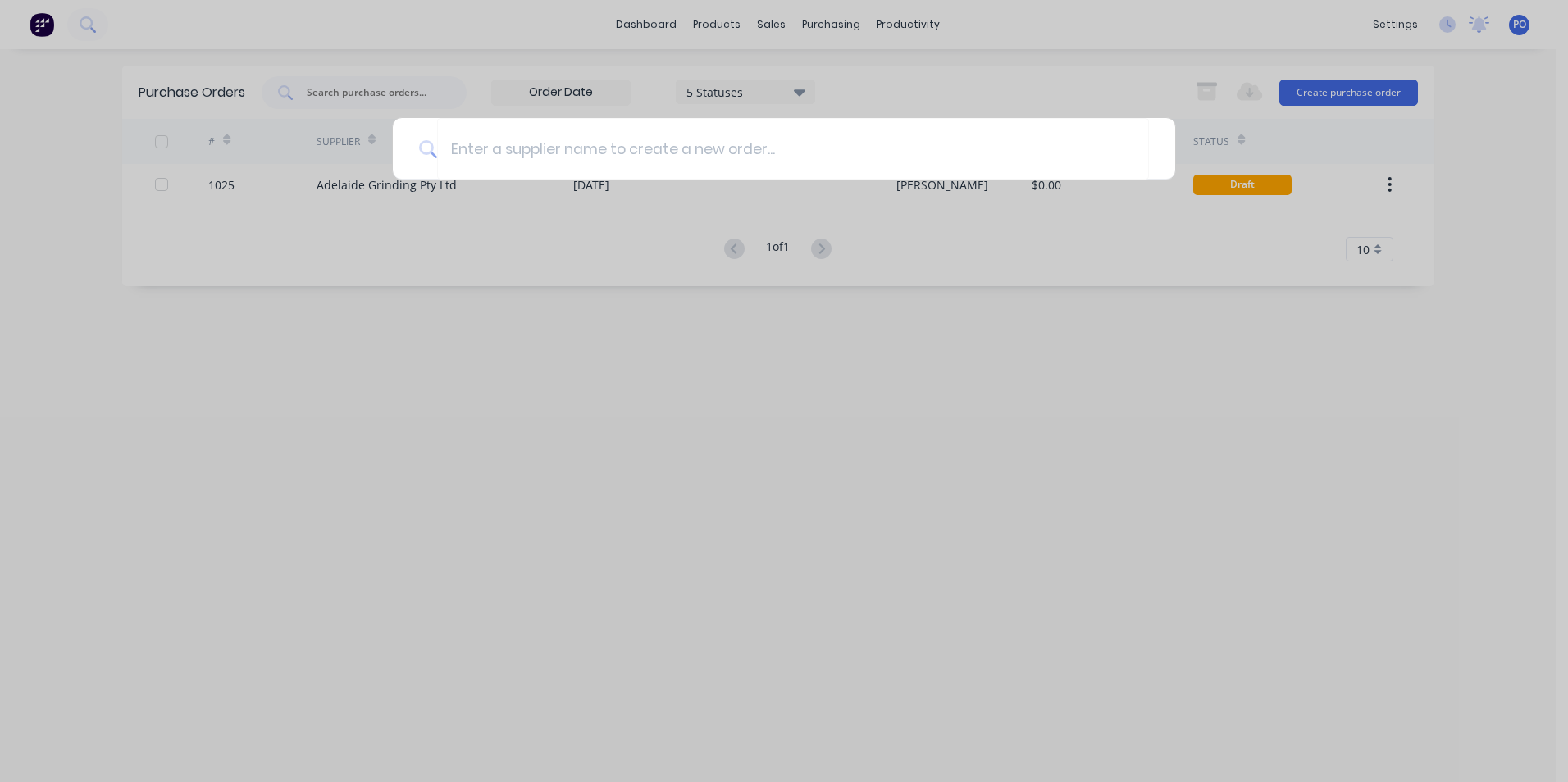
click at [1356, 185] on div at bounding box center [784, 391] width 1568 height 782
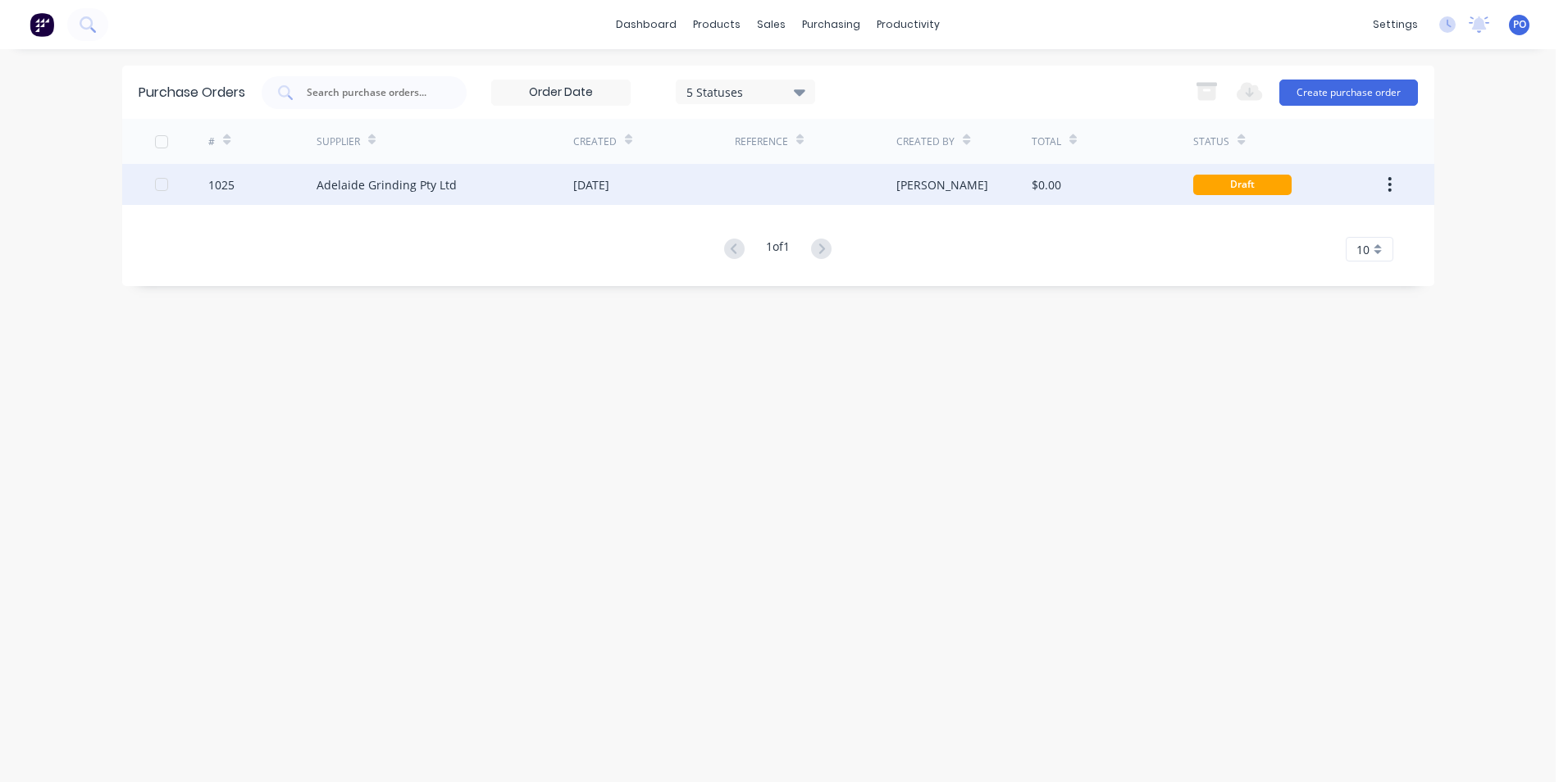
click at [417, 189] on div "Adelaide Grinding Pty Ltd" at bounding box center [387, 184] width 140 height 17
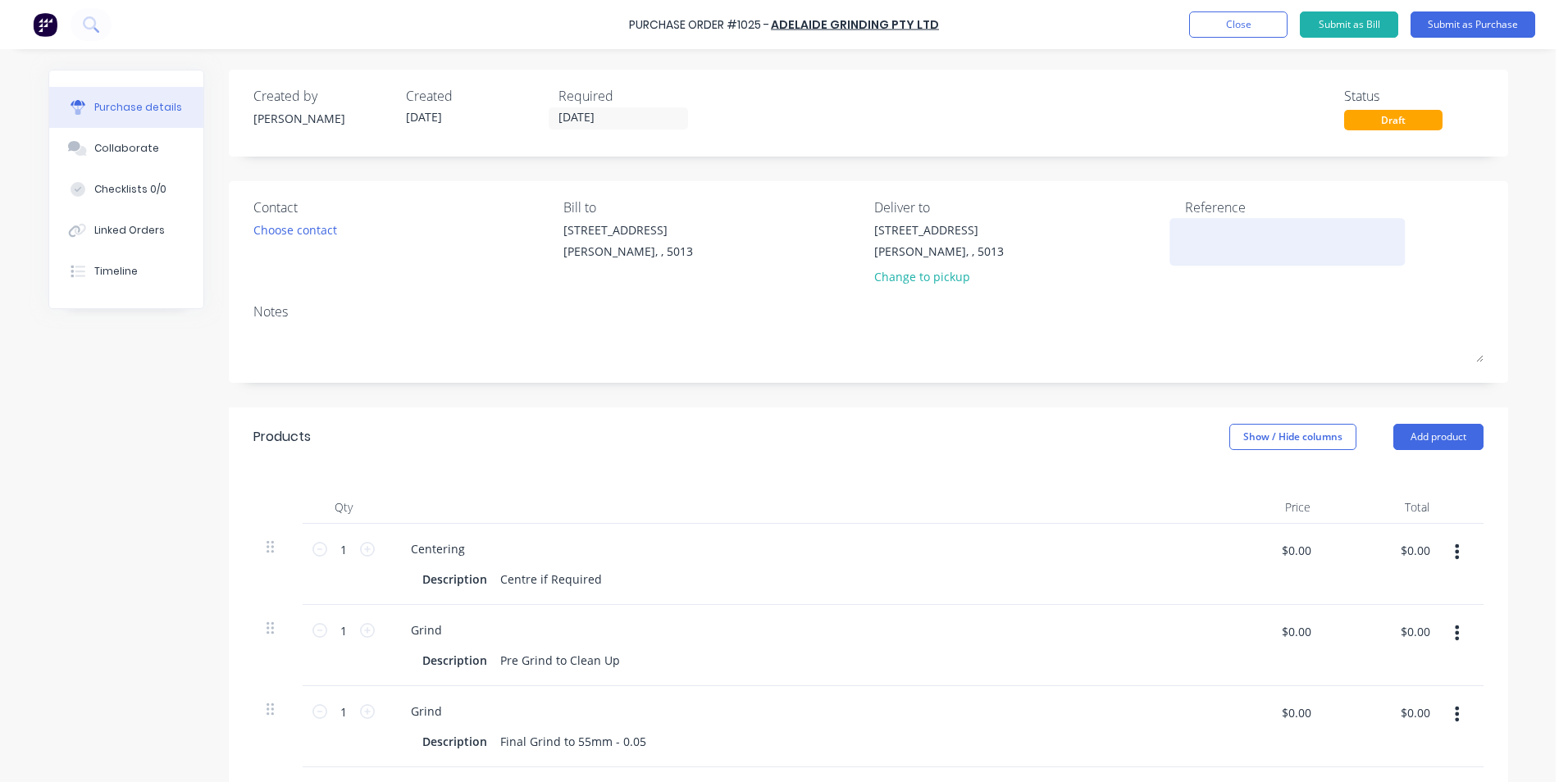
click at [1212, 235] on textarea at bounding box center [1287, 240] width 205 height 37
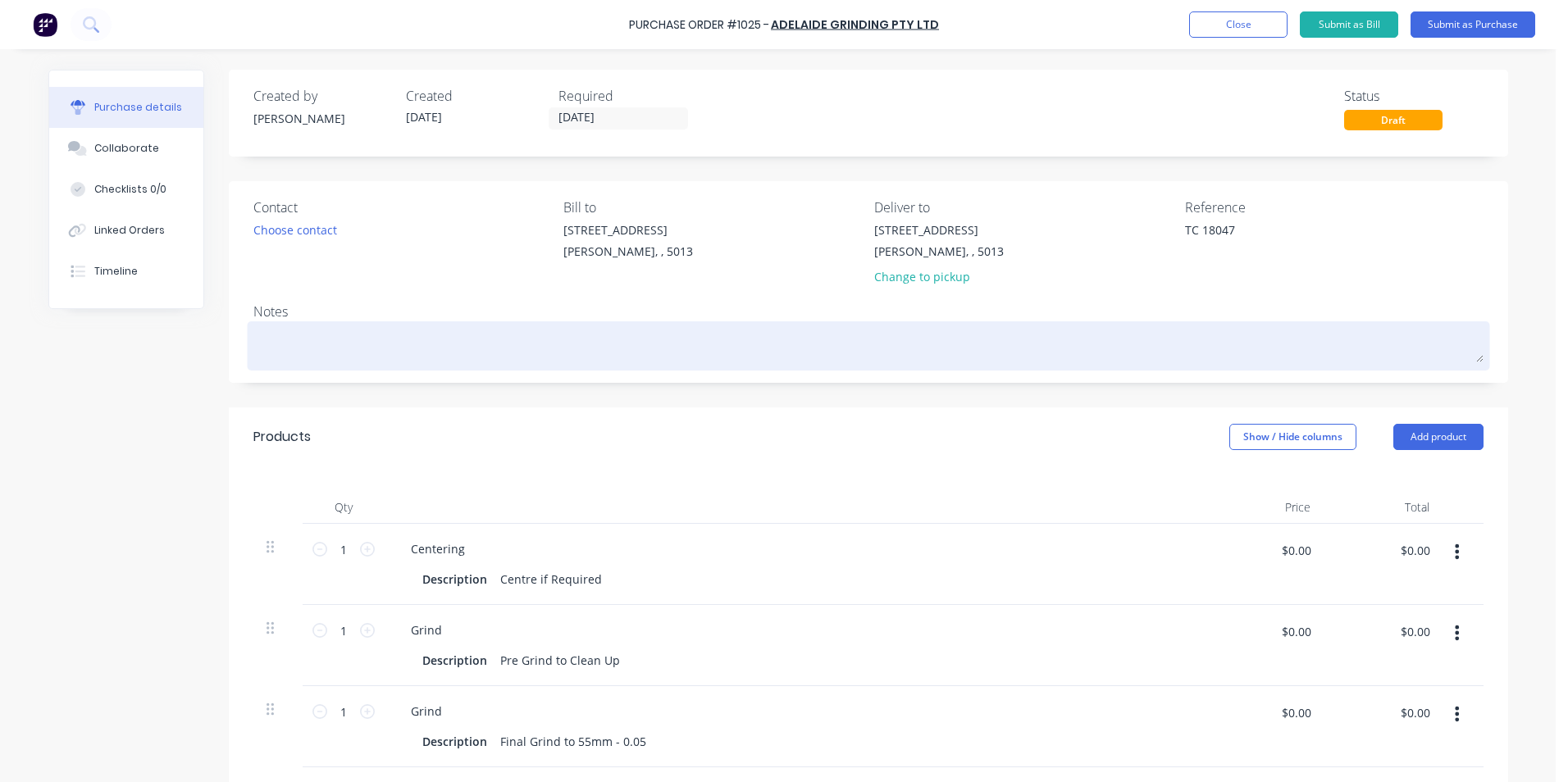
type textarea "TC 18047"
click at [298, 351] on textarea at bounding box center [868, 343] width 1230 height 37
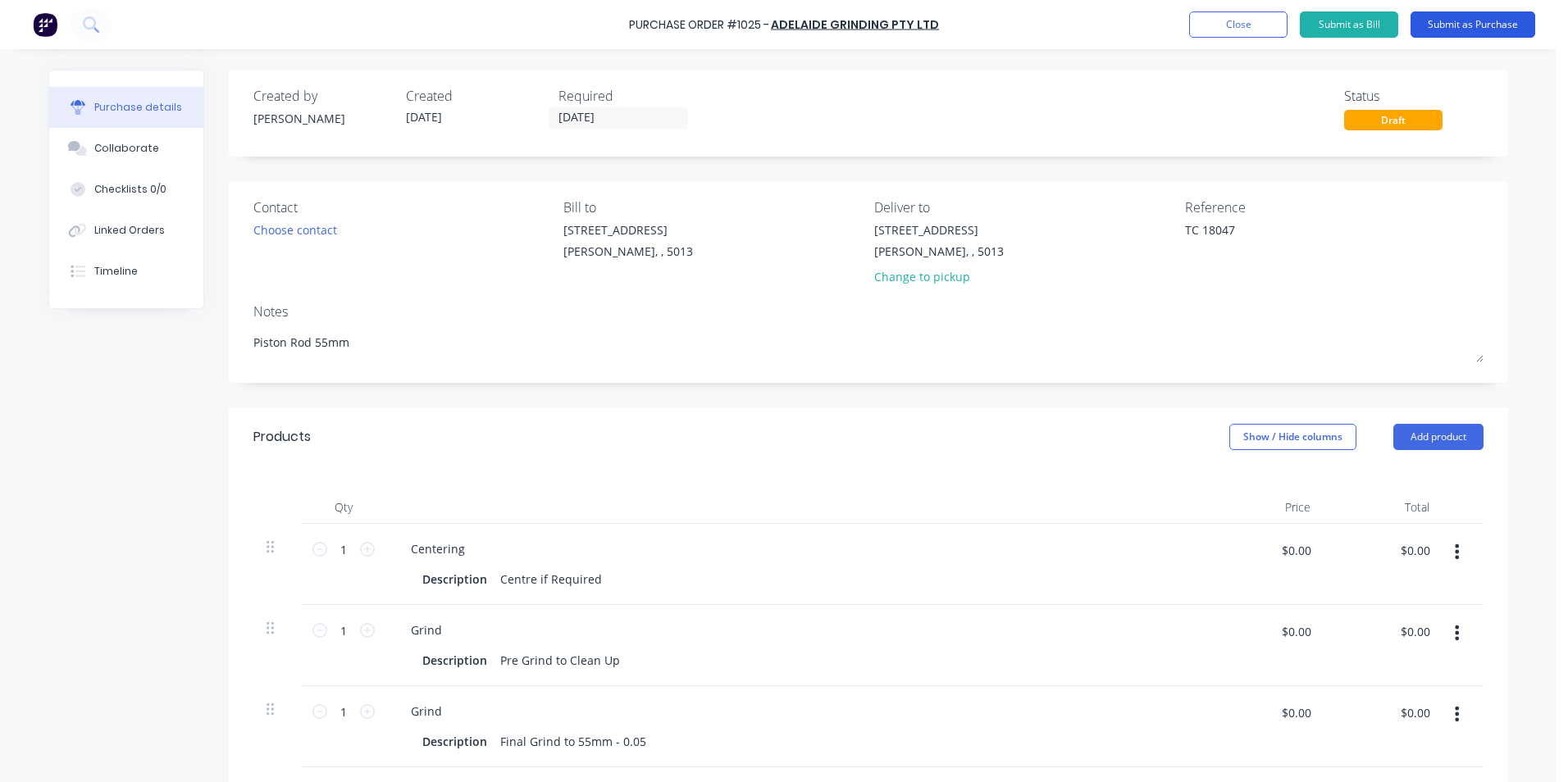
type textarea "Piston Rod 55mm"
click at [1459, 24] on button "Submit as Purchase" at bounding box center [1472, 25] width 124 height 26
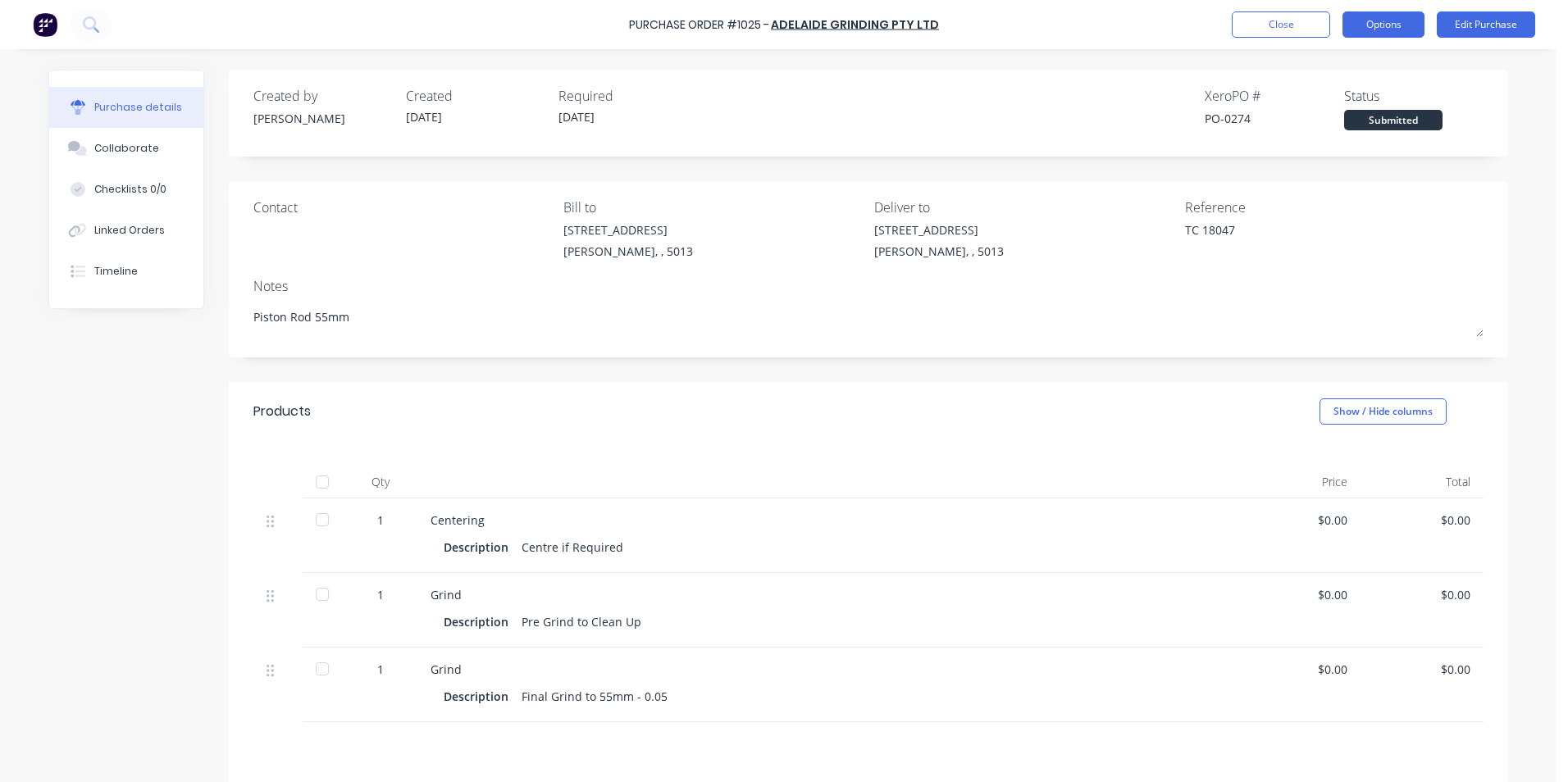
click at [1389, 18] on button "Options" at bounding box center [1384, 25] width 82 height 26
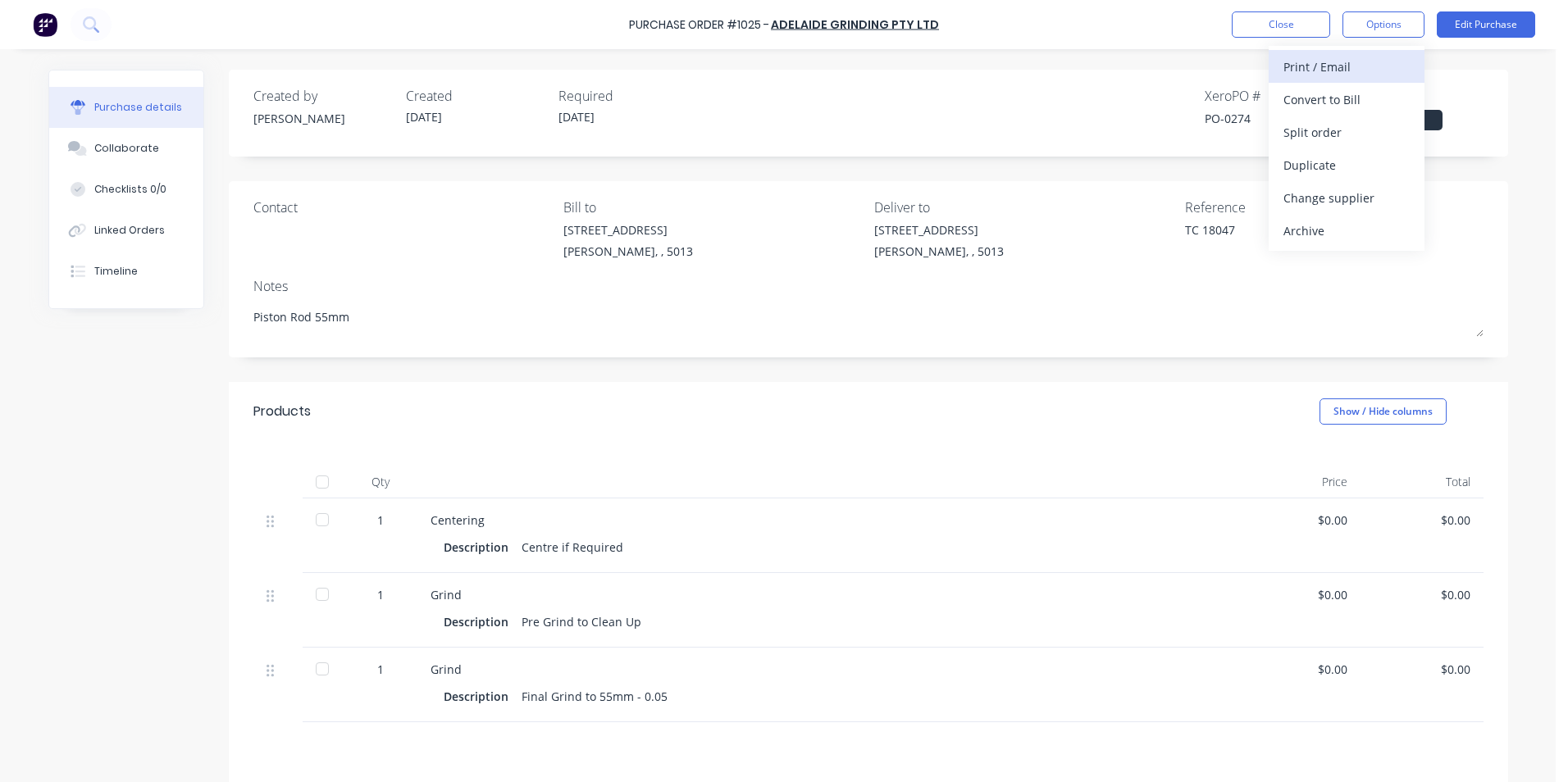
click at [1345, 67] on div "Print / Email" at bounding box center [1346, 67] width 126 height 24
click at [1350, 128] on div "Without pricing" at bounding box center [1346, 132] width 126 height 24
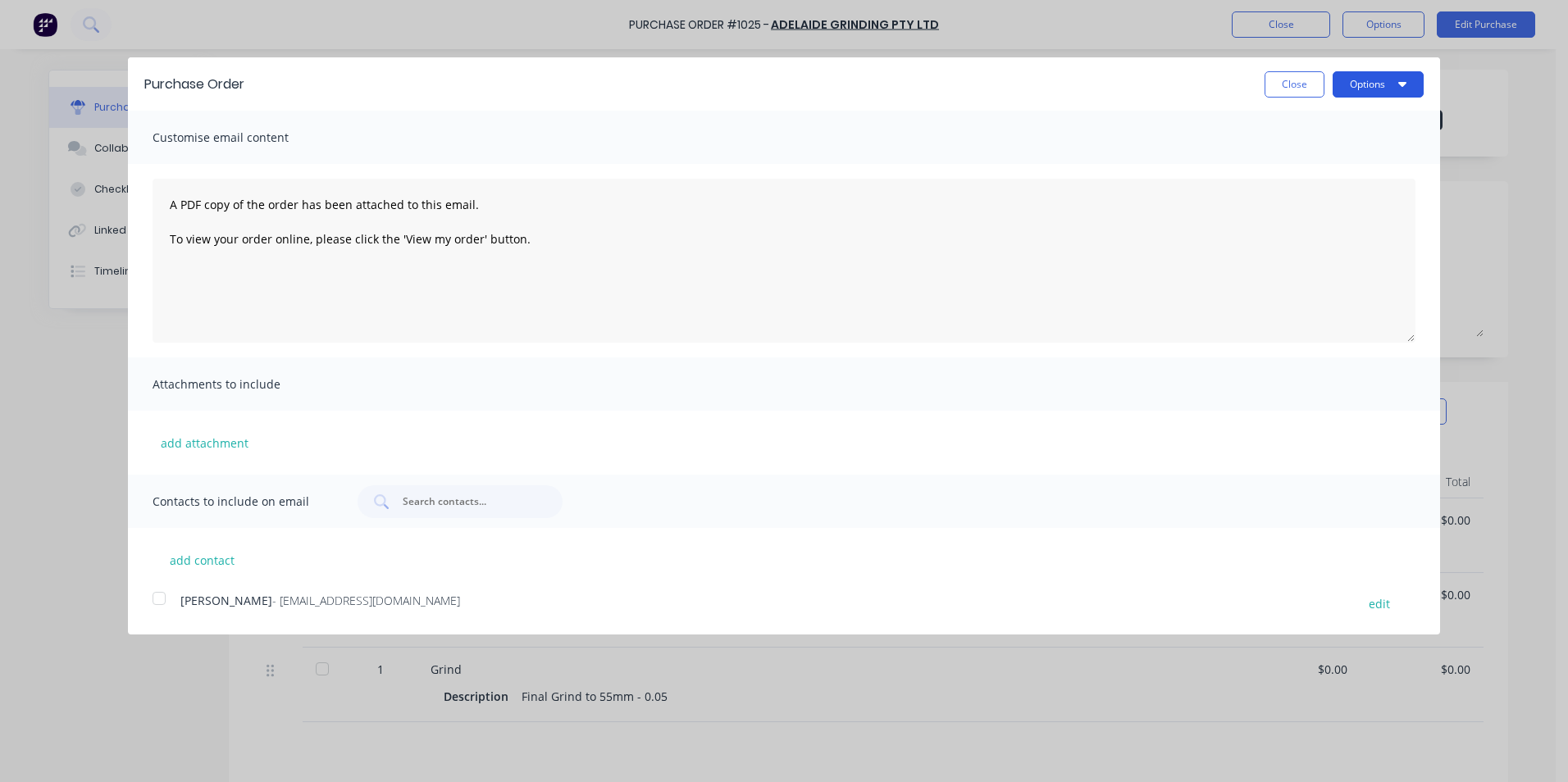
click at [1391, 86] on button "Options" at bounding box center [1378, 85] width 91 height 26
click at [1322, 131] on div "Print" at bounding box center [1345, 125] width 126 height 24
click at [1287, 124] on div "Print" at bounding box center [1345, 125] width 126 height 24
click at [1307, 81] on button "Close" at bounding box center [1294, 85] width 60 height 26
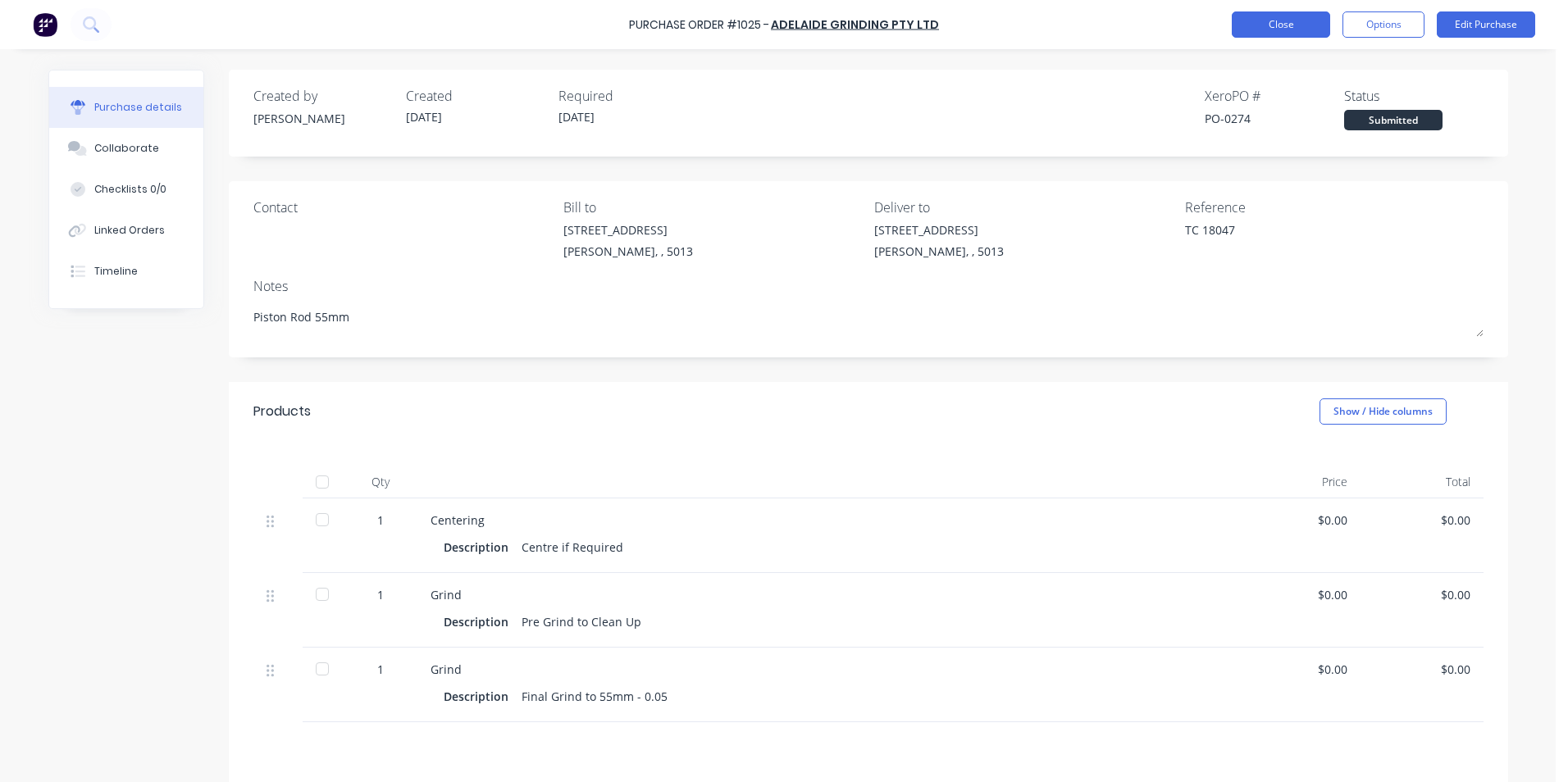
click at [1284, 27] on button "Close" at bounding box center [1281, 25] width 99 height 26
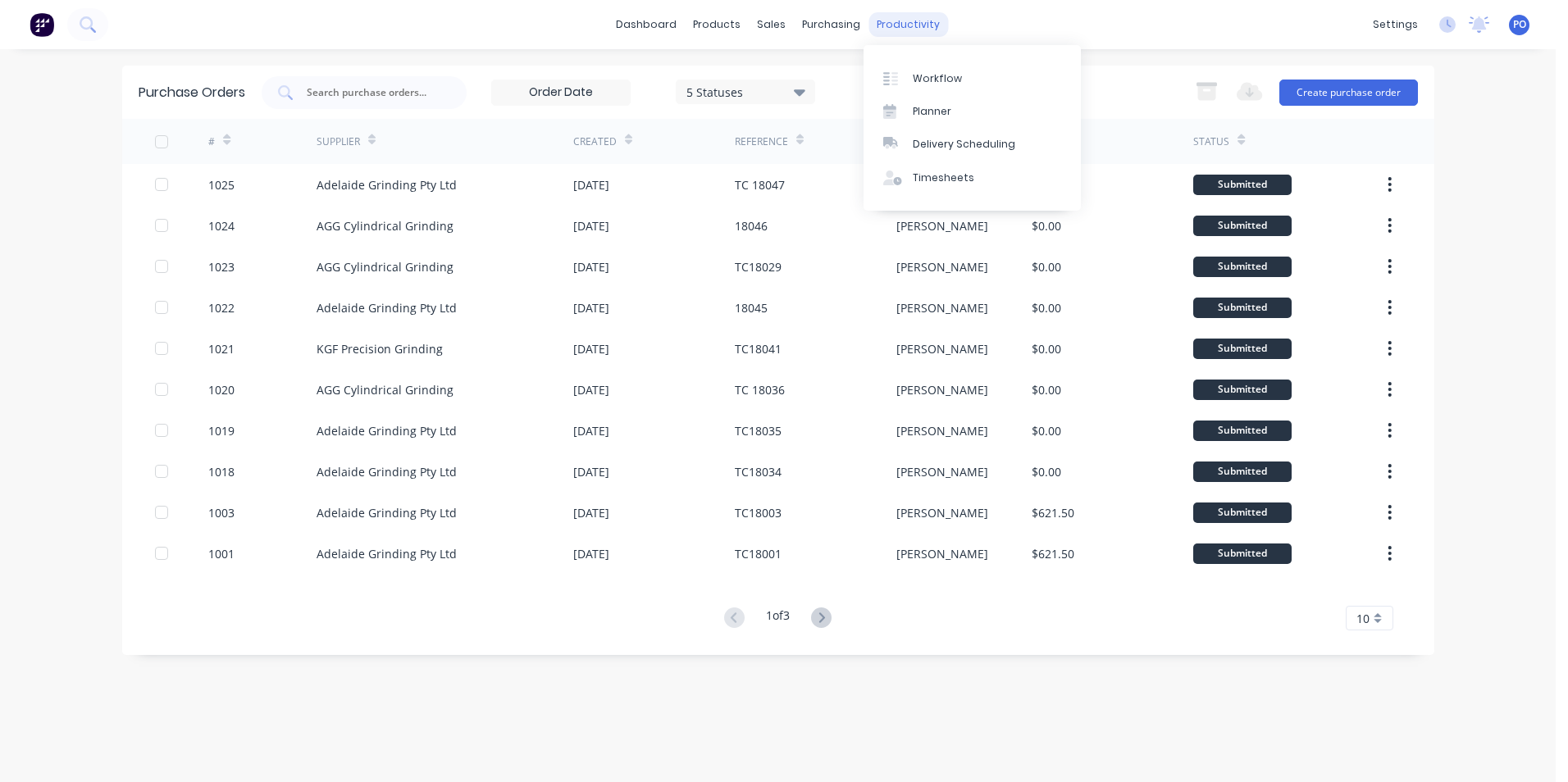
click at [891, 26] on div "productivity" at bounding box center [908, 25] width 80 height 25
click at [911, 74] on link "Workflow" at bounding box center [972, 78] width 217 height 33
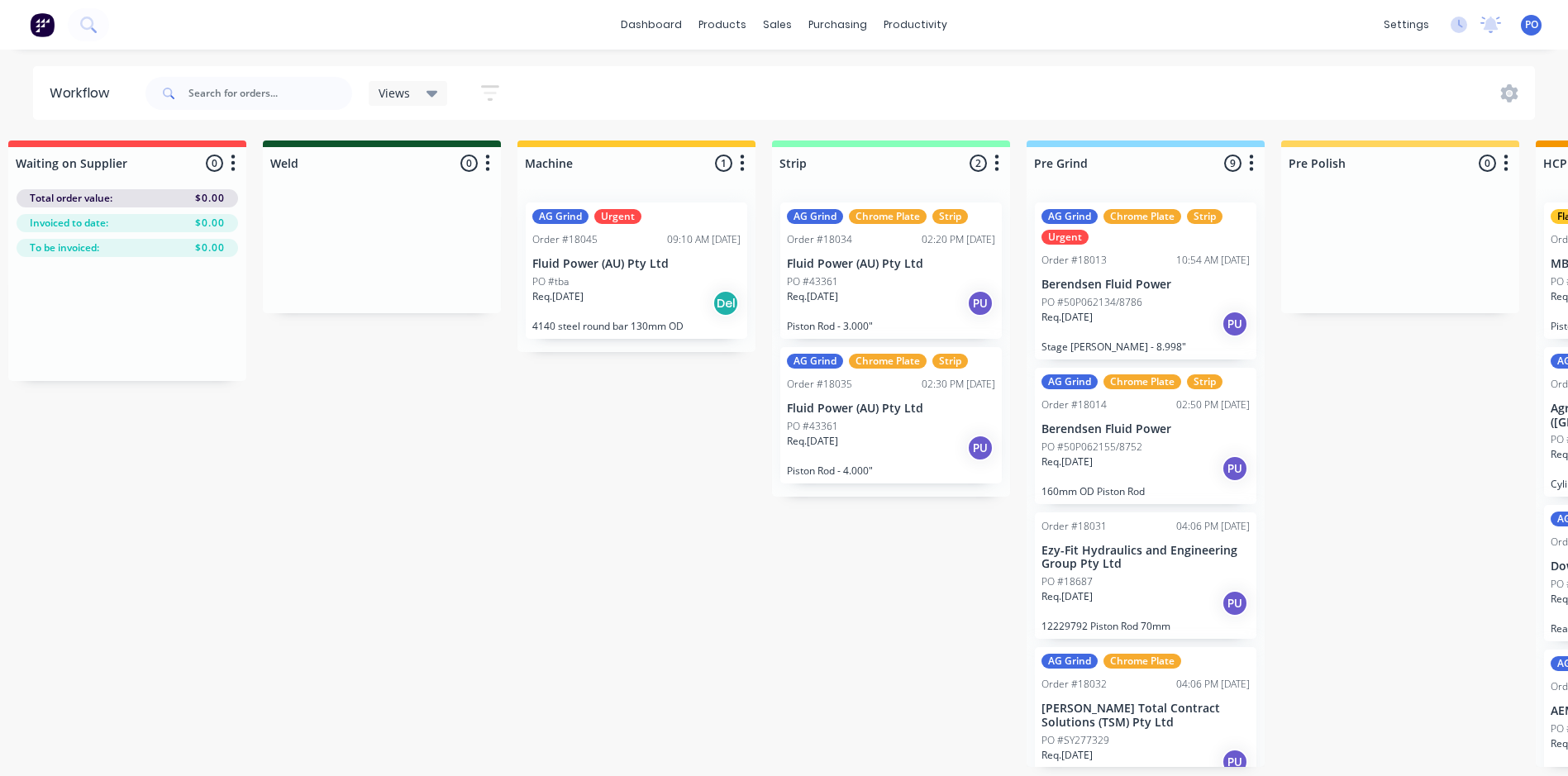
scroll to position [0, 185]
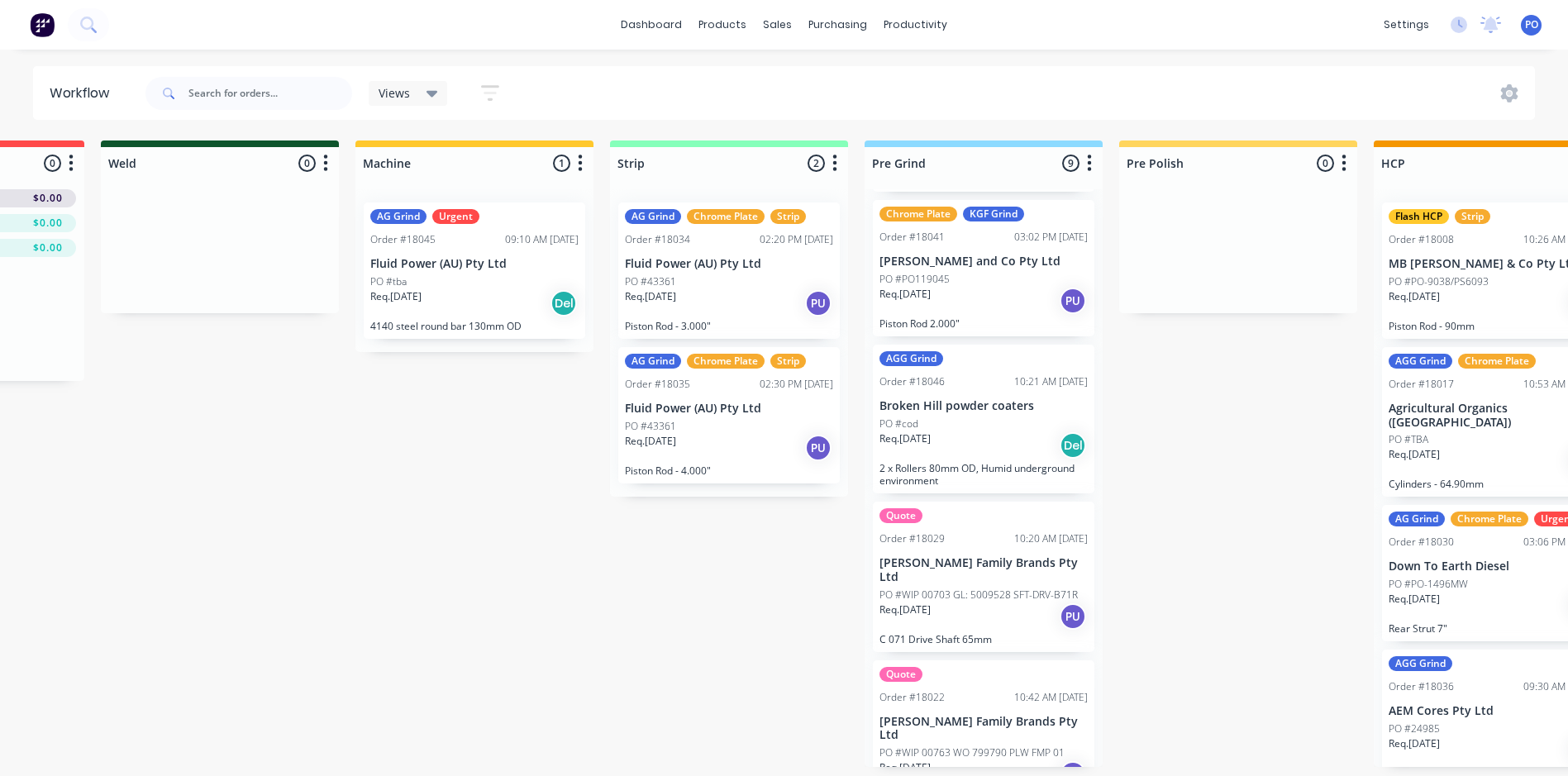
scroll to position [780, 0]
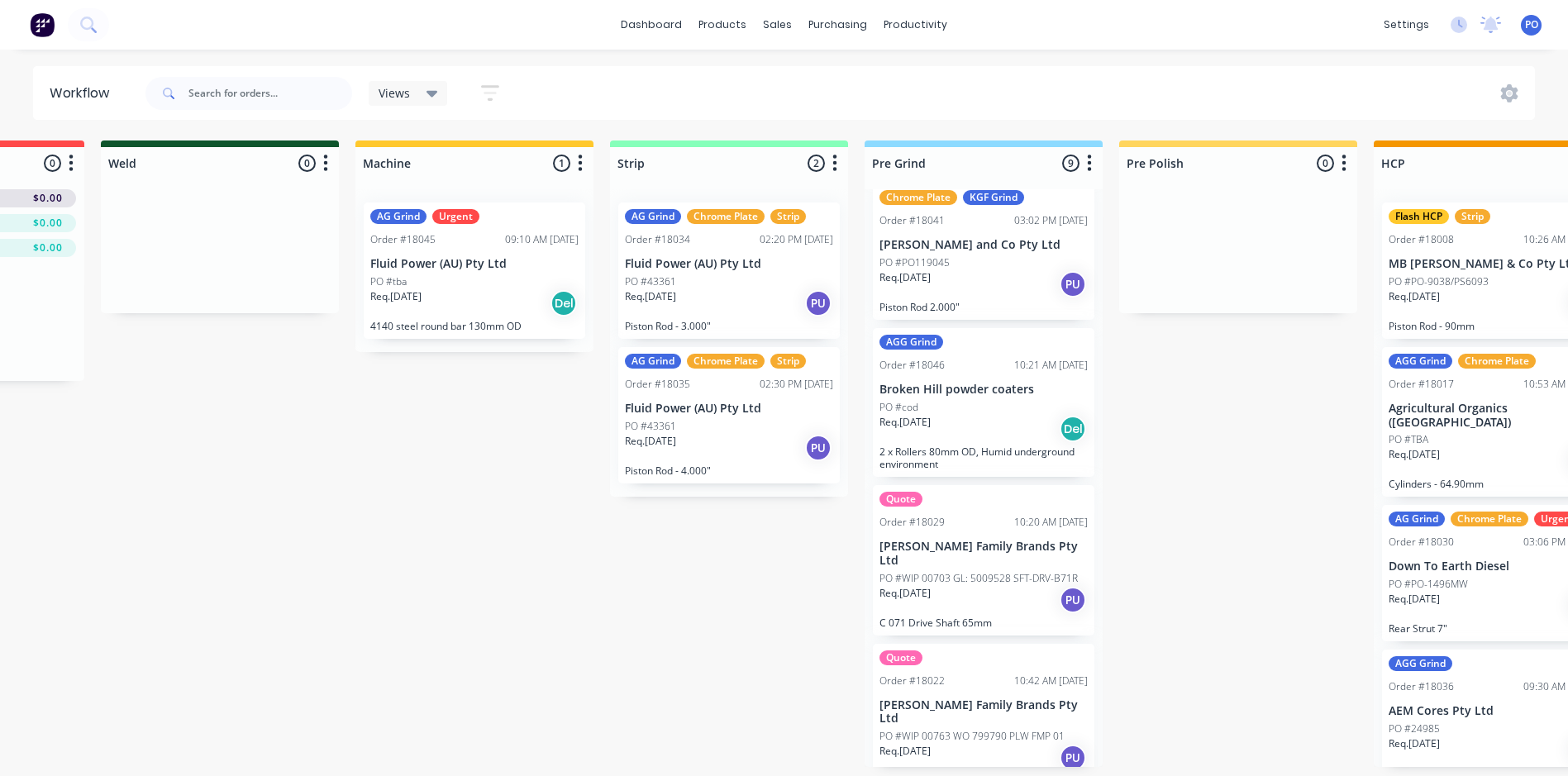
click at [971, 520] on div "Order #18029 10:20 AM [DATE]" at bounding box center [983, 523] width 208 height 15
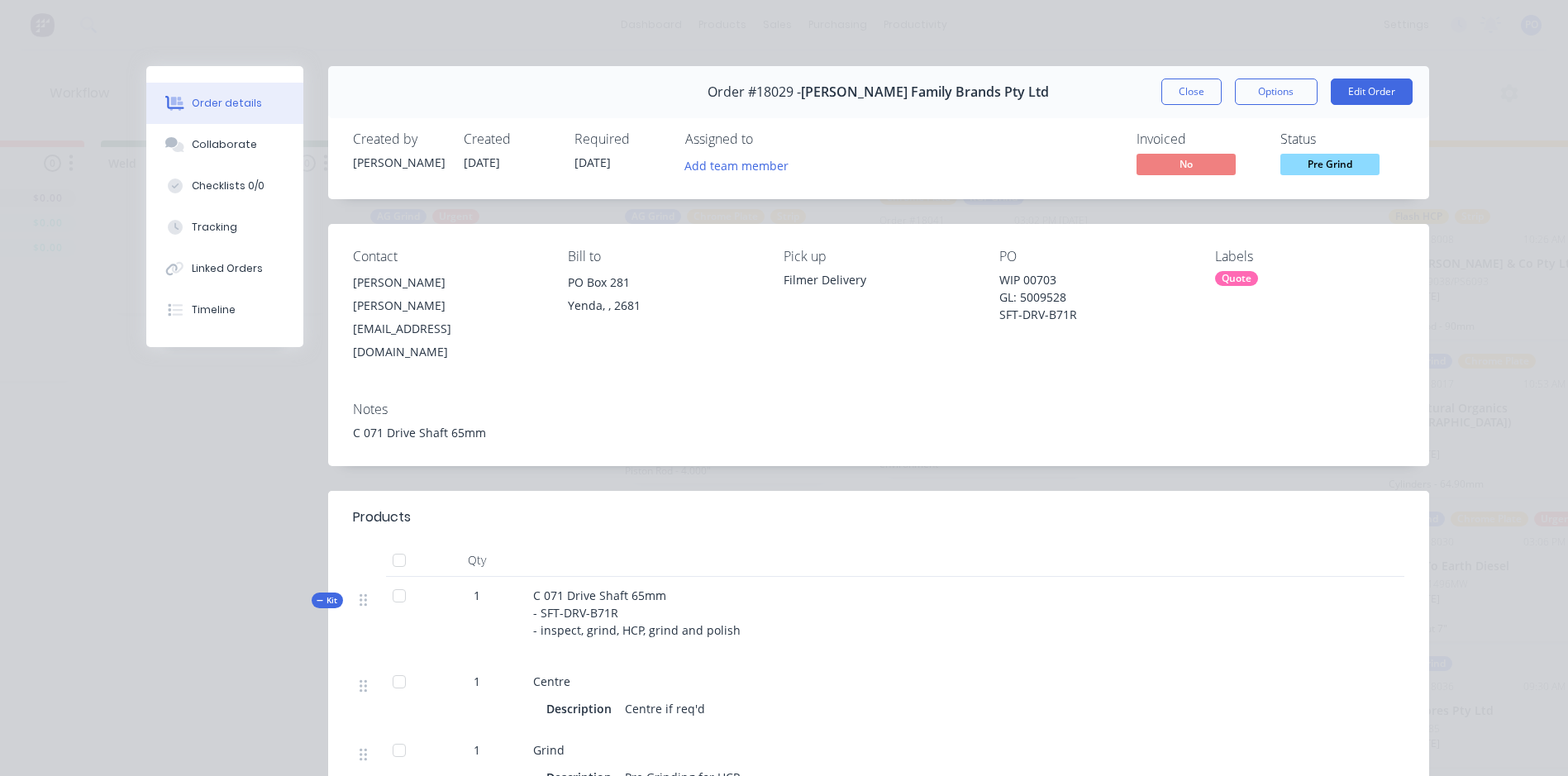
click at [1241, 278] on div "Quote" at bounding box center [1236, 279] width 43 height 15
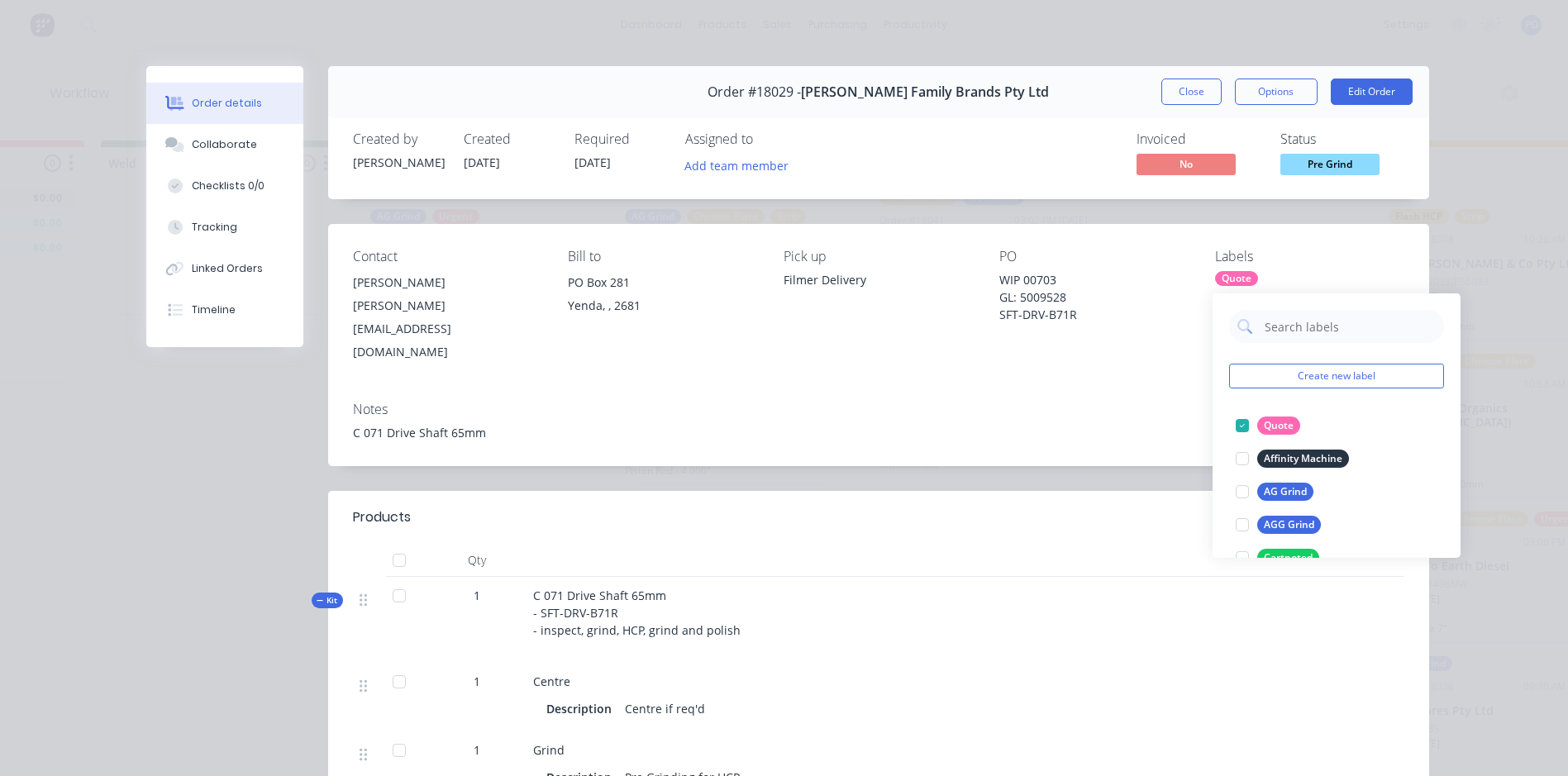
click at [1305, 266] on div "Labels Quote" at bounding box center [1309, 306] width 189 height 115
